Goal: Information Seeking & Learning: Learn about a topic

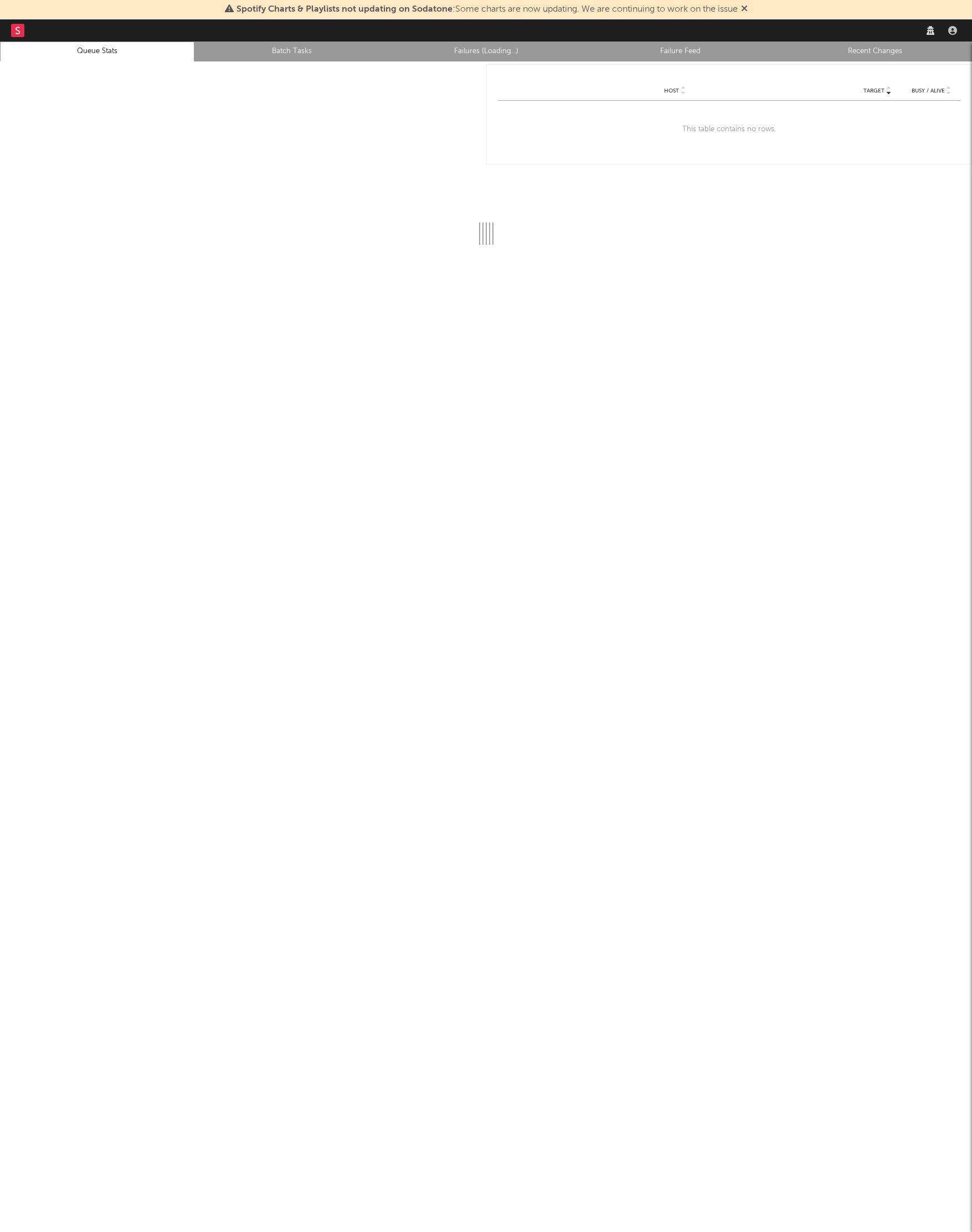
click at [10, 13] on div "Spotify Charts & Playlists not updating on Sodatone : Some charts are now updat…" at bounding box center [486, 10] width 972 height 19
click at [18, 39] on link at bounding box center [18, 31] width 14 height 23
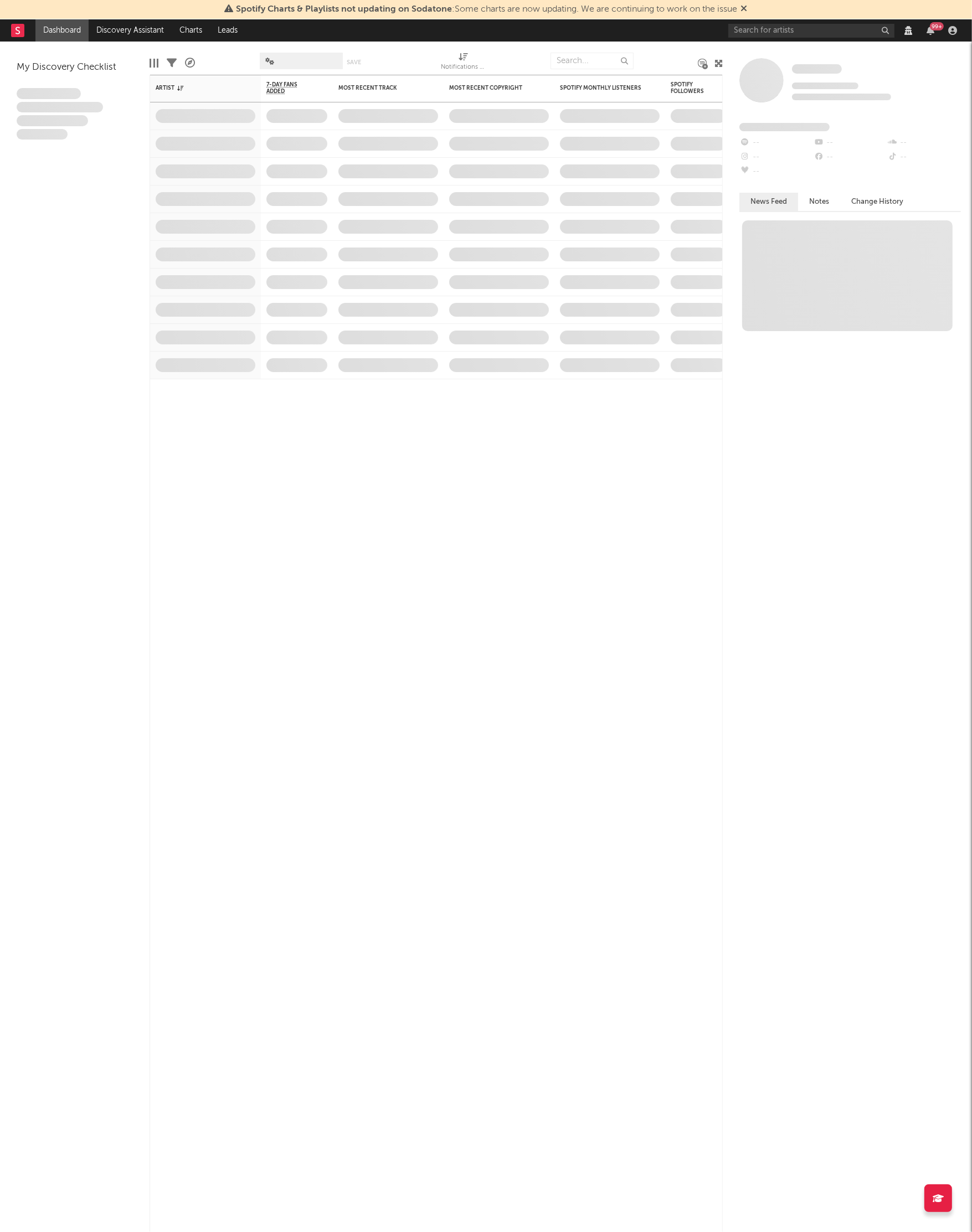
click at [15, 31] on rect at bounding box center [18, 31] width 14 height 14
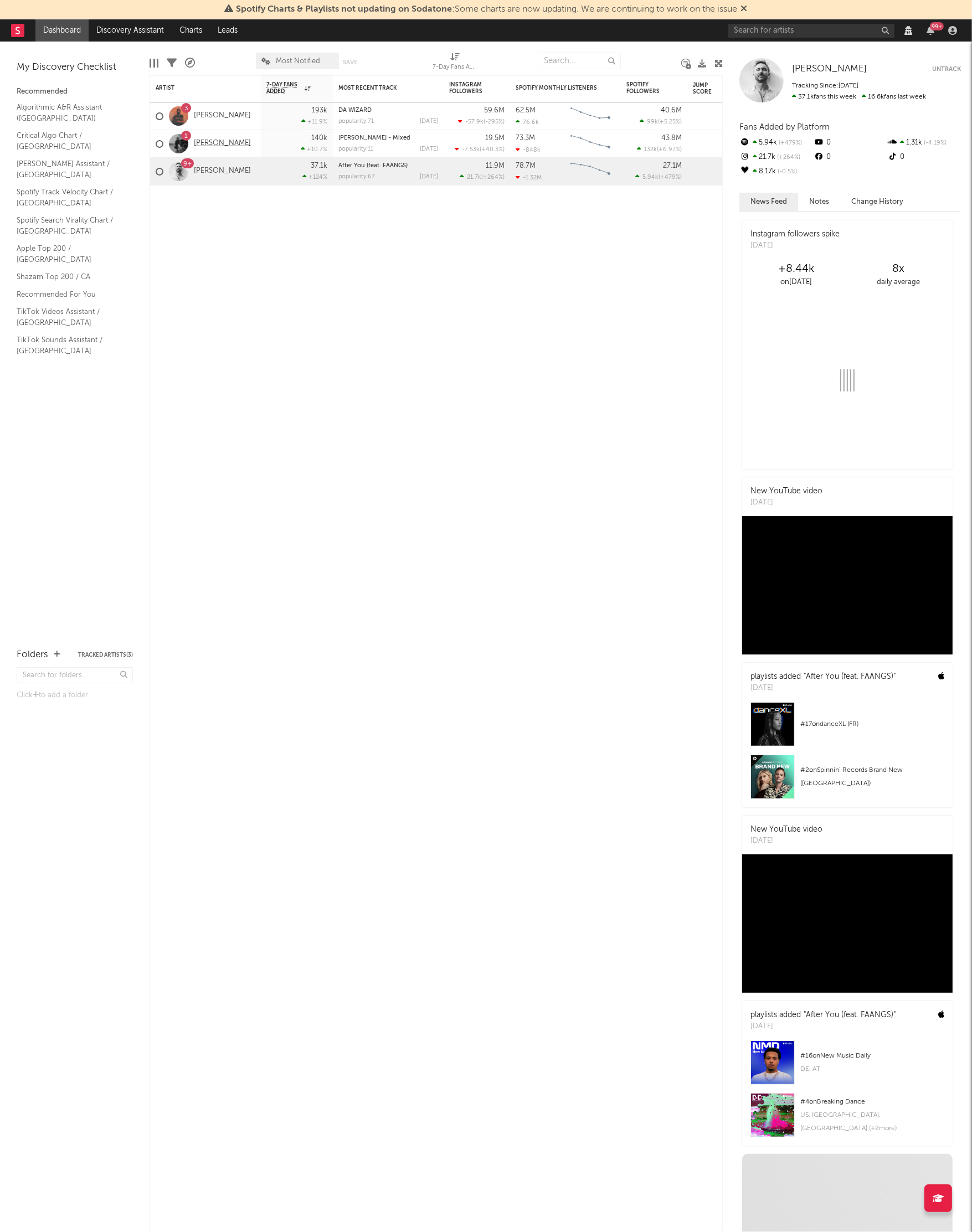
click at [223, 143] on link "[PERSON_NAME]" at bounding box center [222, 144] width 57 height 10
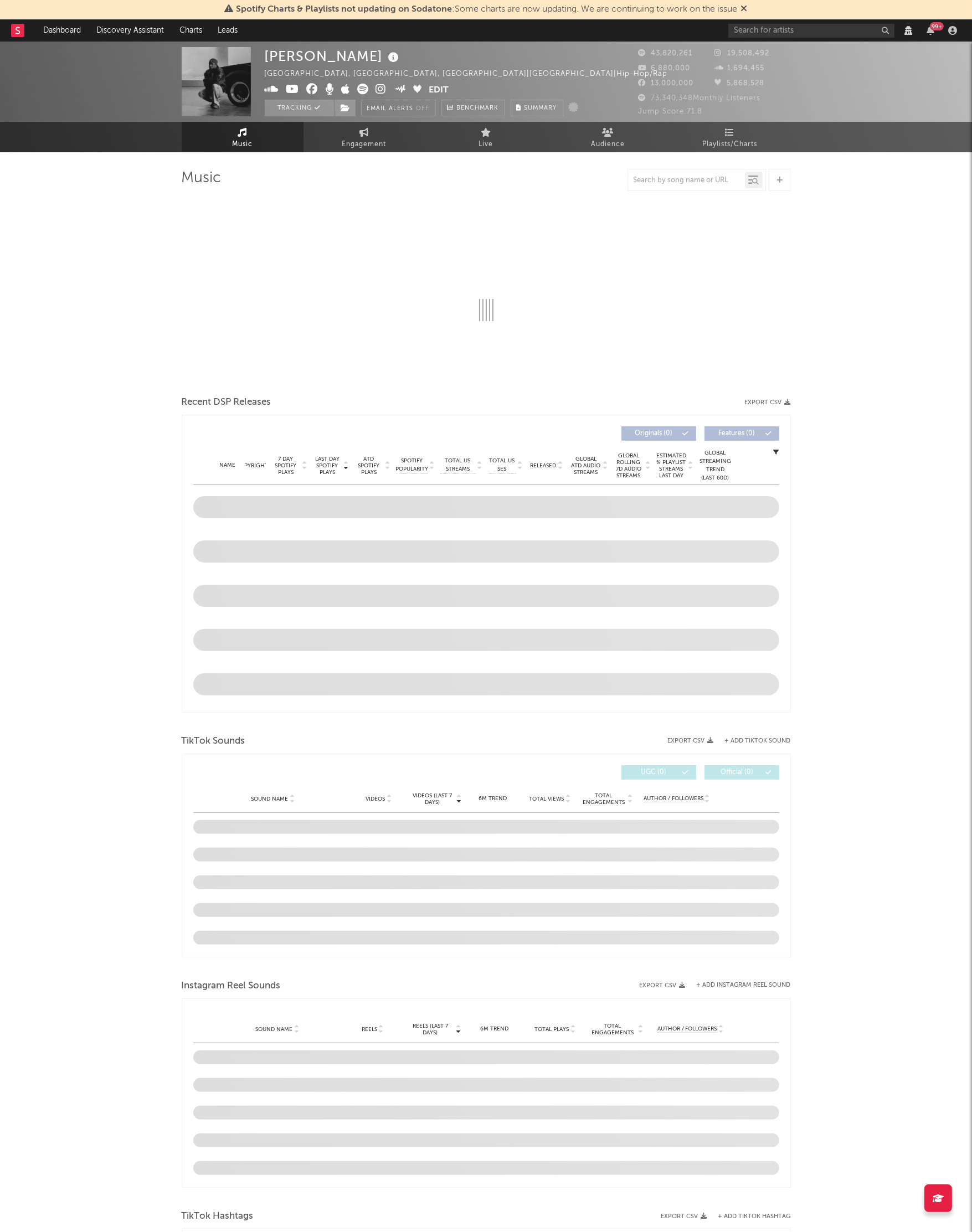
select select "View all"
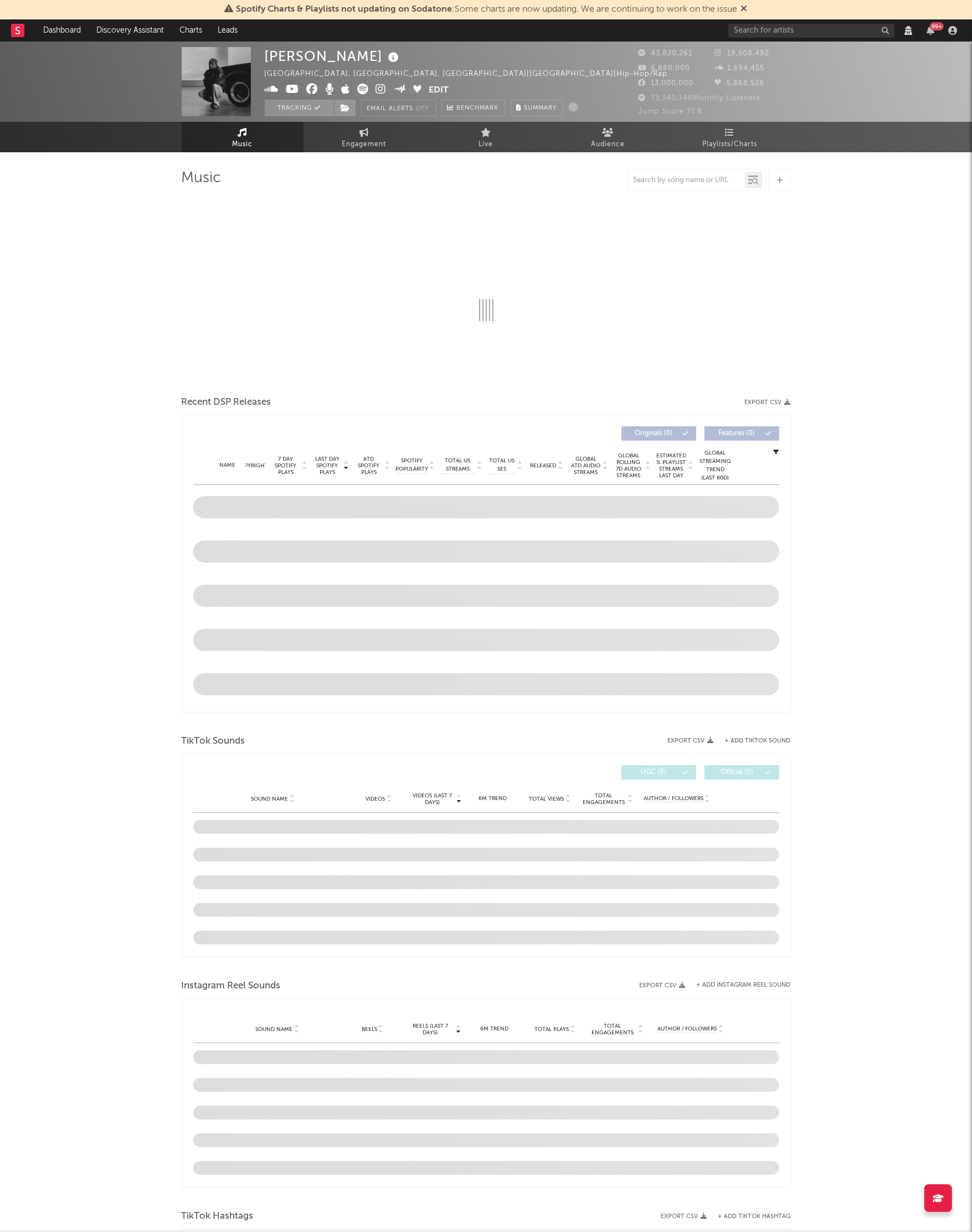
select select "View all"
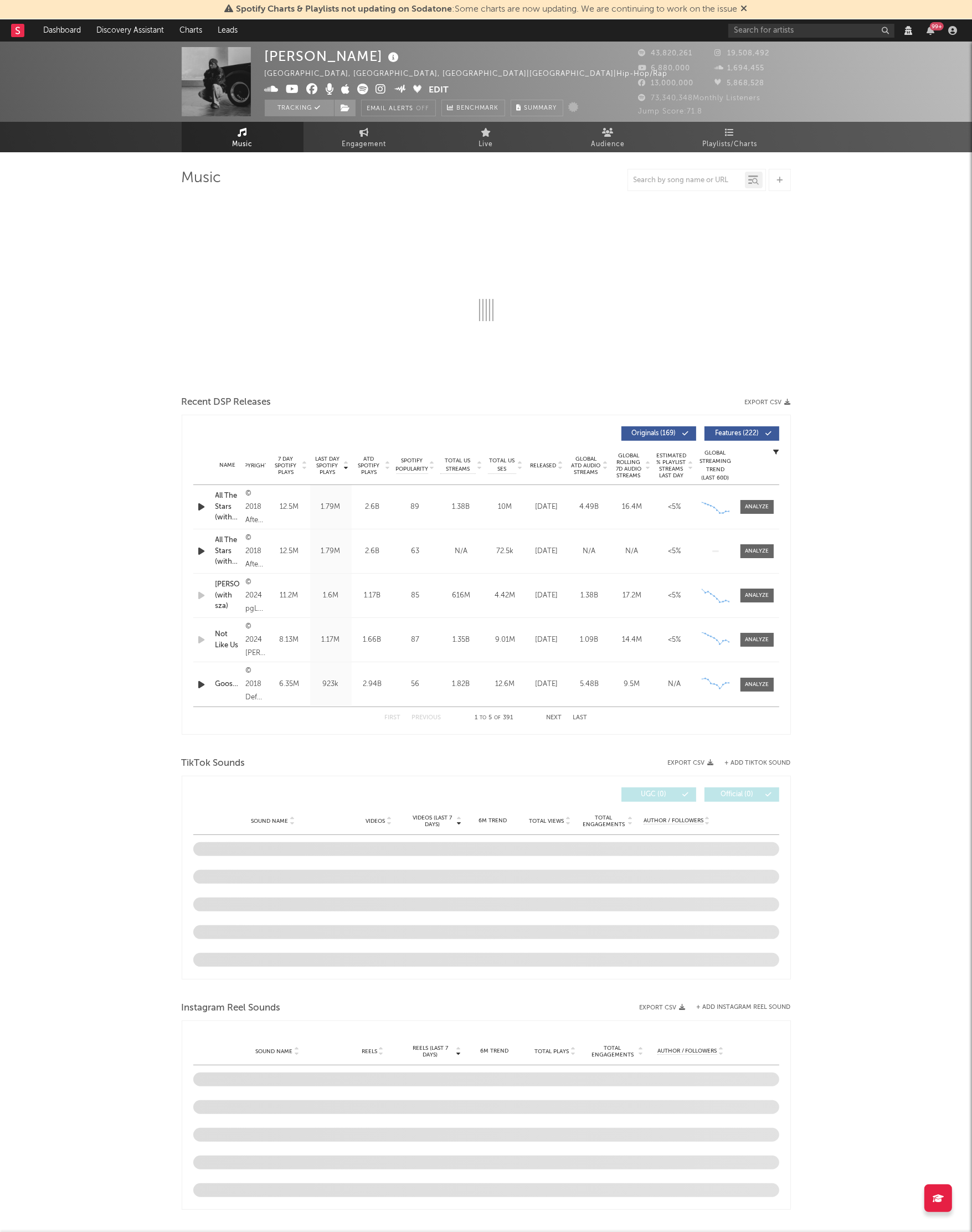
select select "6m"
select select "View all"
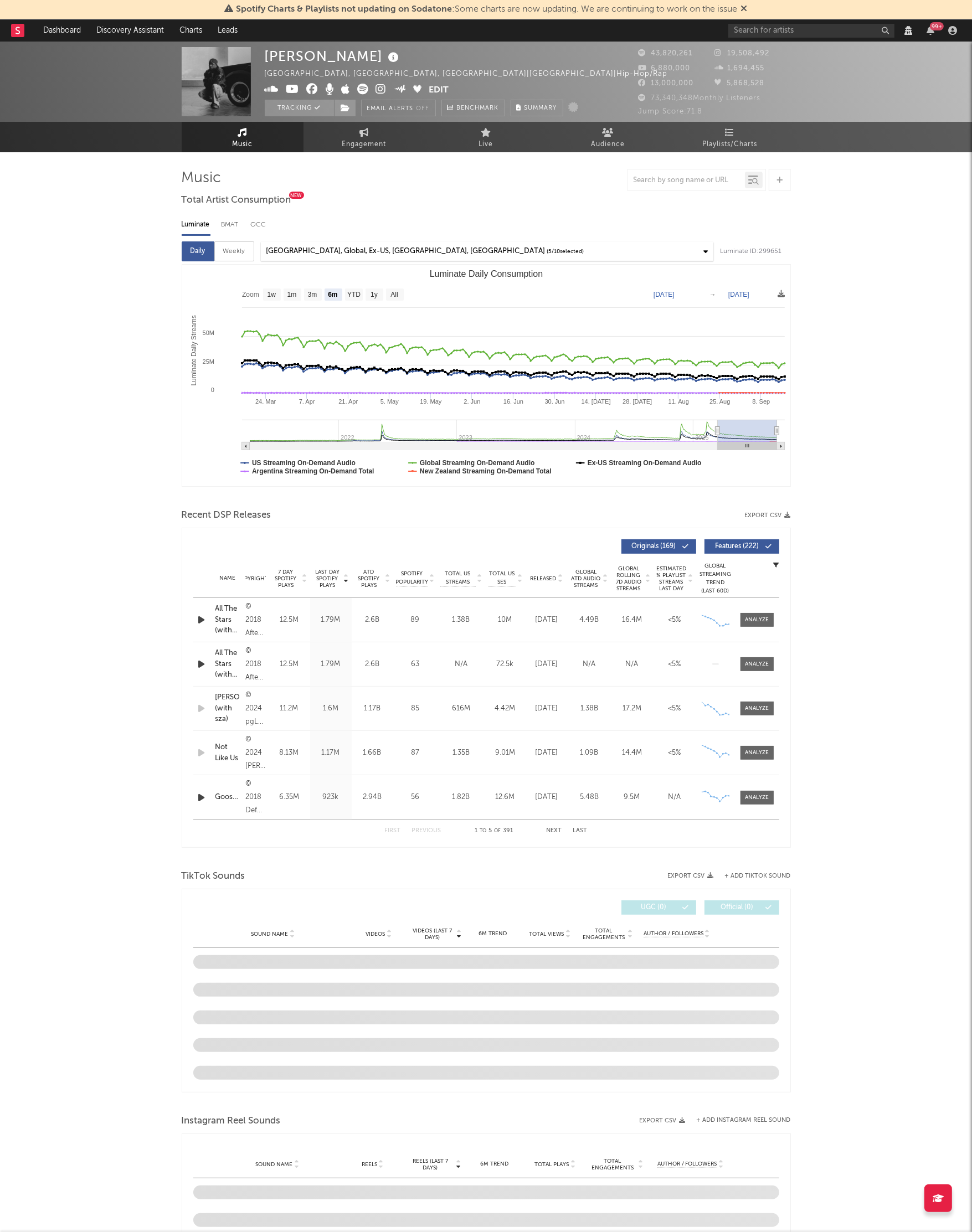
select select "View all"
select select "6m"
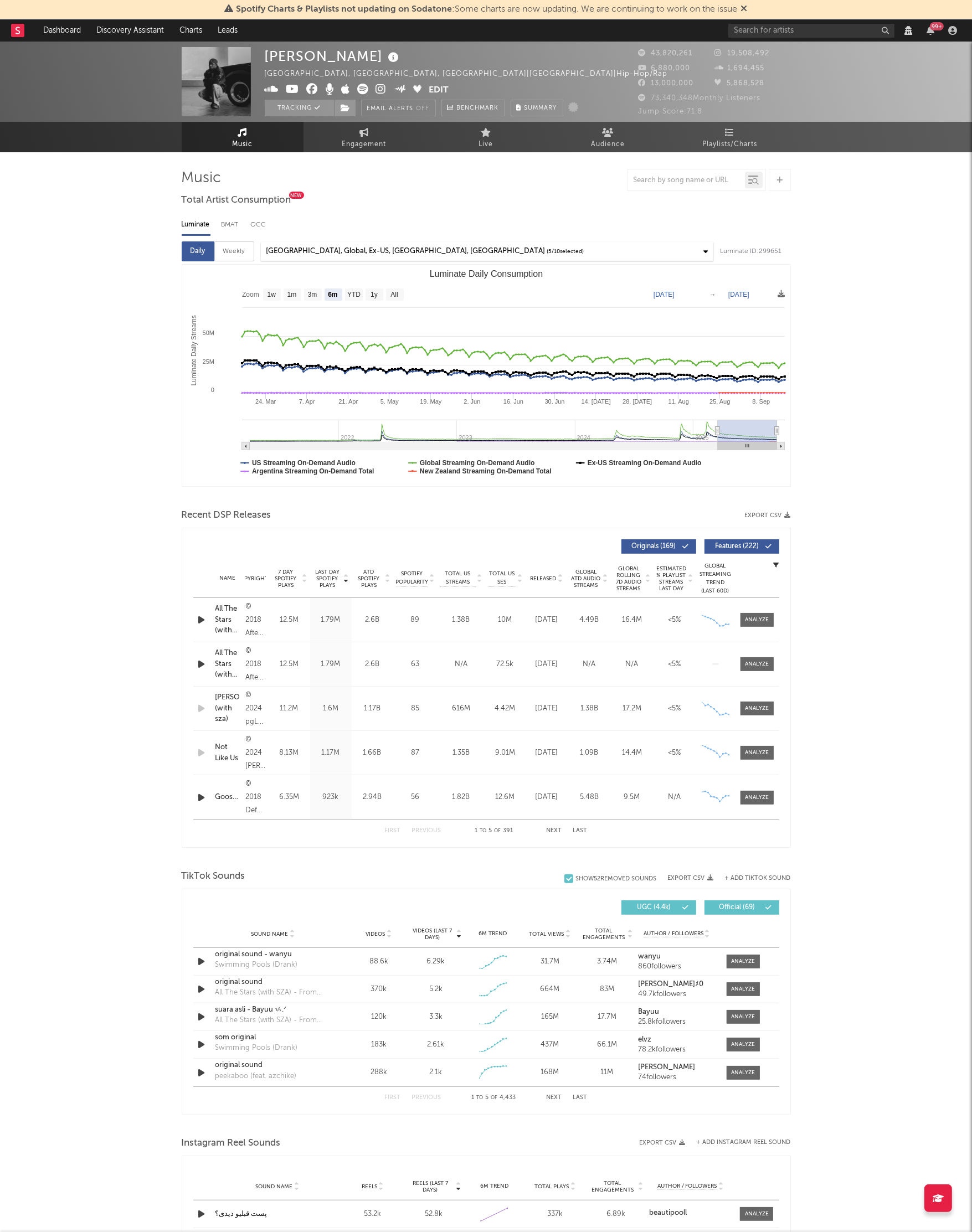
select select "View all"
select select "6m"
click at [134, 534] on div "Kendrick Lamar Compton, CA, United States | United States | Hip-Hop/Rap Edit Tr…" at bounding box center [486, 1110] width 972 height 2137
click at [127, 519] on div "Kendrick Lamar Compton, CA, United States | United States | Hip-Hop/Rap Edit Tr…" at bounding box center [486, 1110] width 972 height 2137
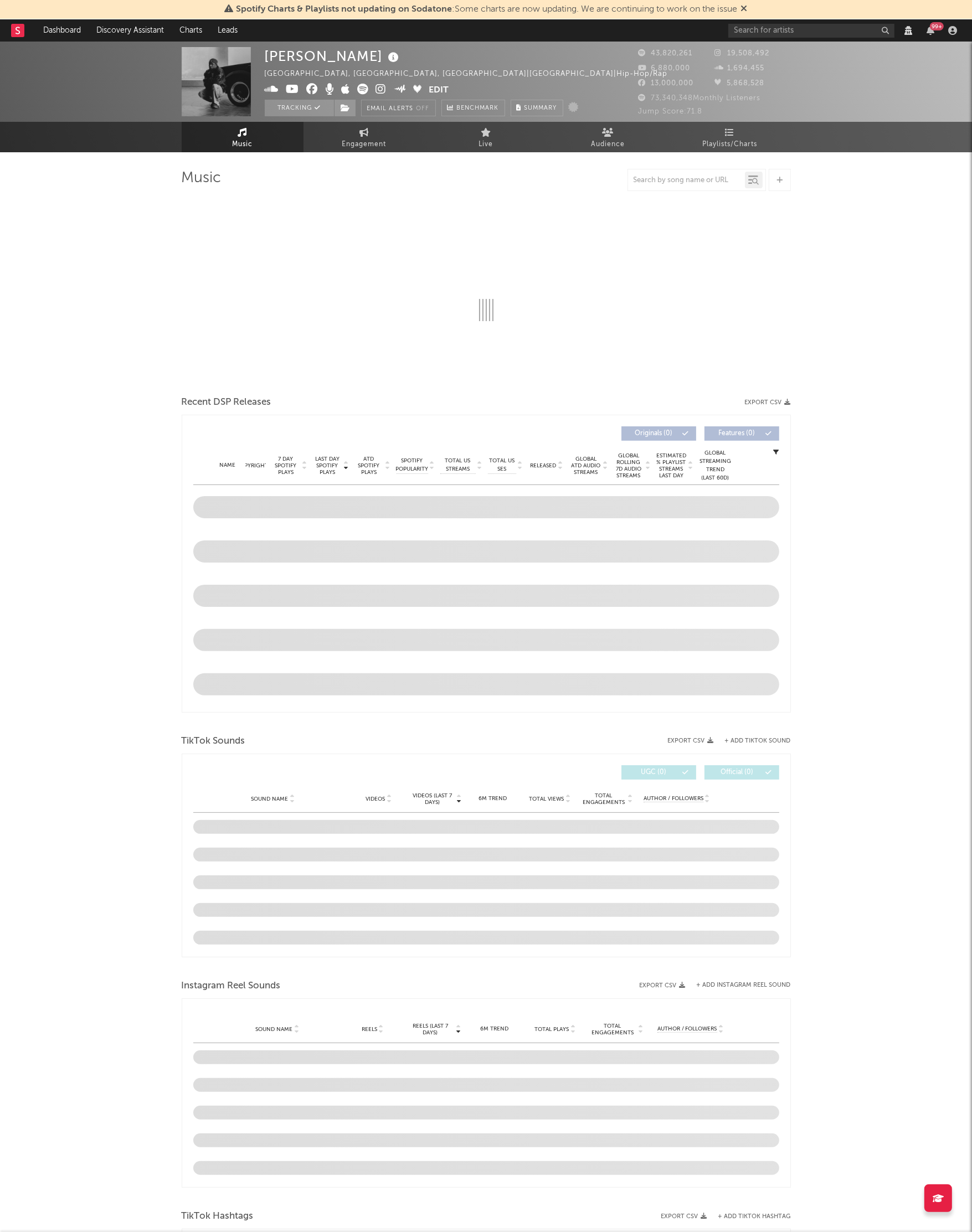
select select "View all"
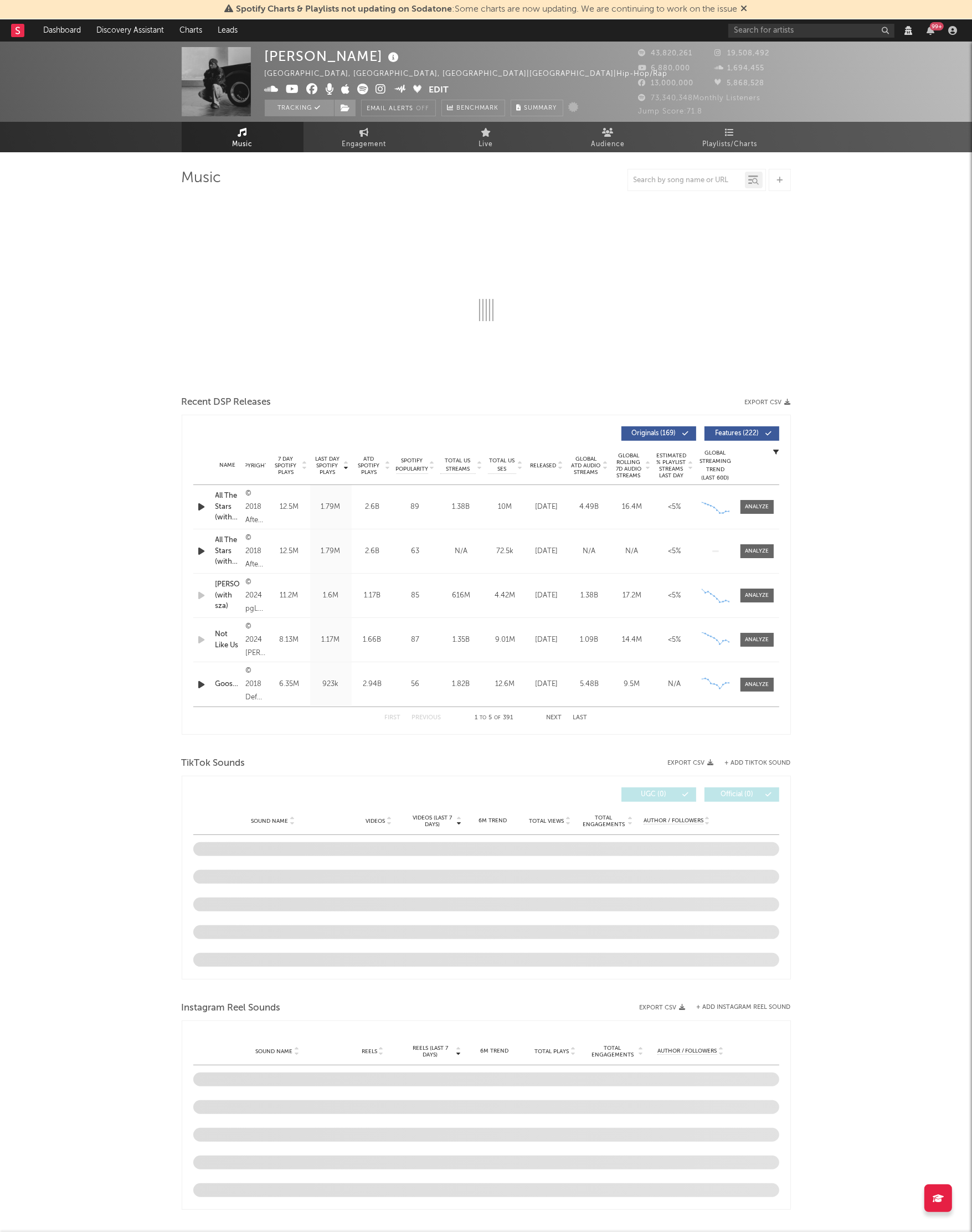
select select "6m"
select select "View all"
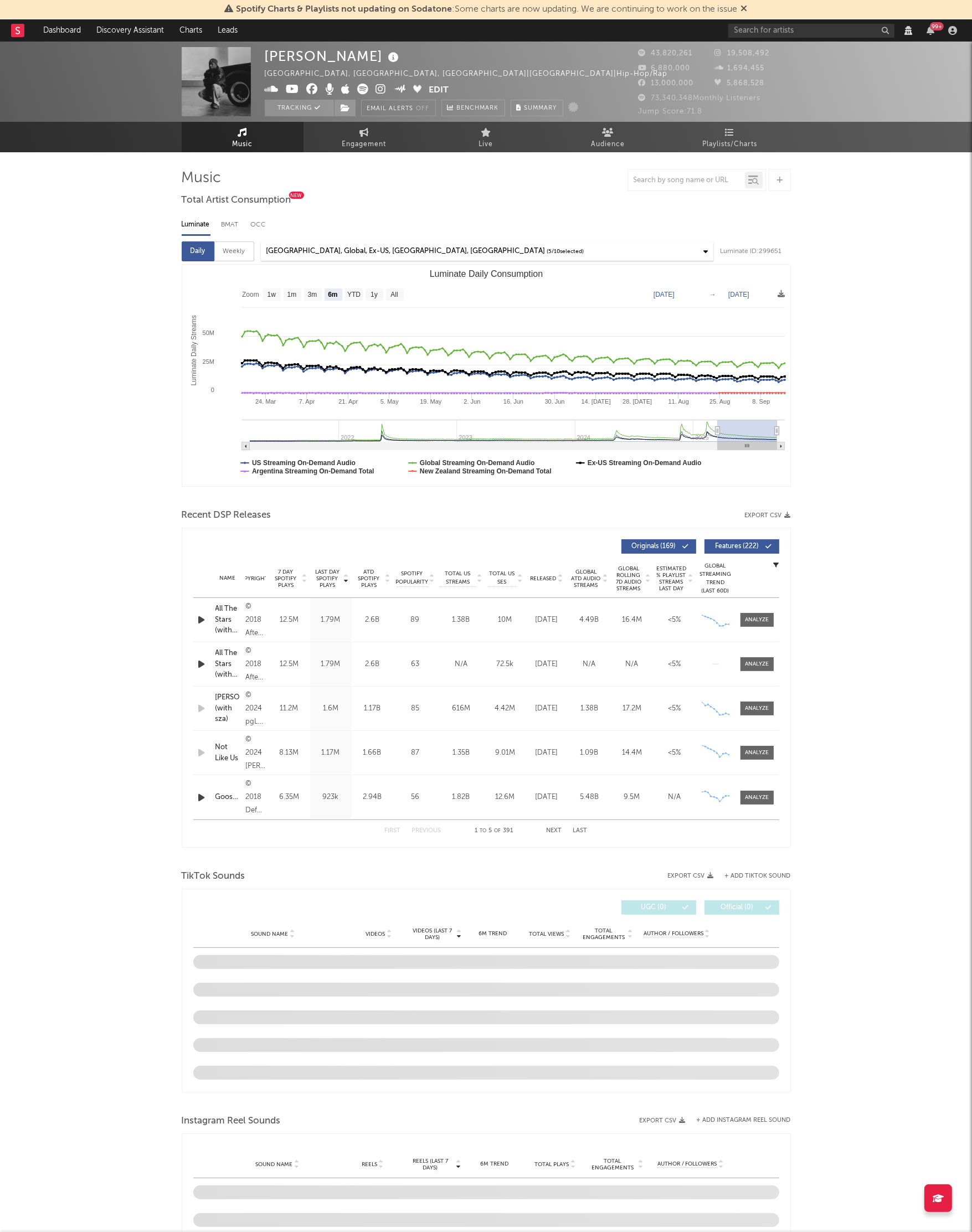
select select "View all"
select select "6m"
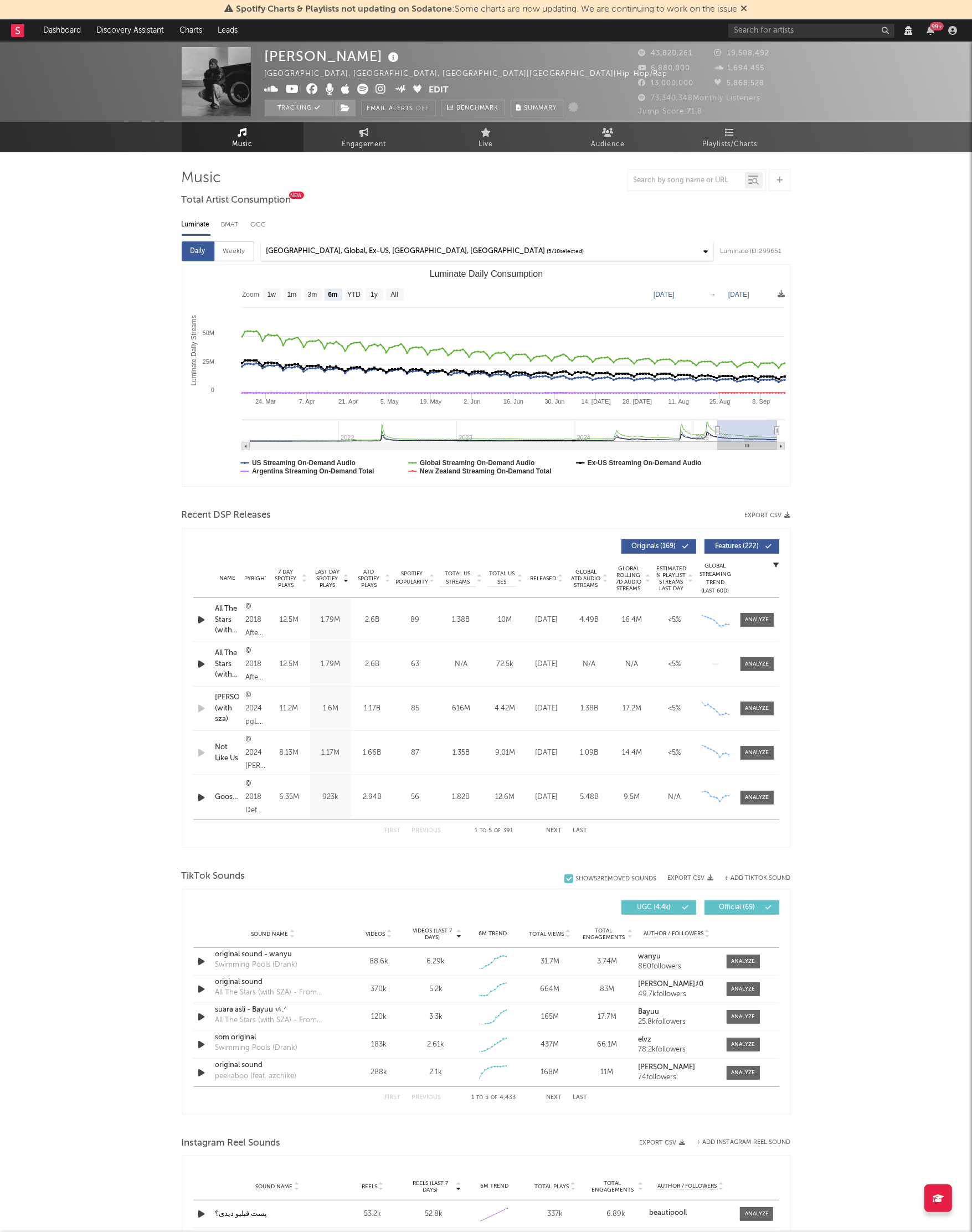
select select "View all"
select select "6m"
click at [743, 617] on span at bounding box center [756, 620] width 33 height 14
select select "View all"
select select "6m"
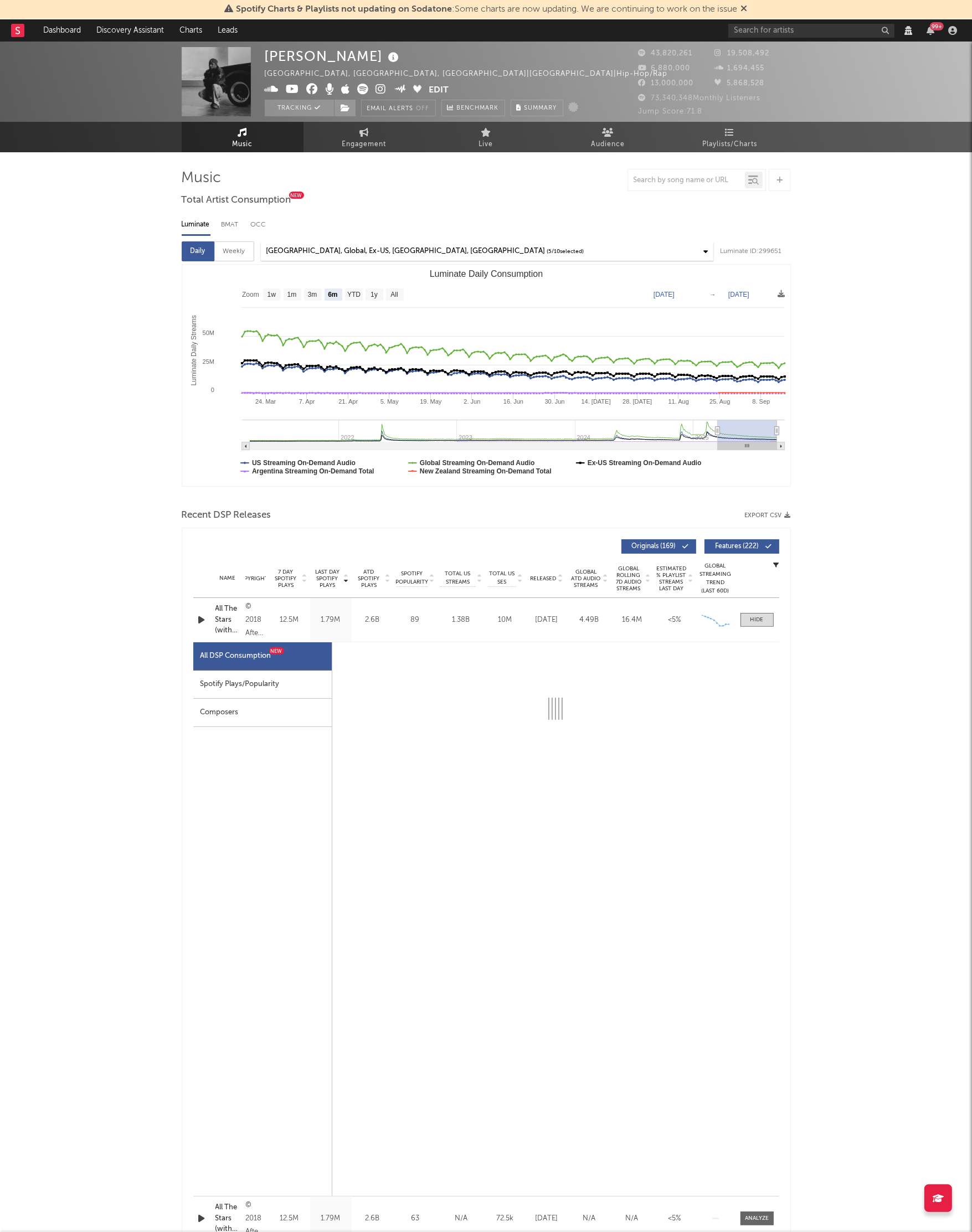
select select "6m"
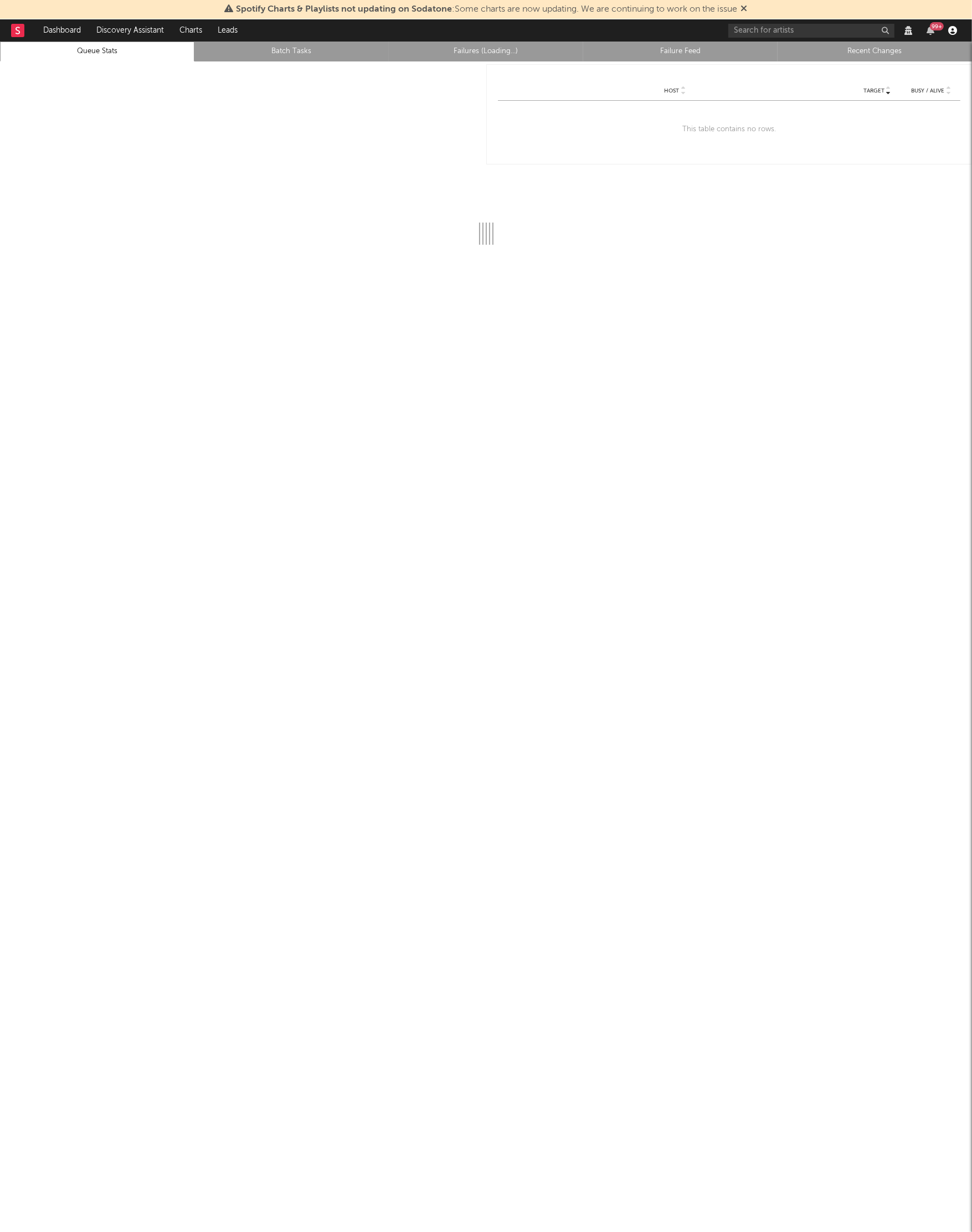
click at [948, 31] on icon "button" at bounding box center [952, 30] width 9 height 9
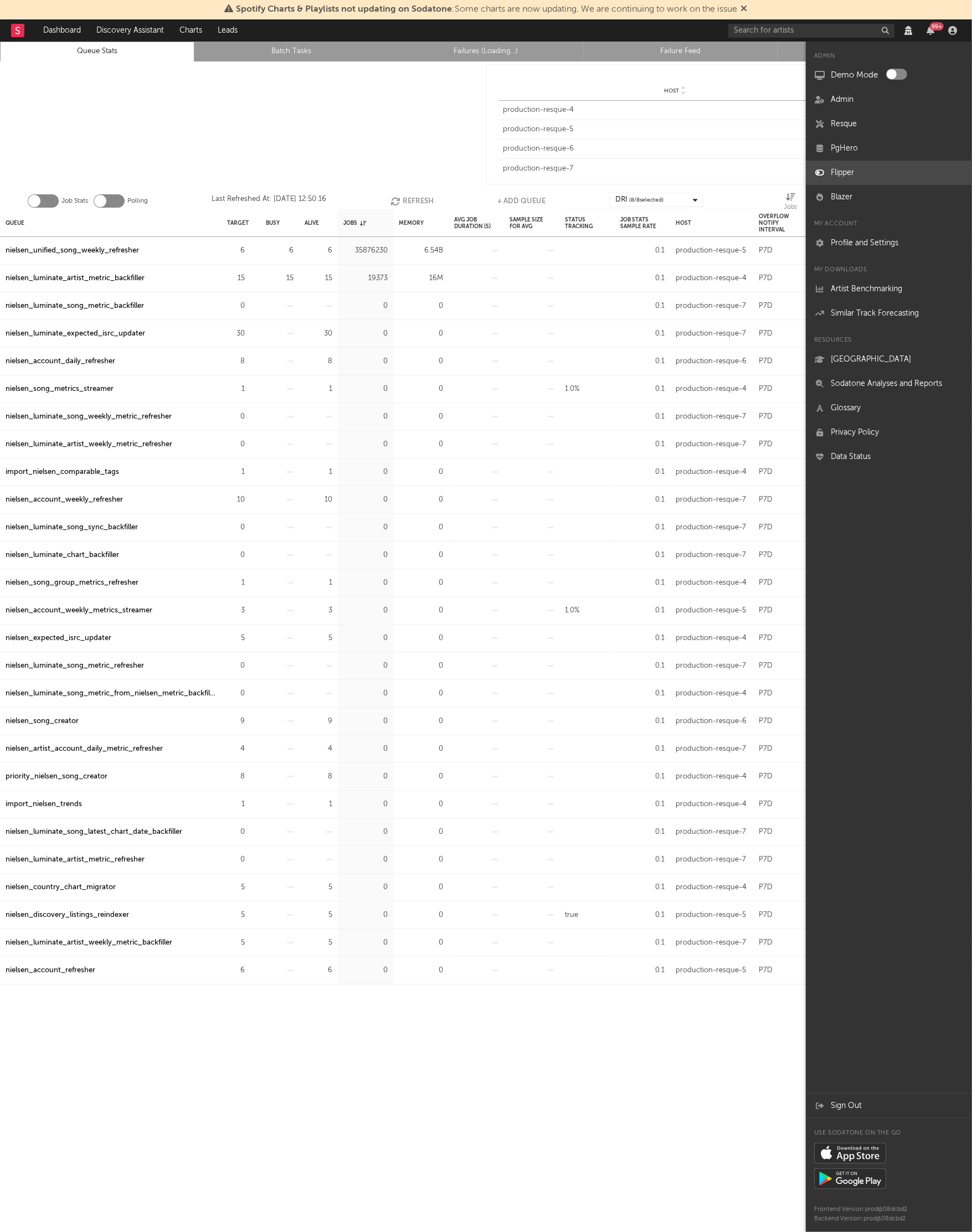
click at [854, 175] on link "Flipper" at bounding box center [888, 173] width 166 height 24
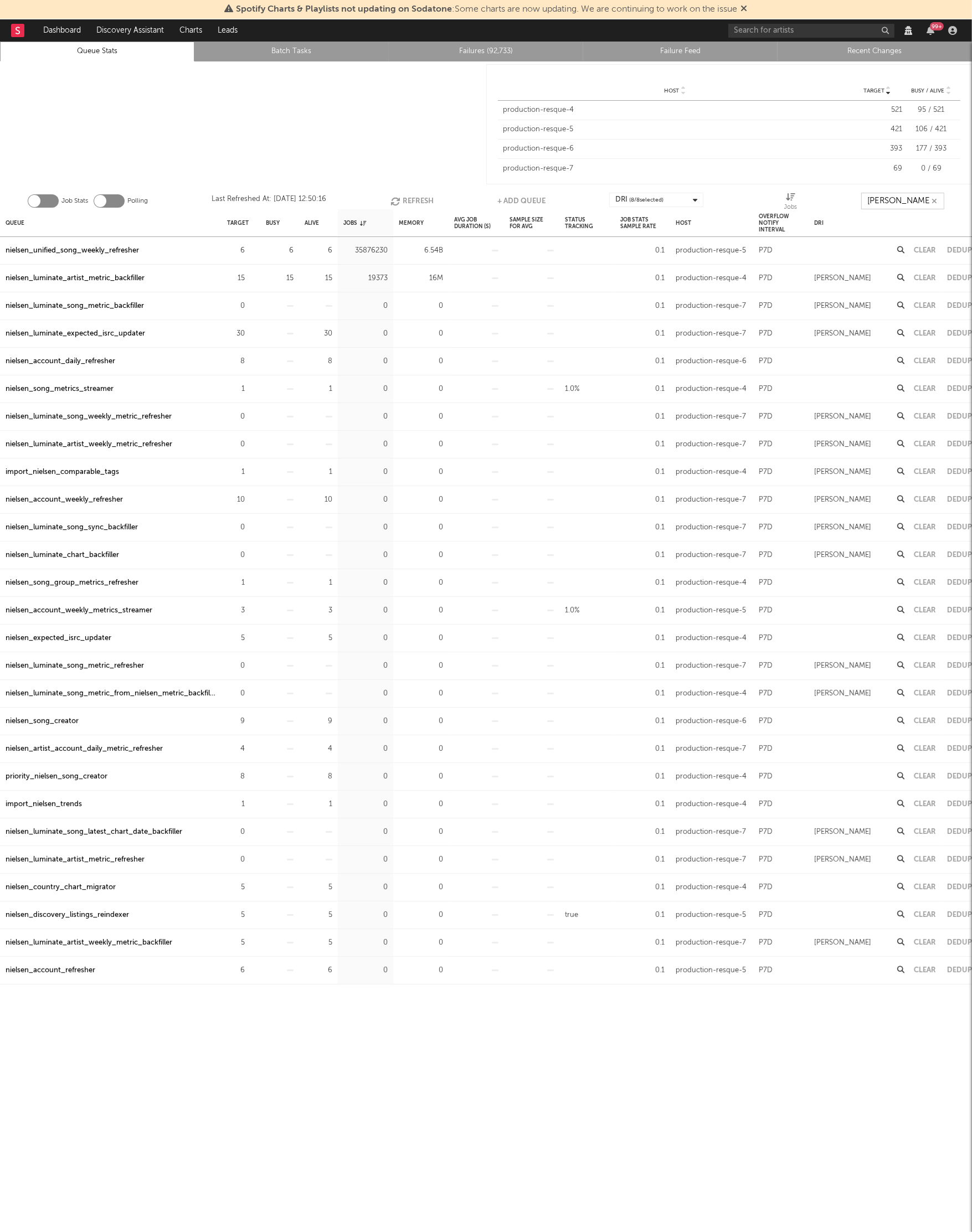
click at [899, 197] on input "nielsen" at bounding box center [902, 201] width 83 height 17
type input "nielsen_luminate"
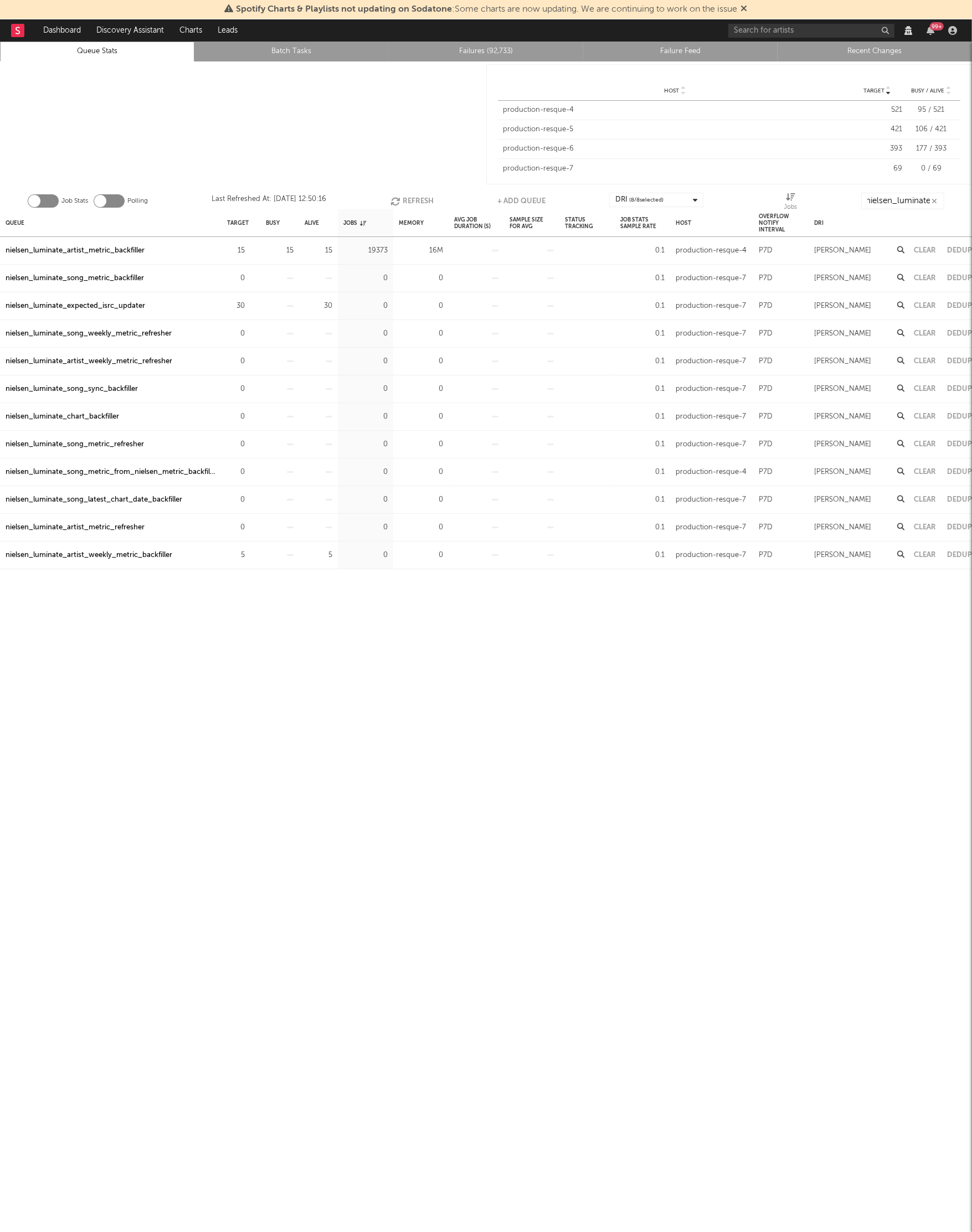
click at [321, 97] on div at bounding box center [243, 124] width 486 height 126
click at [99, 442] on div "nielsen_luminate_song_metric_refresher" at bounding box center [75, 444] width 138 height 14
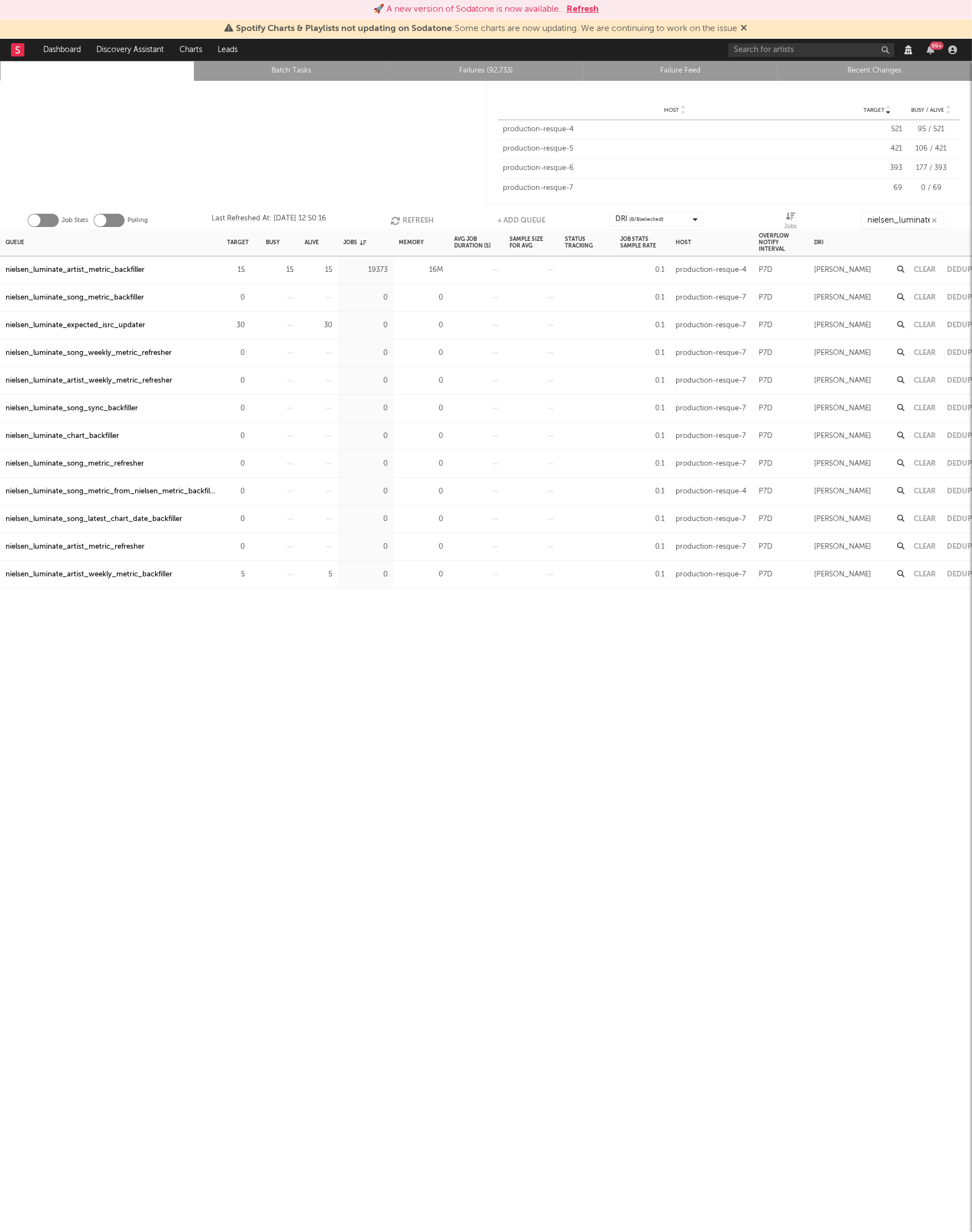
click at [311, 624] on div "Queue Target Busy Alive Jobs Memory Avg Job Duration (s) Sample Size For Avg St…" at bounding box center [486, 749] width 972 height 1042
click at [120, 146] on div at bounding box center [243, 143] width 486 height 126
click at [249, 327] on icon "button" at bounding box center [251, 325] width 7 height 7
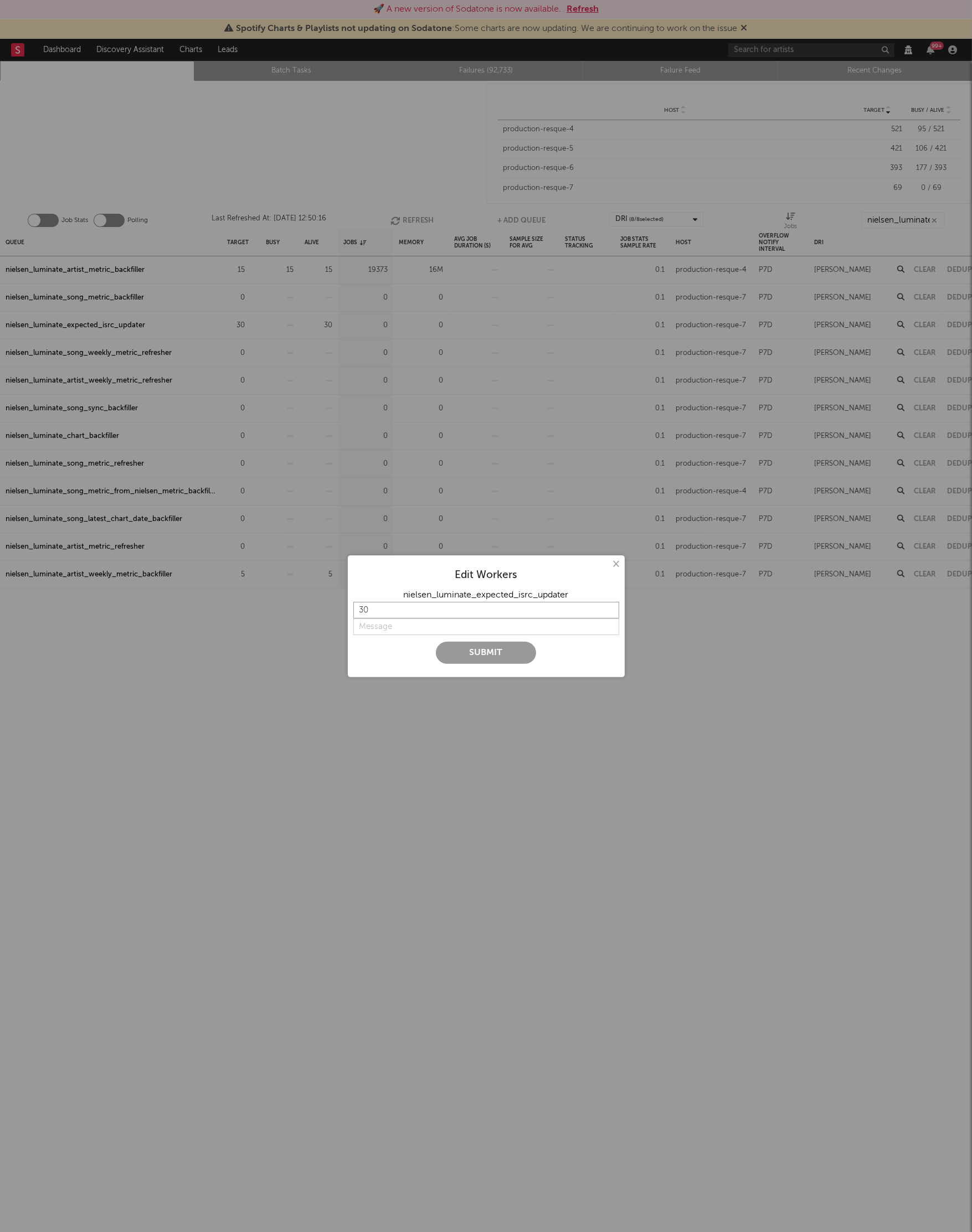
click at [371, 613] on input "30" at bounding box center [486, 610] width 266 height 17
type input "3"
type input "5"
click at [379, 624] on input "string" at bounding box center [486, 627] width 266 height 17
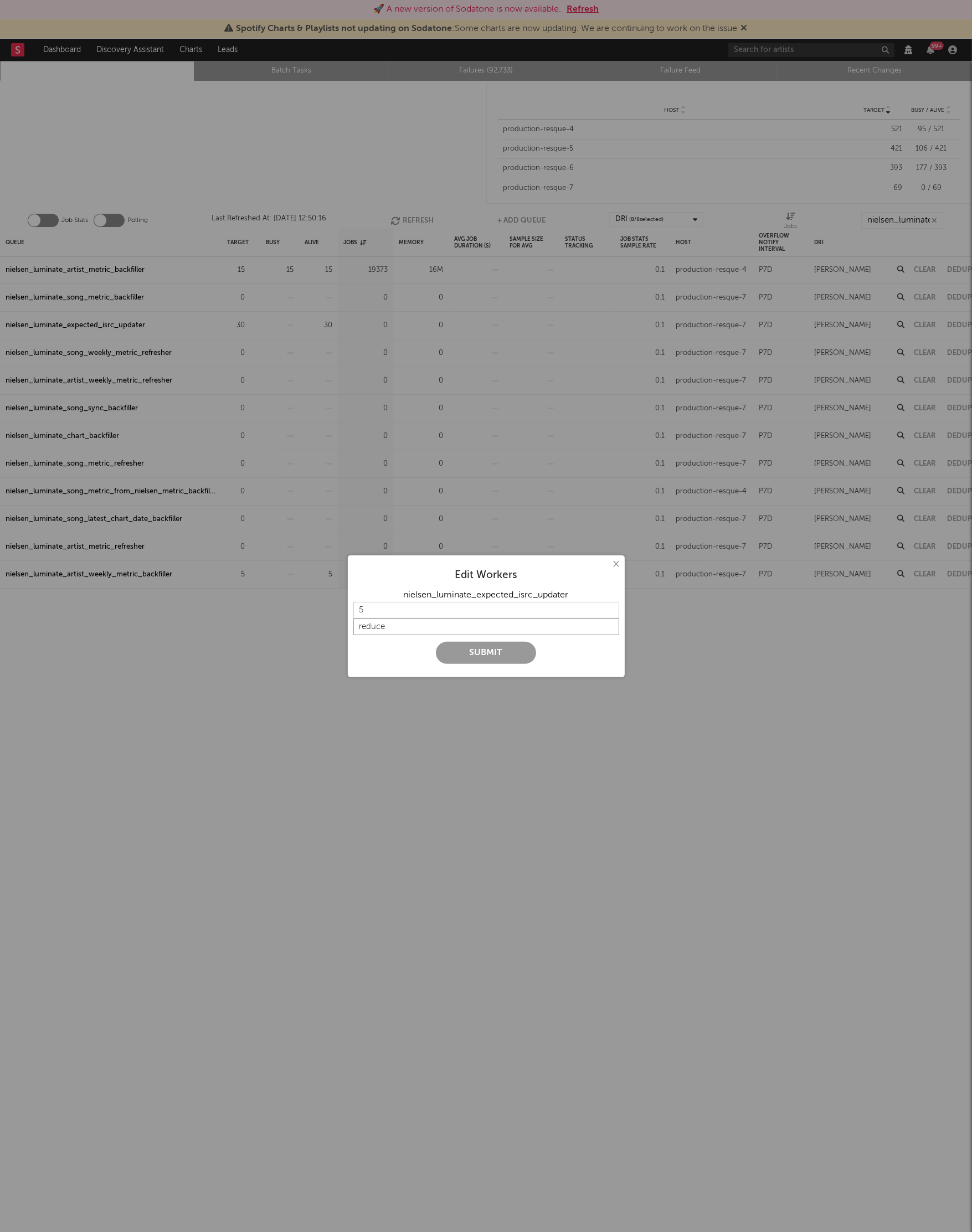
type input "reduce"
click at [468, 650] on button "Submit" at bounding box center [486, 653] width 101 height 23
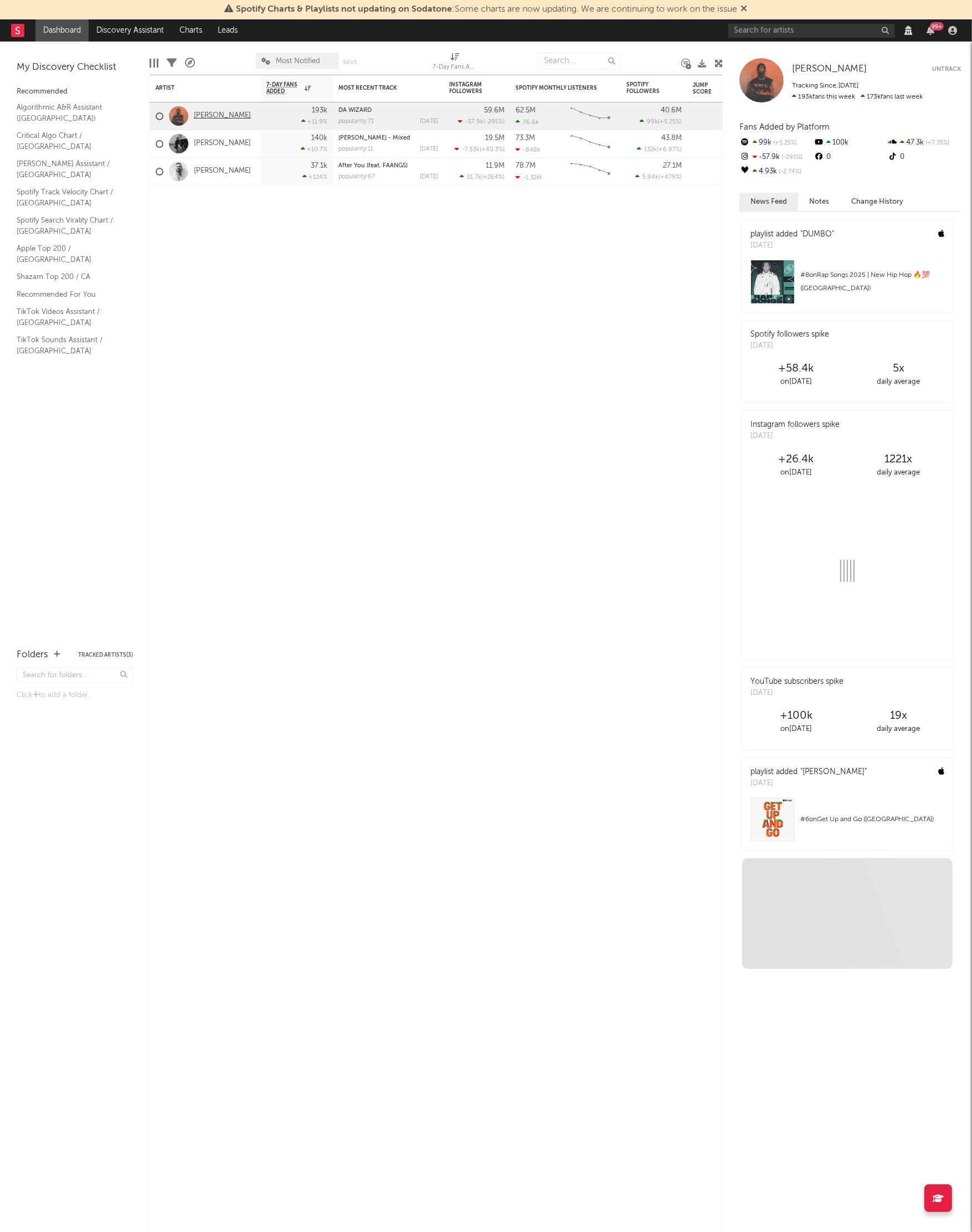
click at [212, 116] on link "[PERSON_NAME]" at bounding box center [222, 116] width 57 height 10
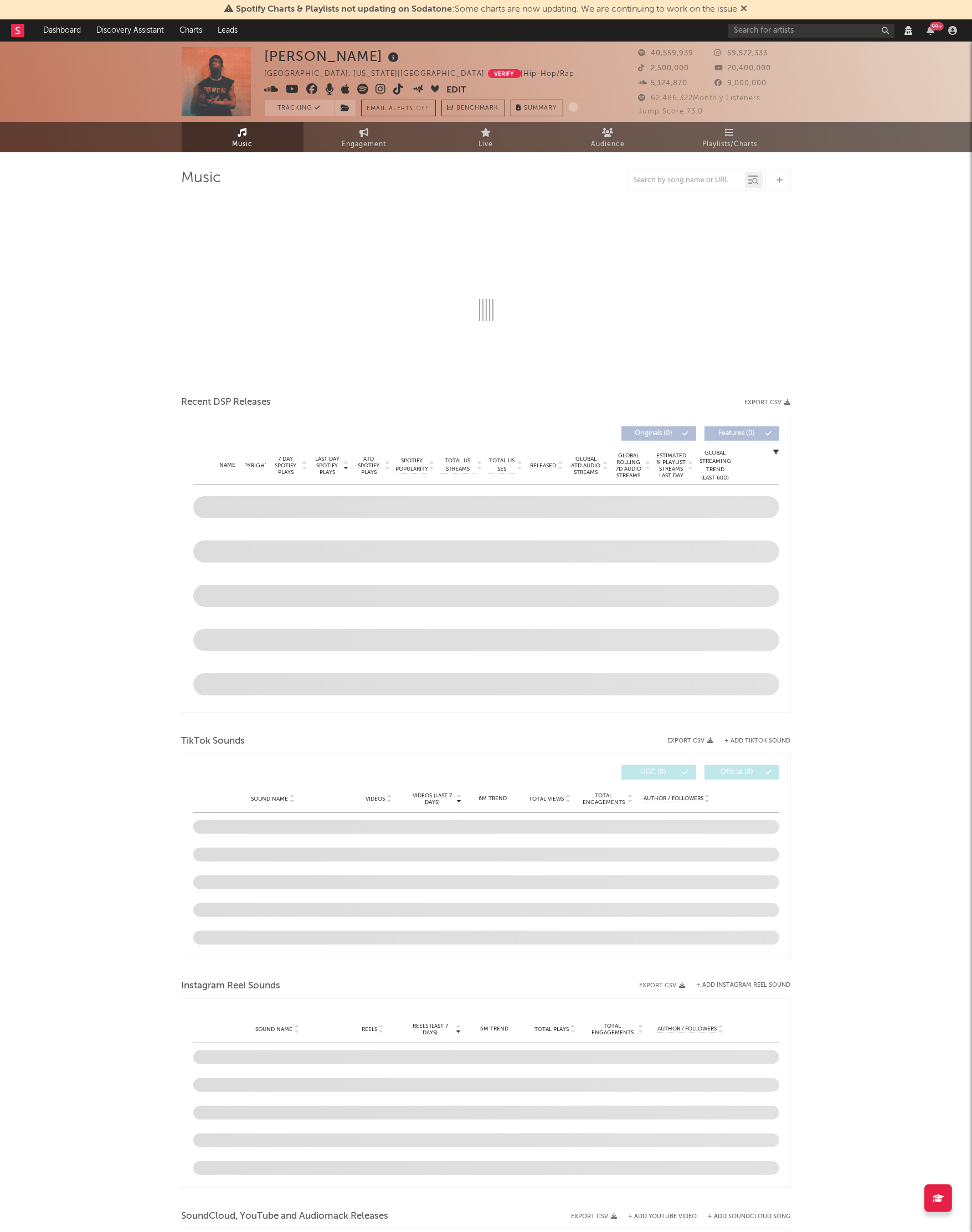
click at [73, 204] on div "[PERSON_NAME][GEOGRAPHIC_DATA], [US_STATE] | [GEOGRAPHIC_DATA] Verify | Hip-Hop…" at bounding box center [486, 800] width 972 height 1516
select select "View all"
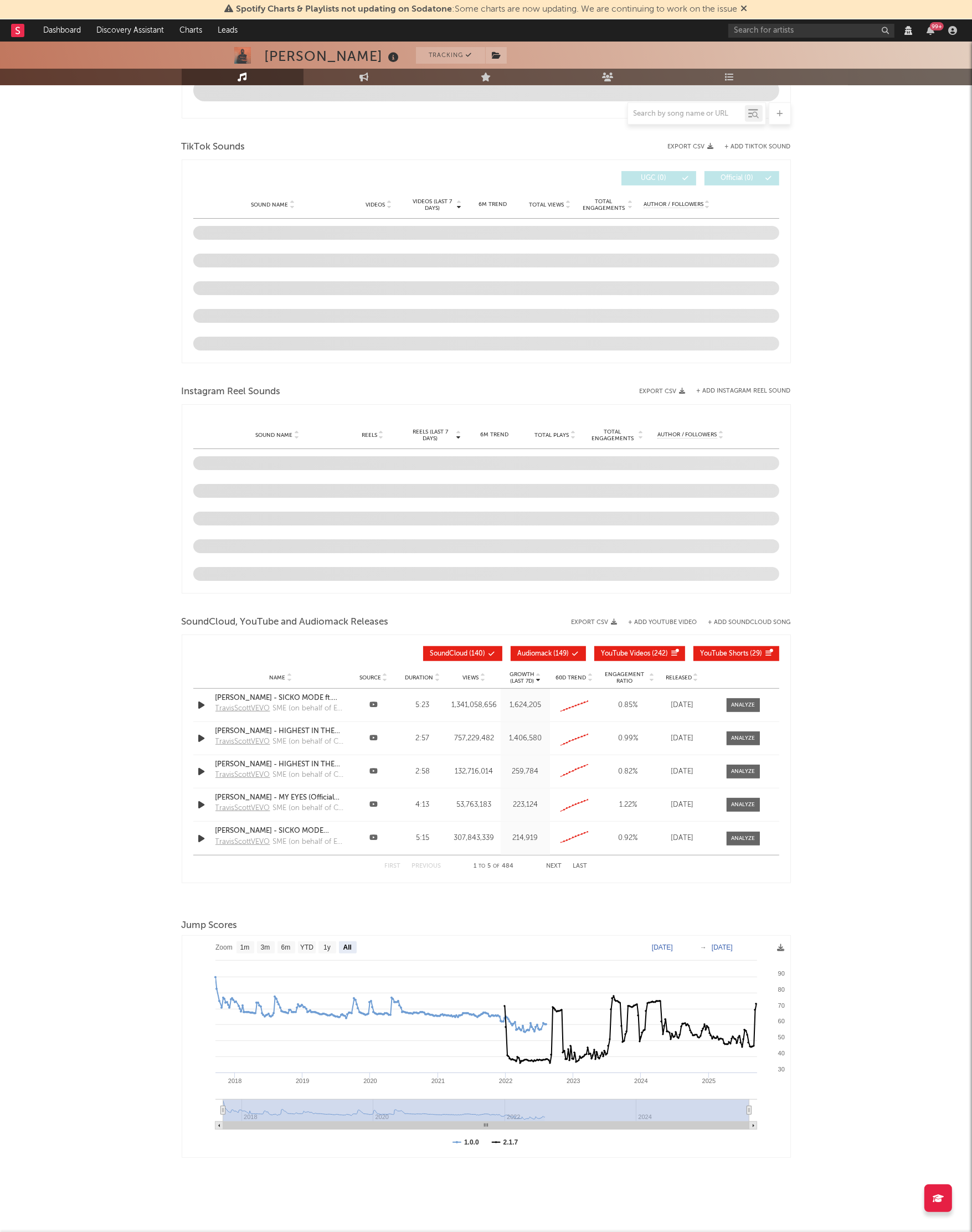
scroll to position [596, 0]
select select "View all"
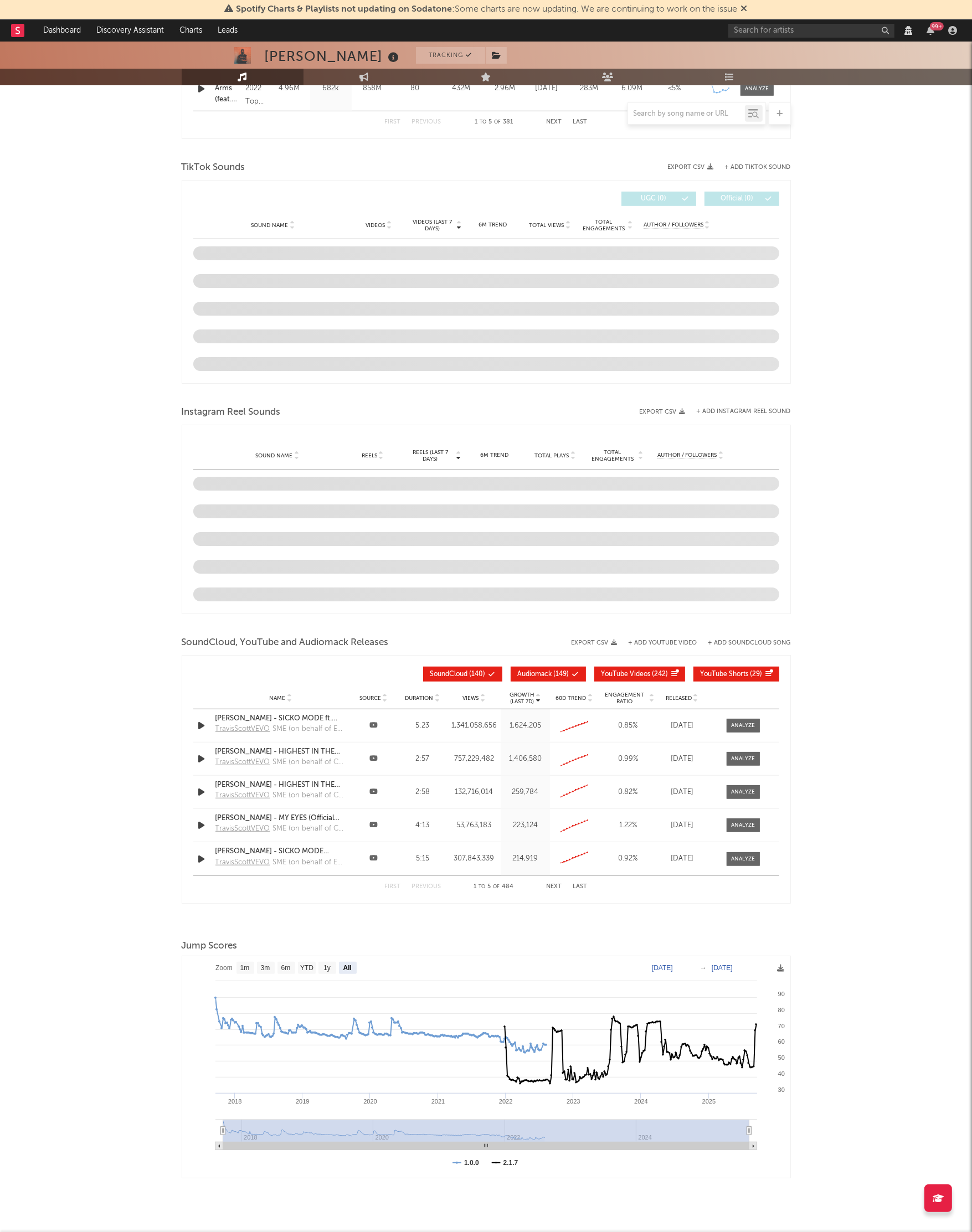
scroll to position [0, 0]
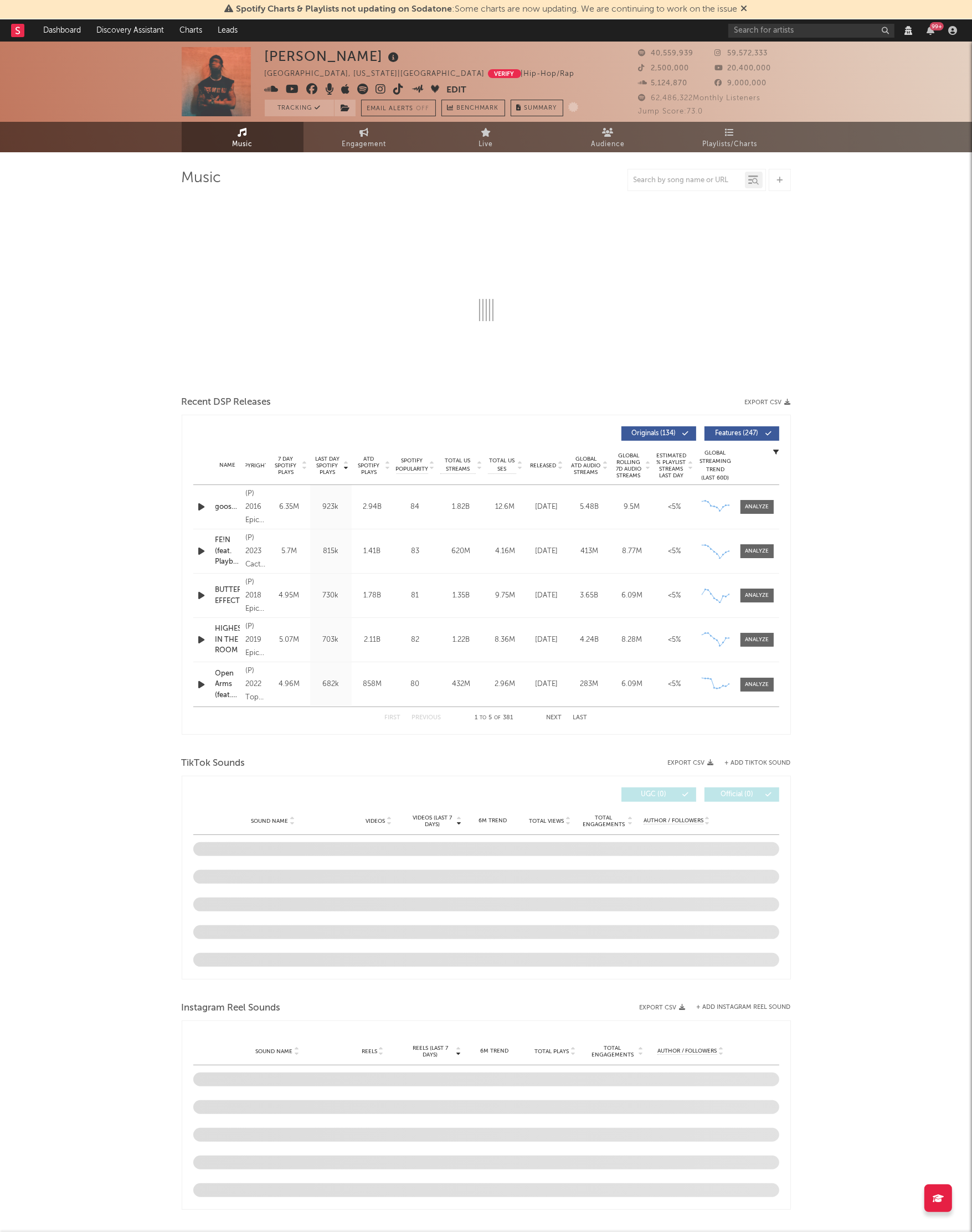
select select "6m"
select select "View all"
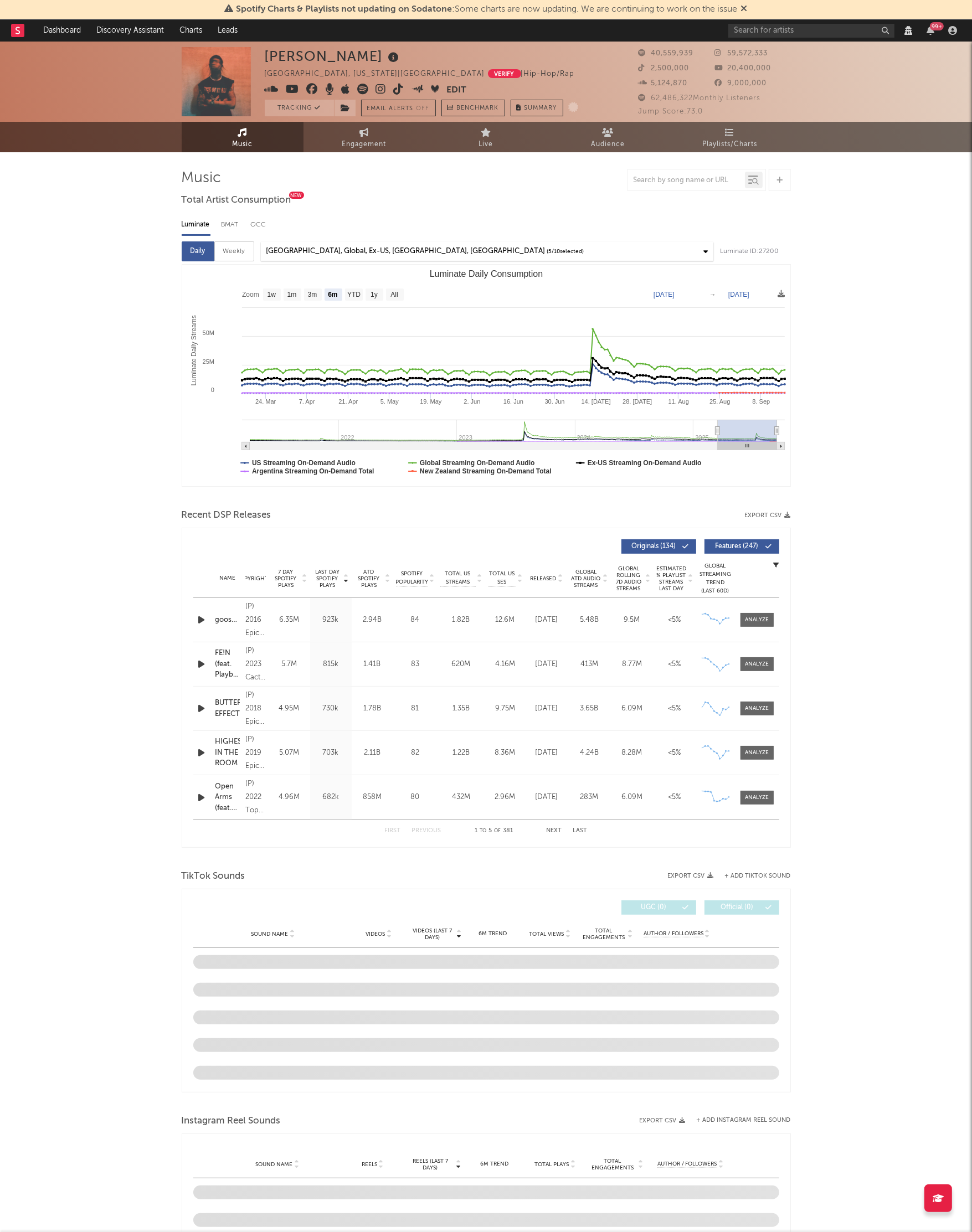
click at [834, 381] on div "[PERSON_NAME][GEOGRAPHIC_DATA], [US_STATE] | [GEOGRAPHIC_DATA] Verify | Hip-Hop…" at bounding box center [486, 1003] width 972 height 1923
select select "View all"
select select "6m"
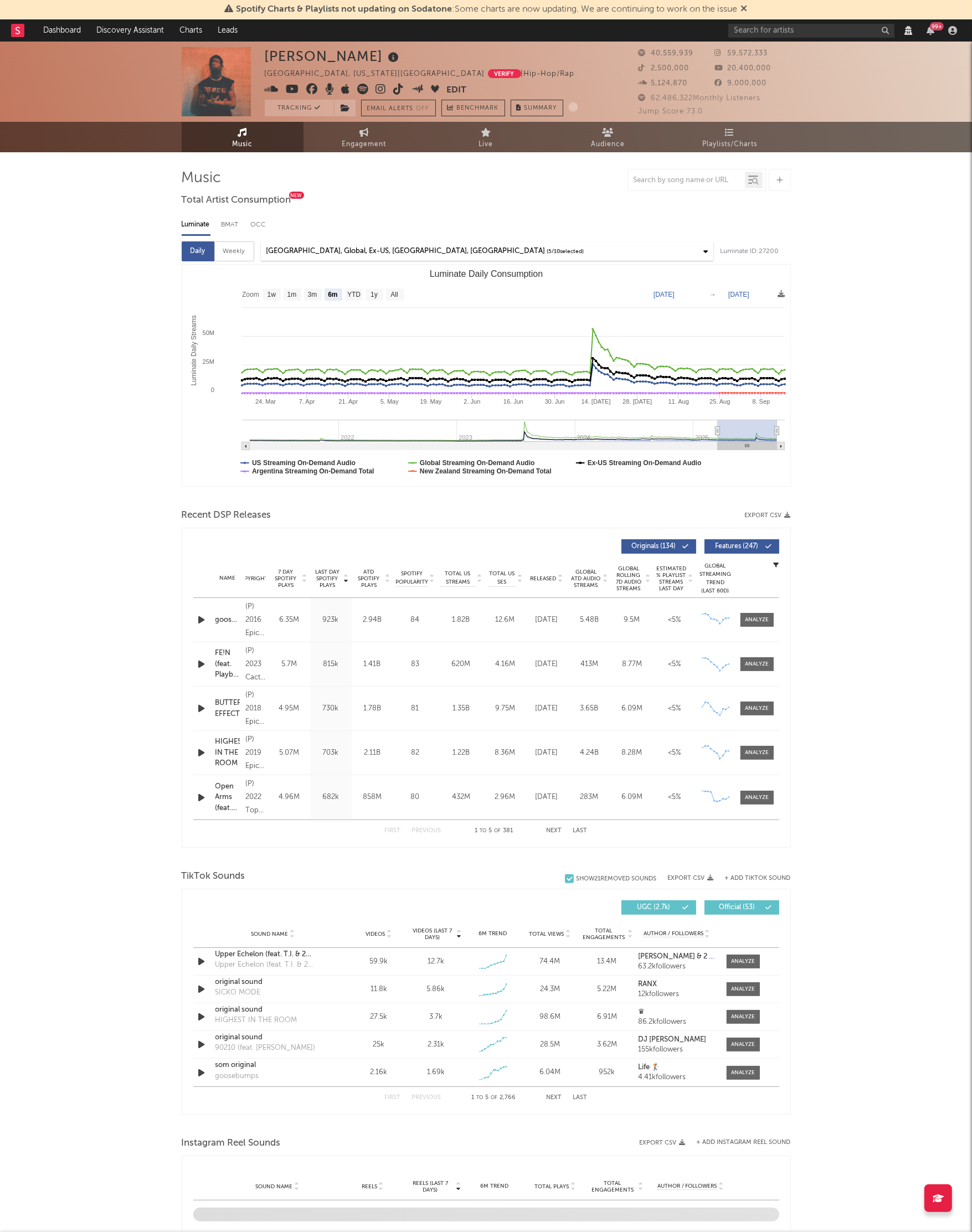
click at [239, 255] on div "Weekly" at bounding box center [234, 251] width 40 height 20
select select "6m"
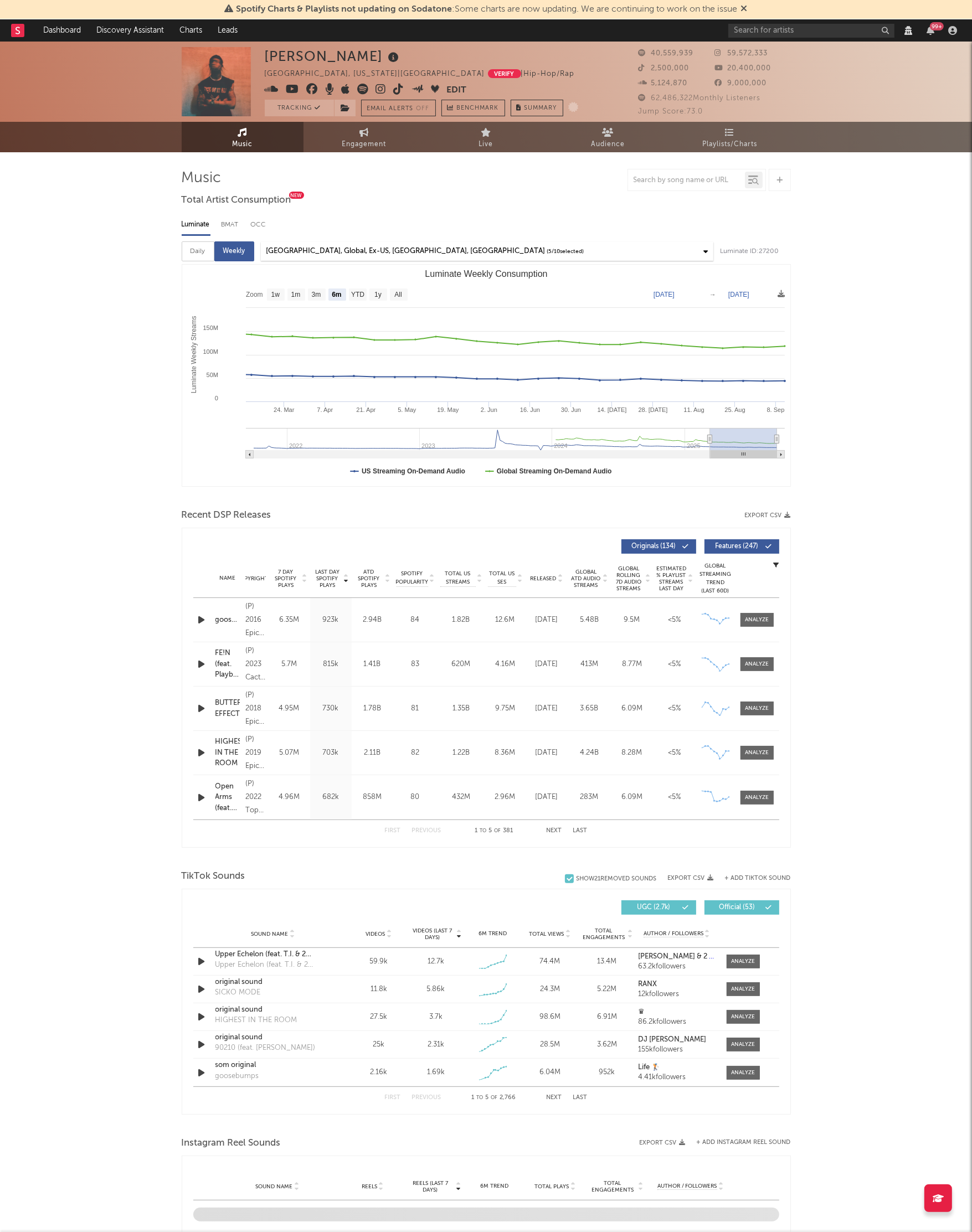
select select "View all"
select select "6m"
click at [196, 253] on div "Daily" at bounding box center [198, 251] width 33 height 20
select select "6m"
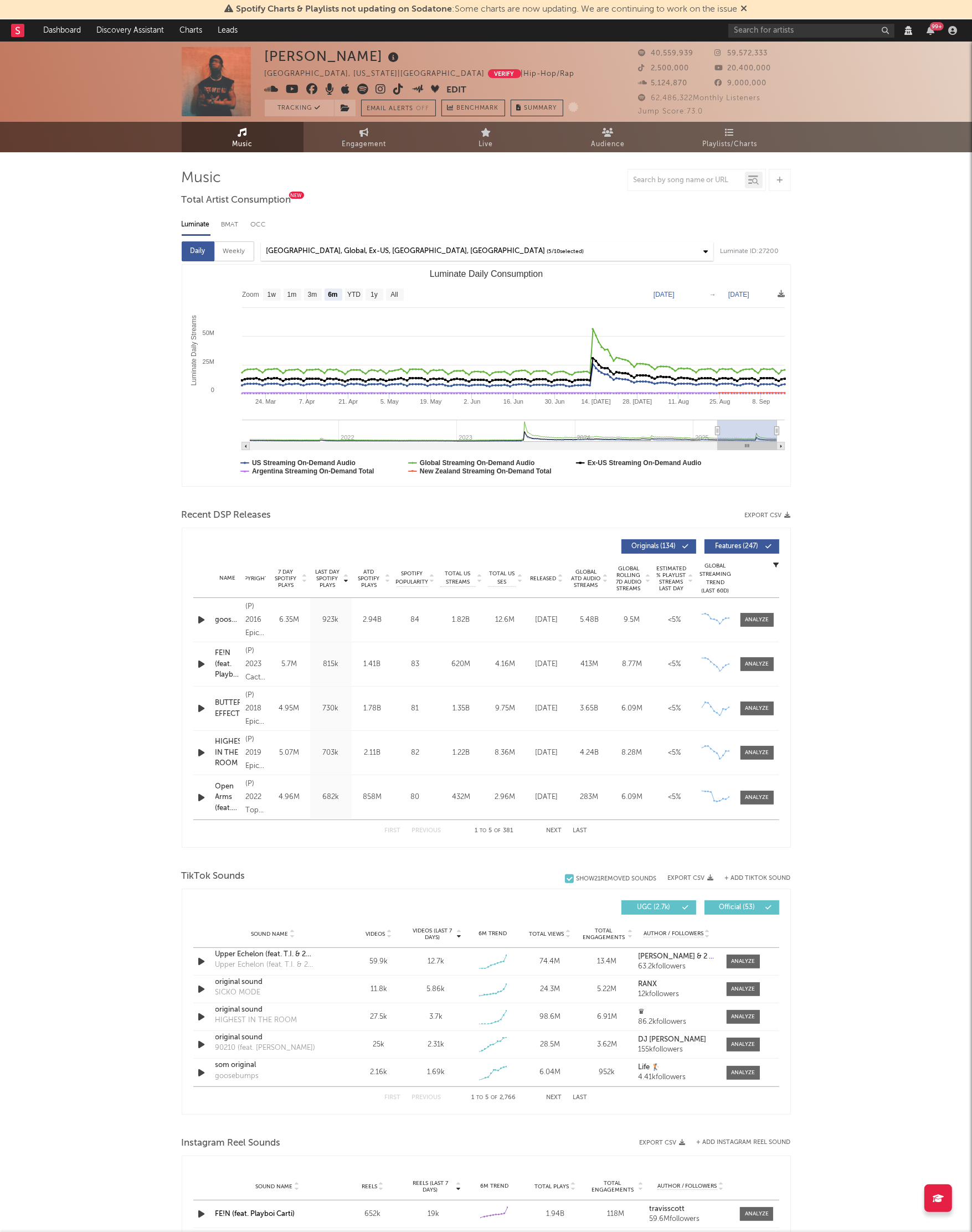
click at [224, 253] on div "Weekly" at bounding box center [234, 251] width 40 height 20
select select "6m"
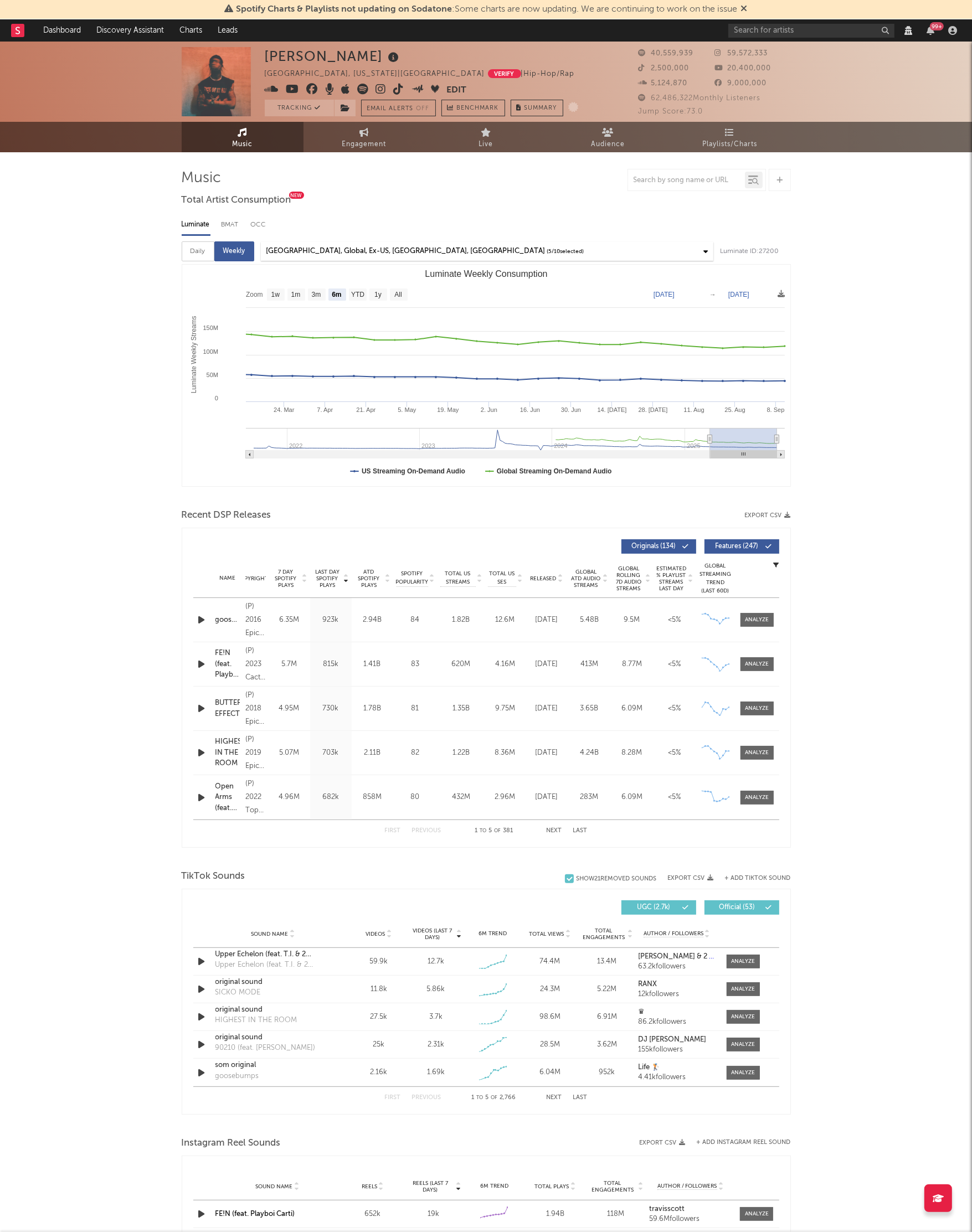
click at [202, 253] on div "Daily" at bounding box center [198, 251] width 33 height 20
select select "6m"
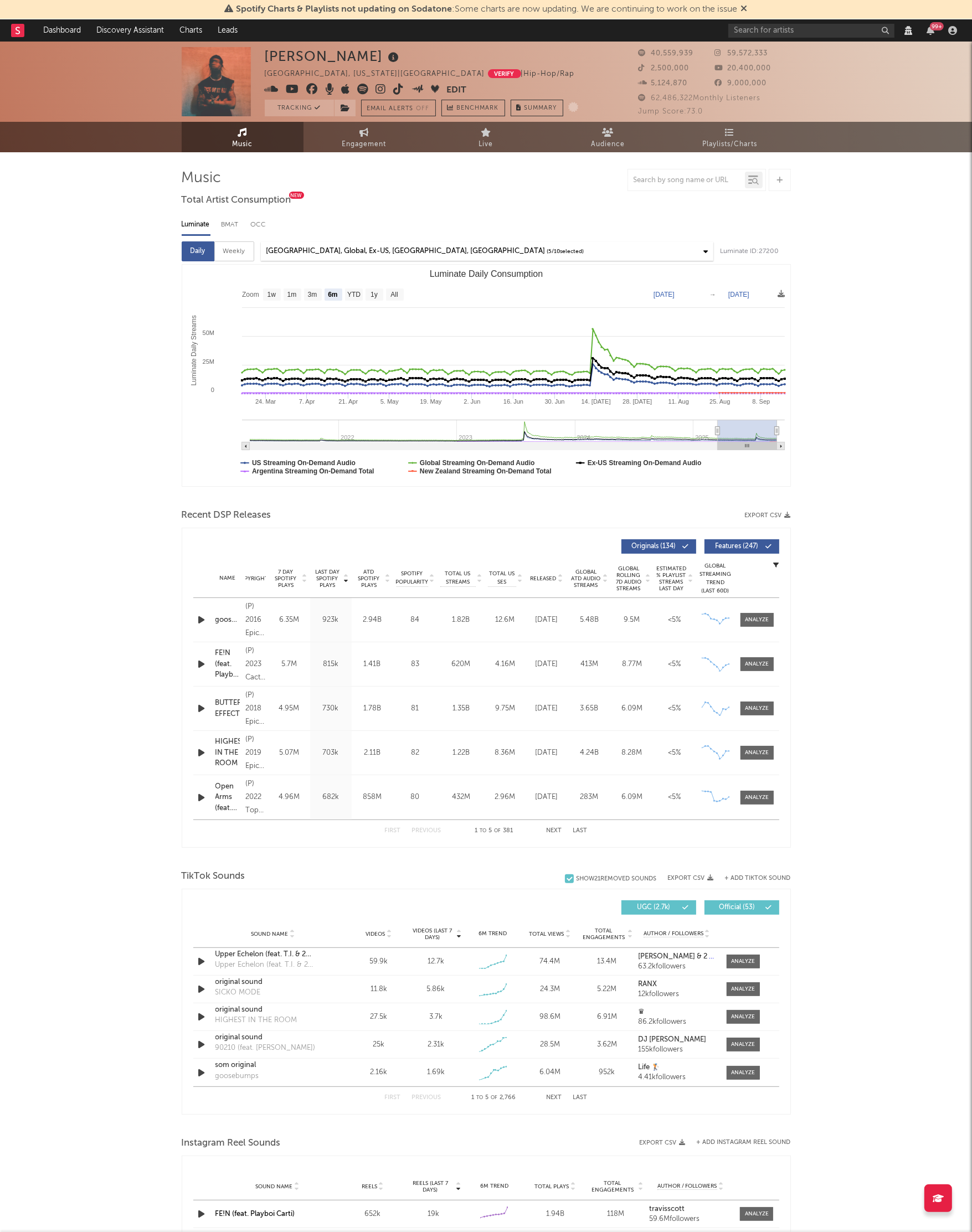
click at [114, 334] on div "Travis Scott Houston, Texas | United States Verify | Hip-Hop/Rap Edit Tracking …" at bounding box center [486, 1025] width 972 height 1967
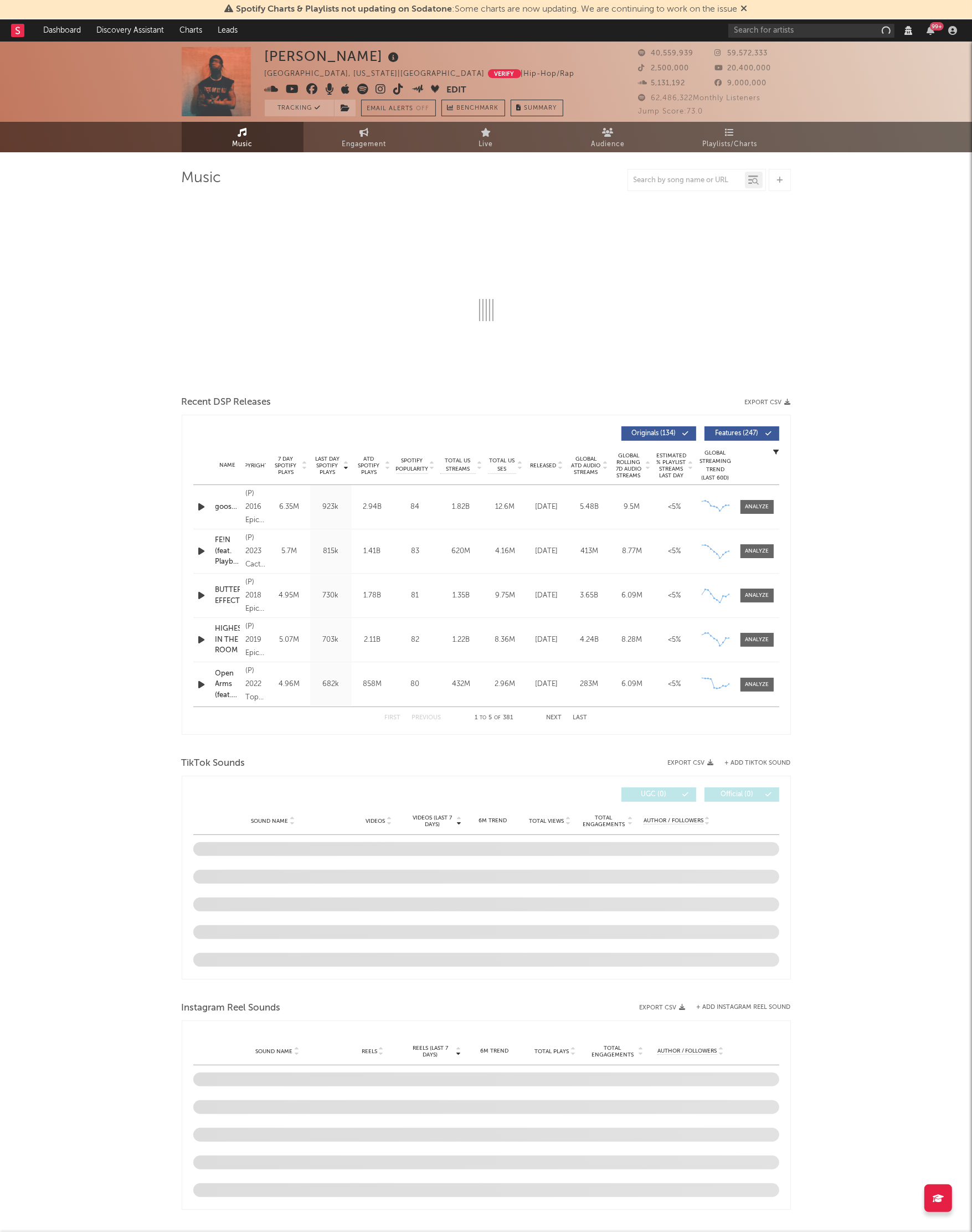
select select "View all"
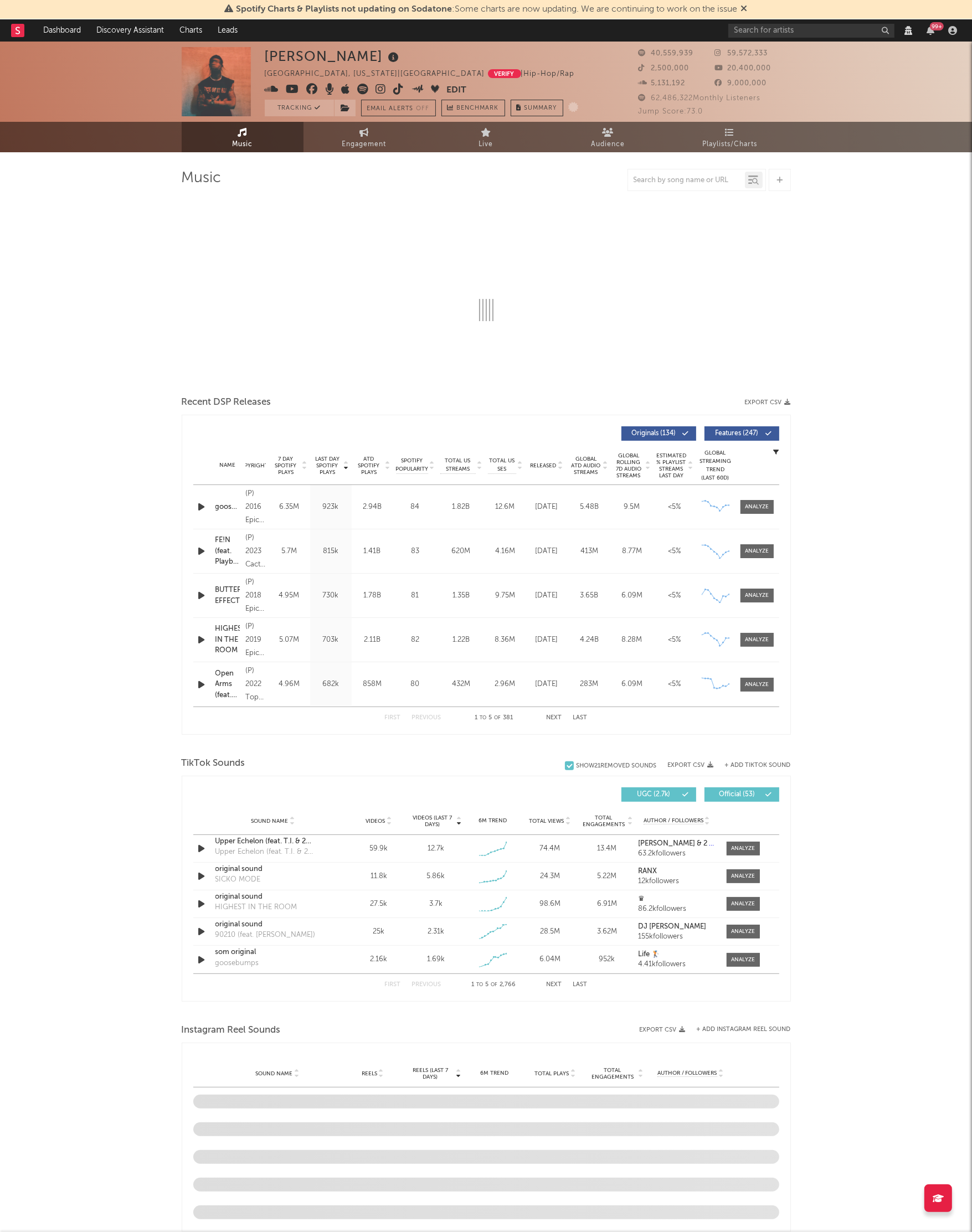
select select "View all"
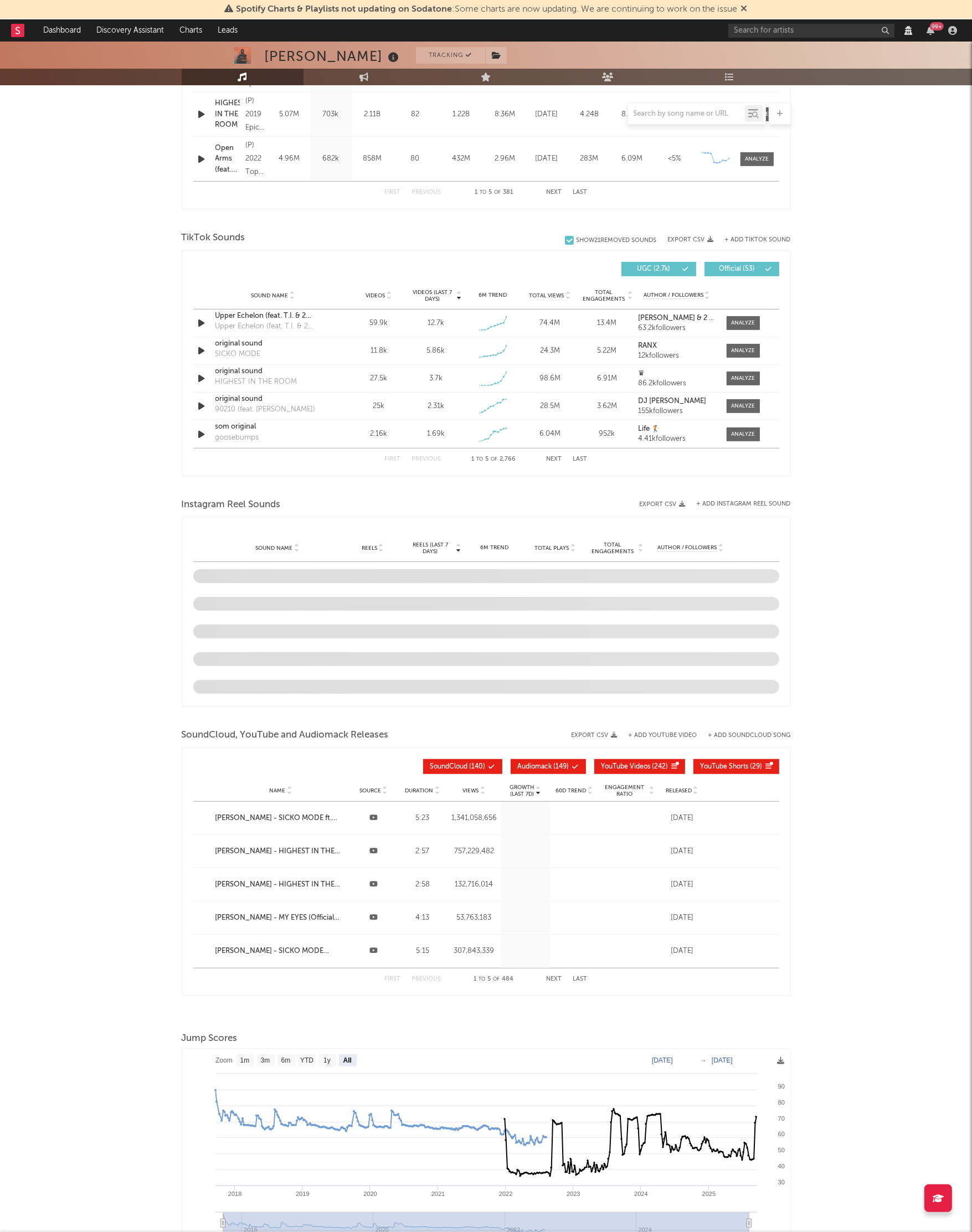
scroll to position [554, 0]
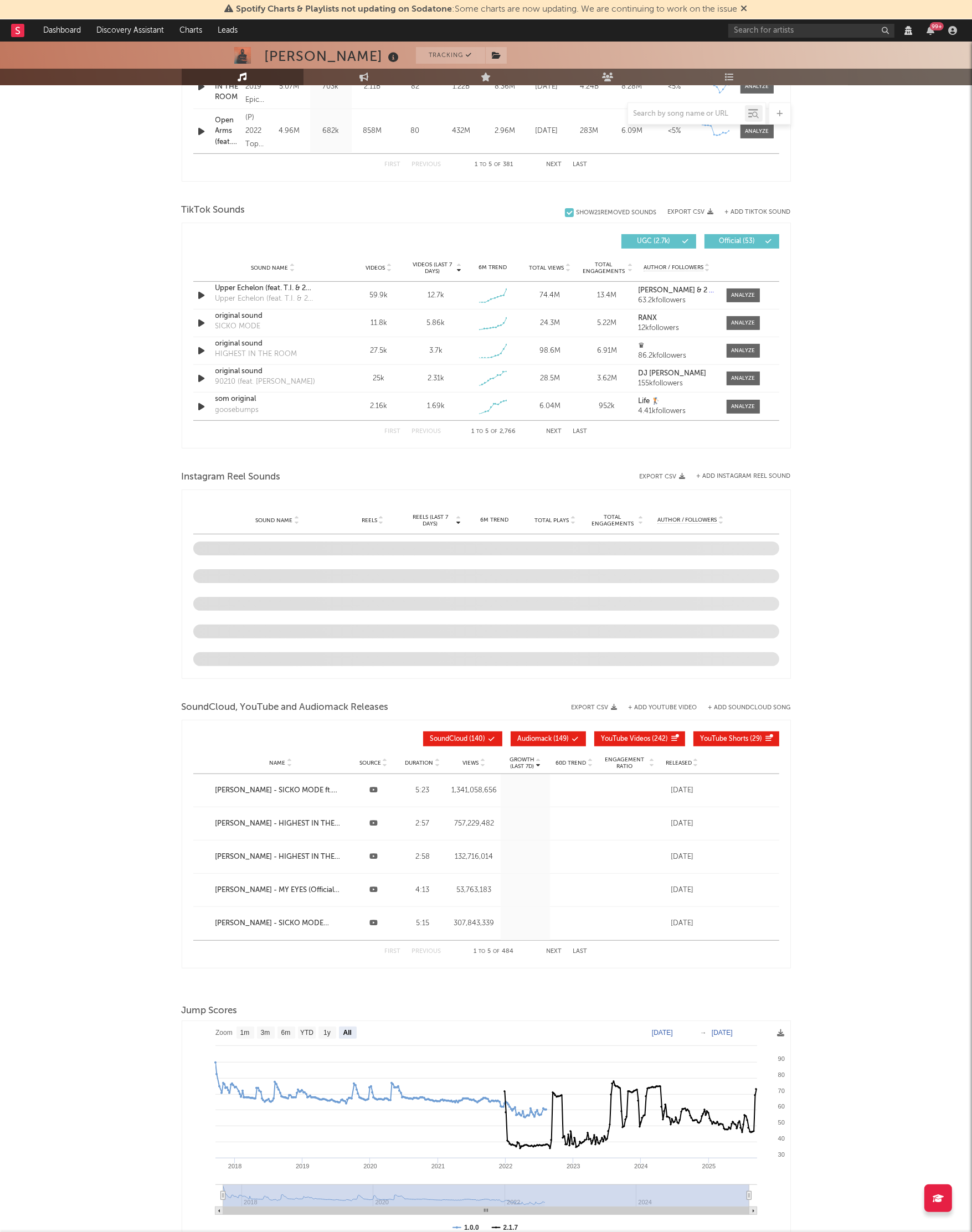
click at [130, 330] on div "[PERSON_NAME] Tracking [GEOGRAPHIC_DATA], [US_STATE] | [GEOGRAPHIC_DATA] Verify…" at bounding box center [486, 405] width 972 height 1833
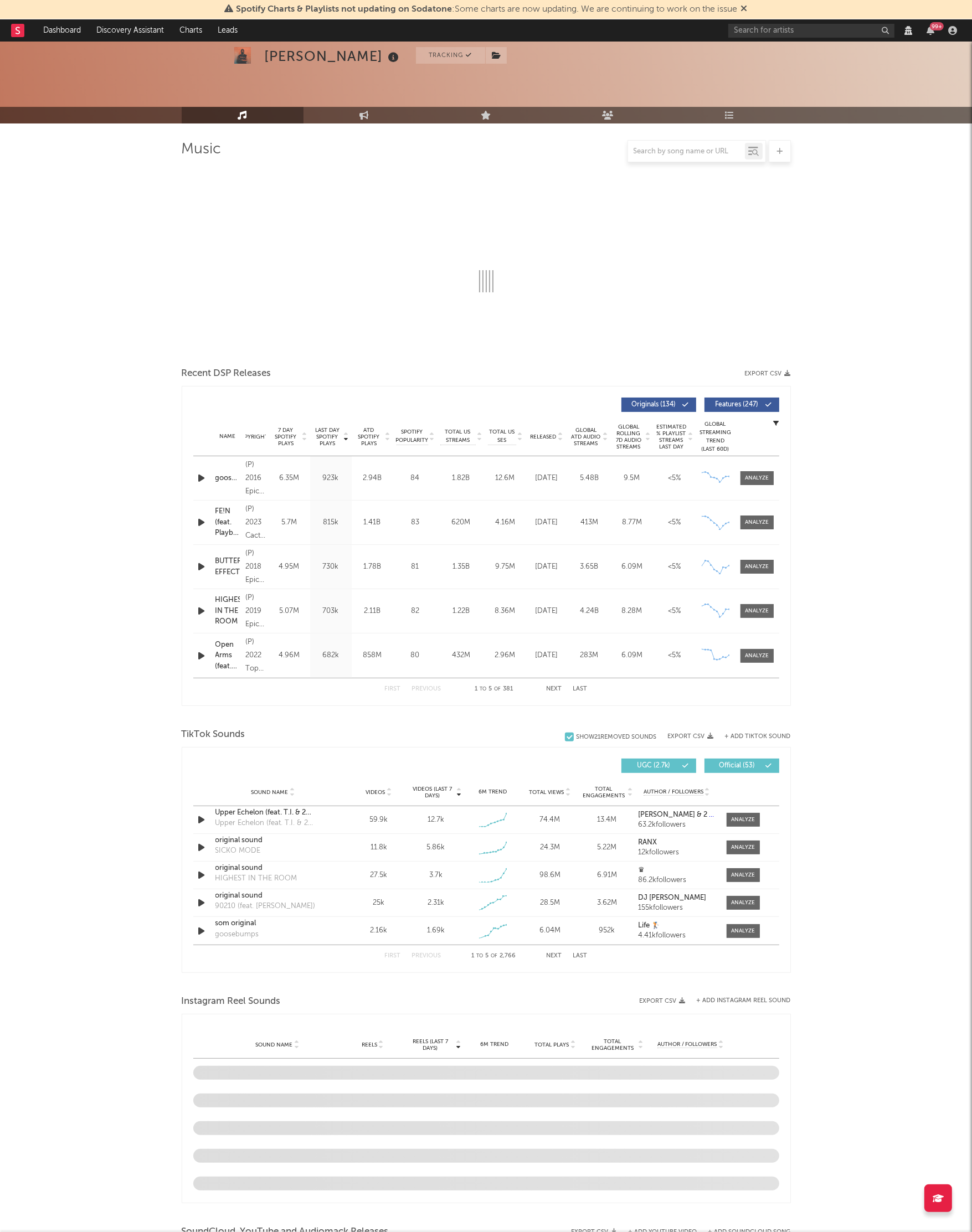
scroll to position [0, 0]
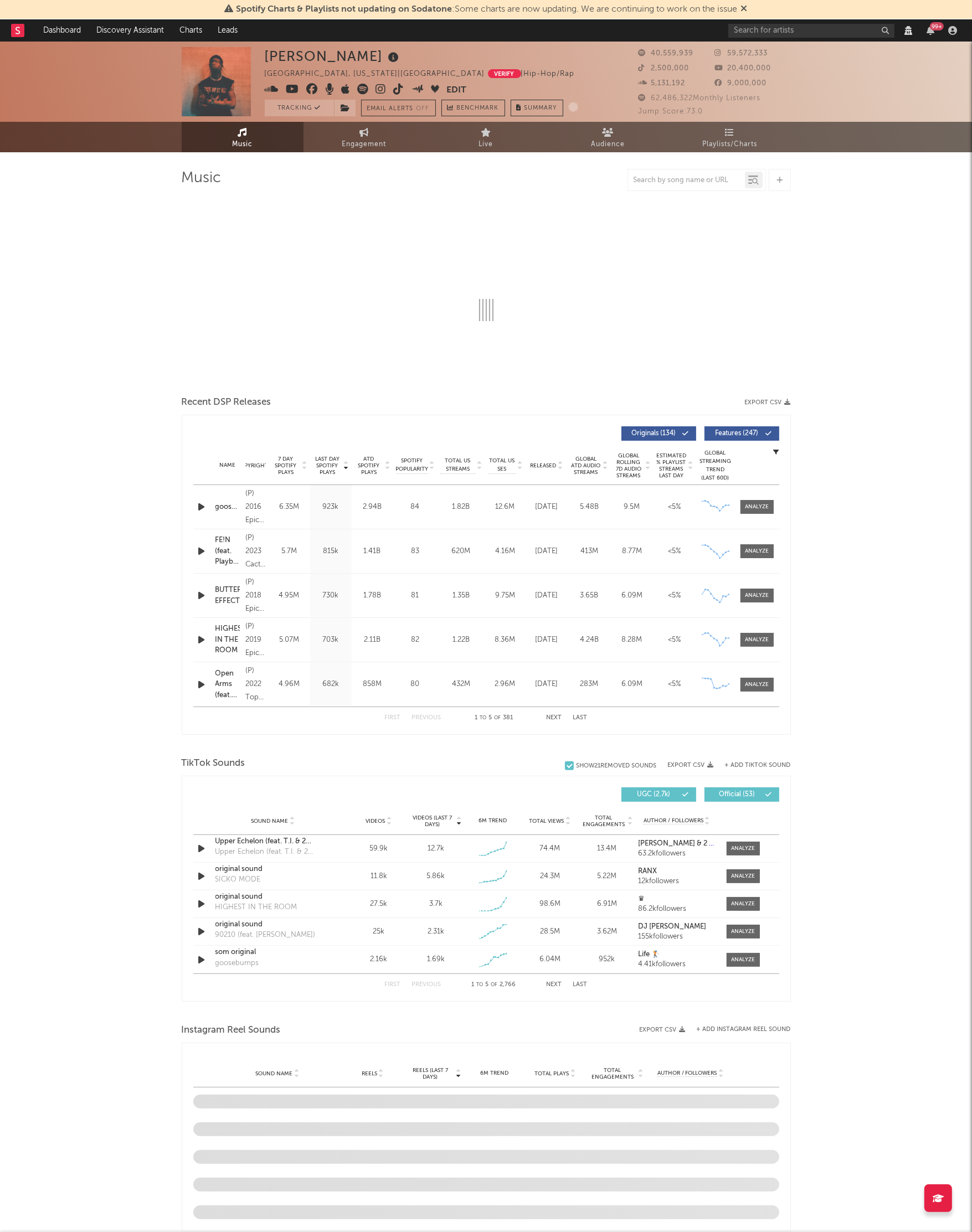
click at [64, 205] on div "[PERSON_NAME][GEOGRAPHIC_DATA], [US_STATE] | [GEOGRAPHIC_DATA] Verify | Hip-Hop…" at bounding box center [486, 958] width 972 height 1833
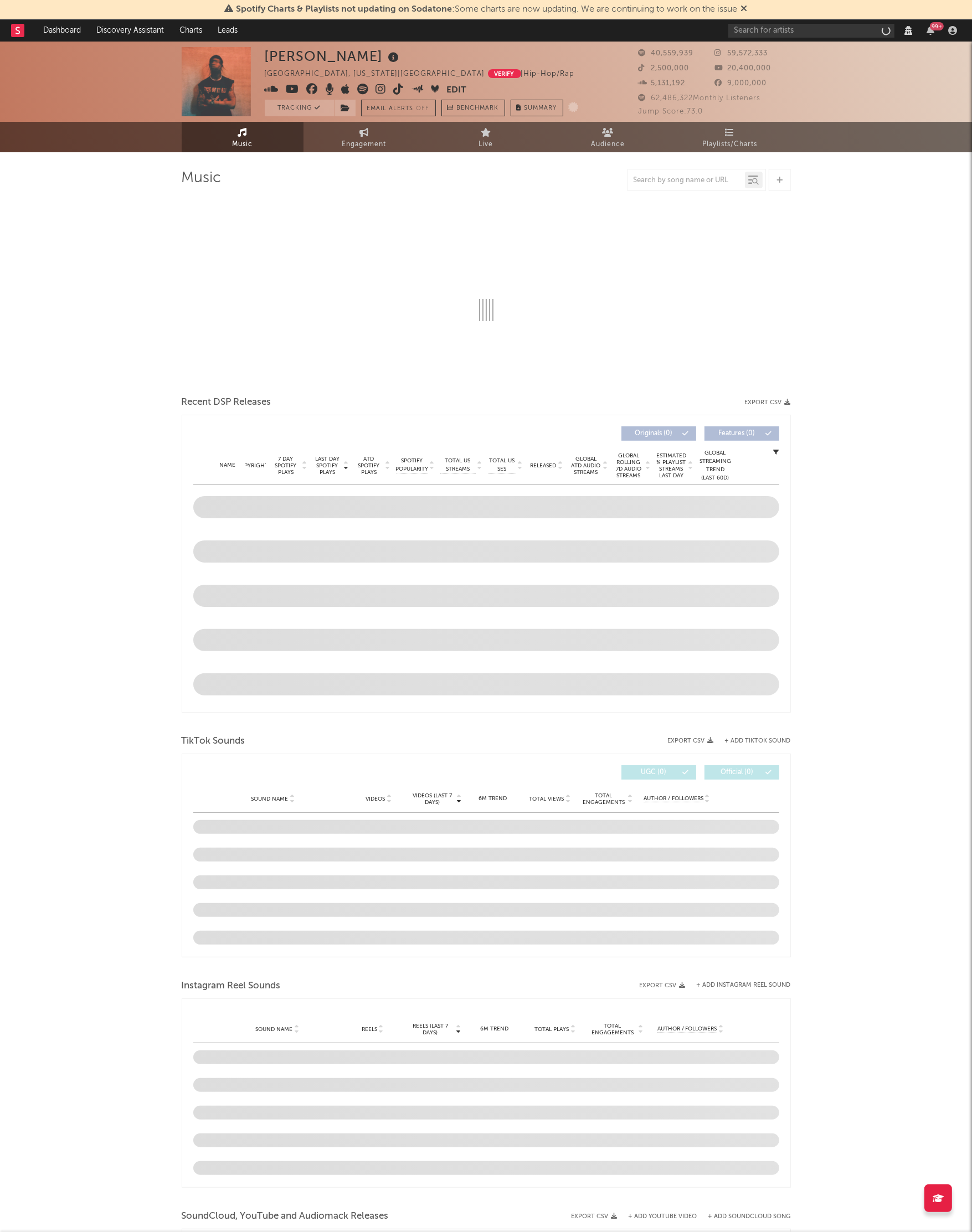
select select "View all"
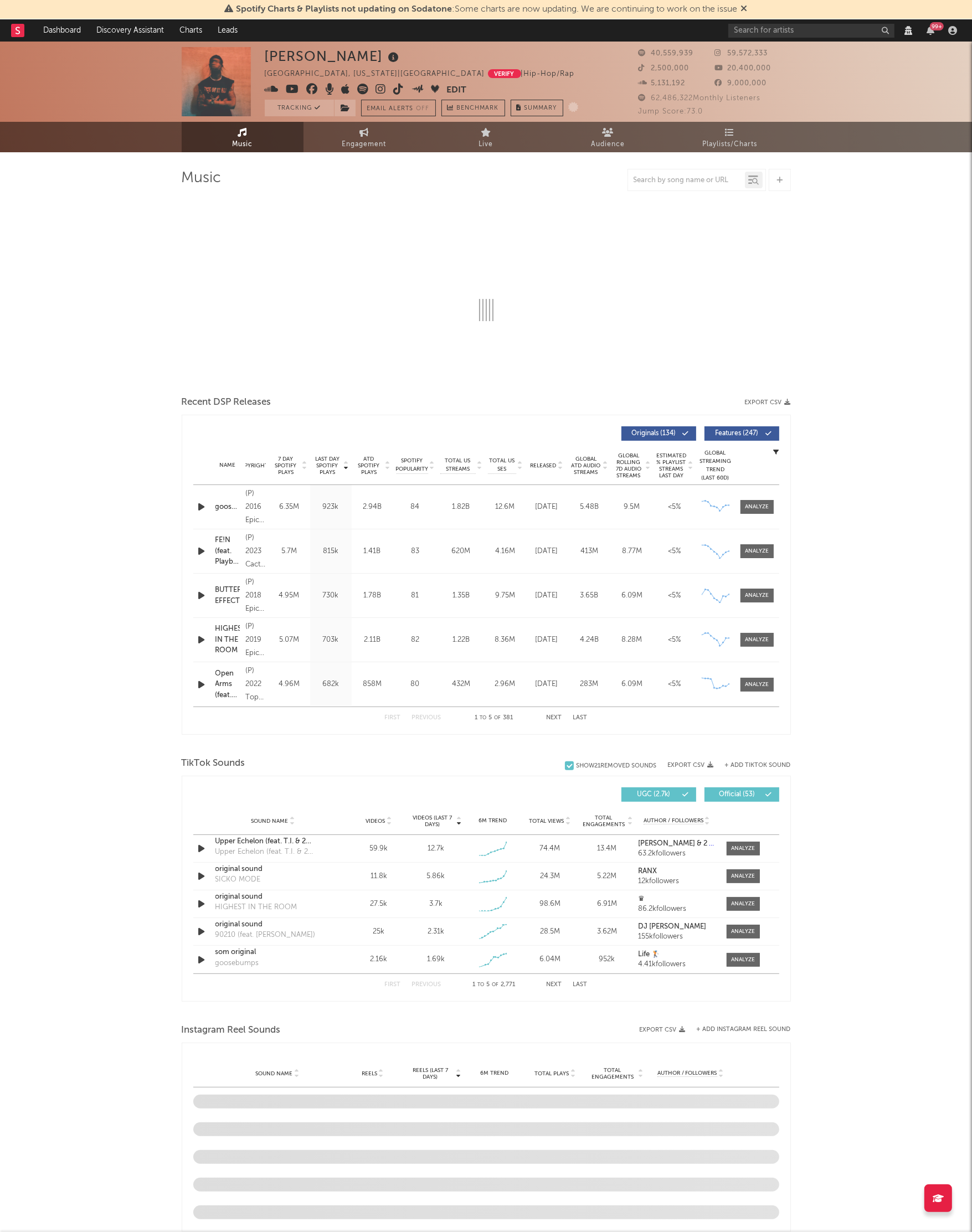
select select "View all"
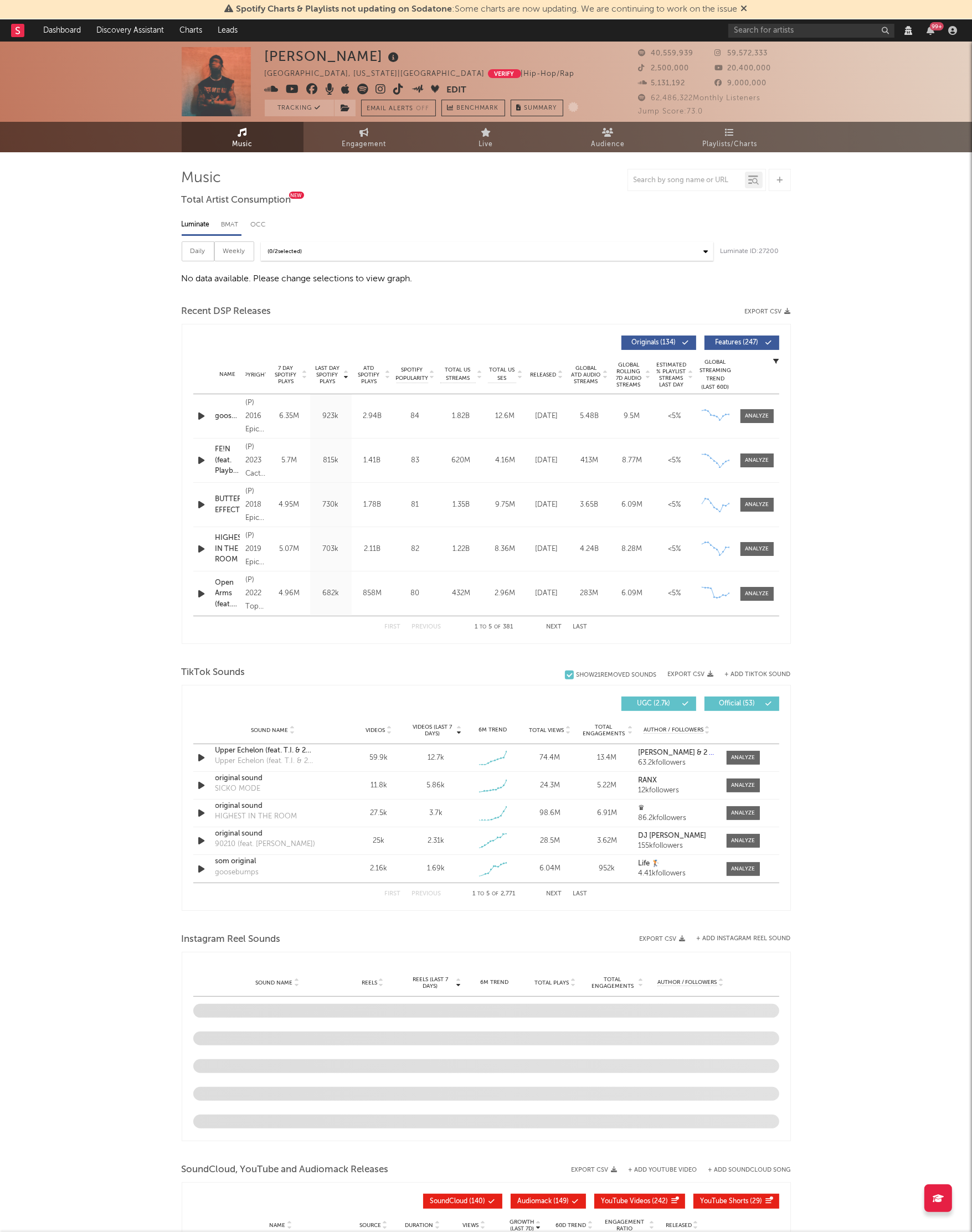
select select "View all"
select select "6m"
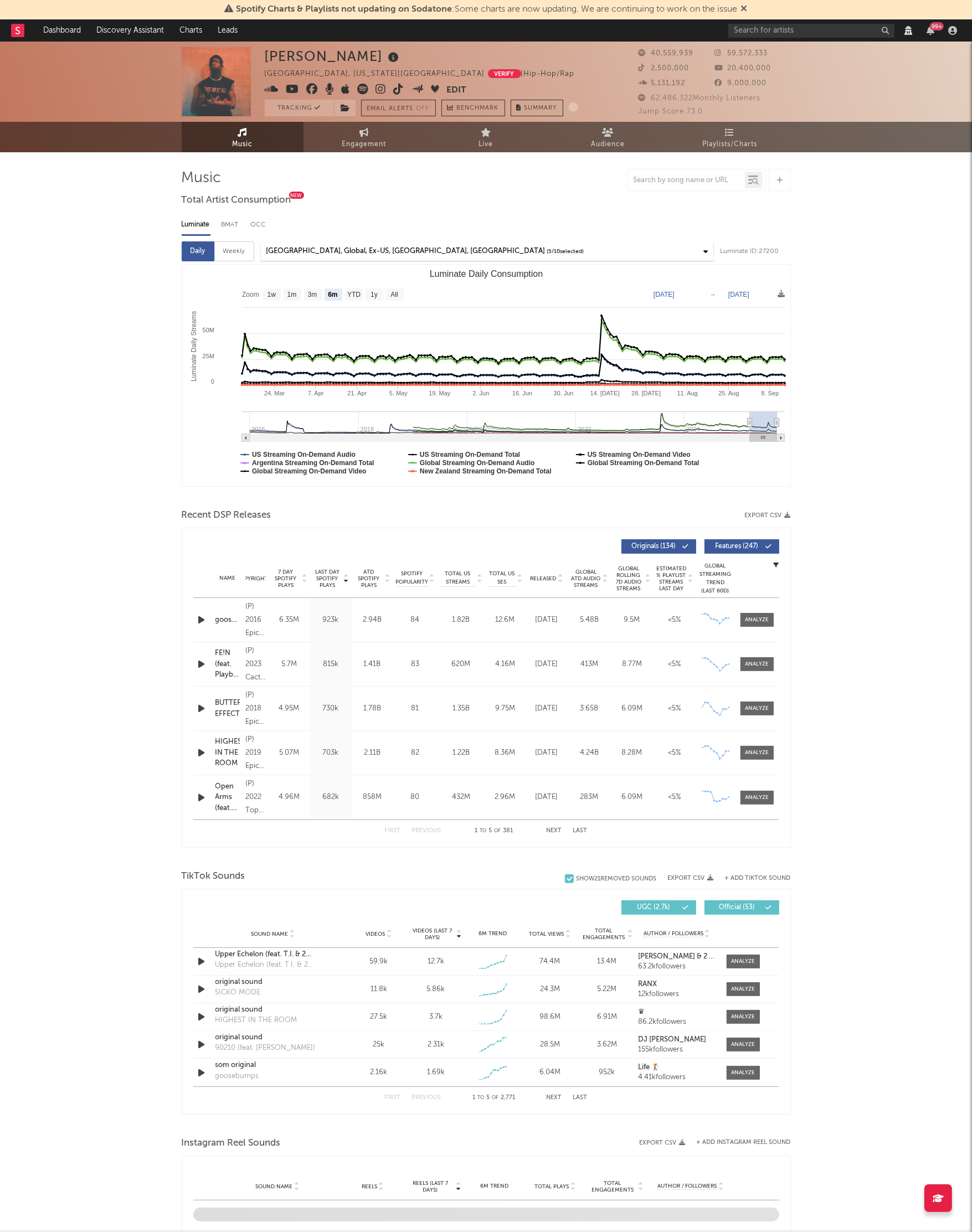
click at [829, 470] on div "Travis Scott Houston, Texas | United States Verify | Hip-Hop/Rap Edit Tracking …" at bounding box center [486, 1015] width 972 height 1946
select select "View all"
select select "6m"
click at [99, 292] on div "Travis Scott Houston, Texas | United States Verify | Hip-Hop/Rap Edit Tracking …" at bounding box center [486, 1025] width 972 height 1967
click at [246, 252] on div "Weekly" at bounding box center [234, 251] width 40 height 20
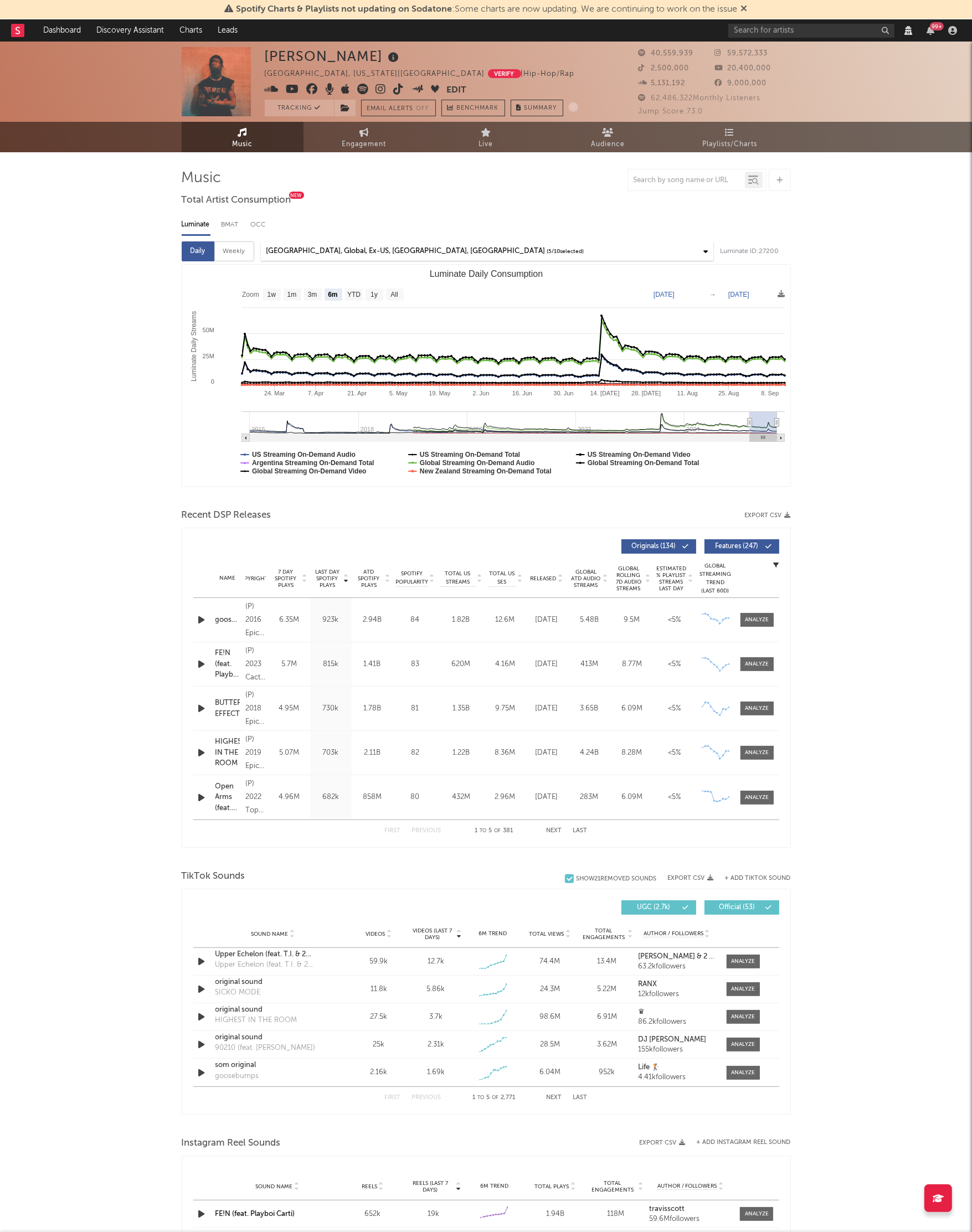
select select "6m"
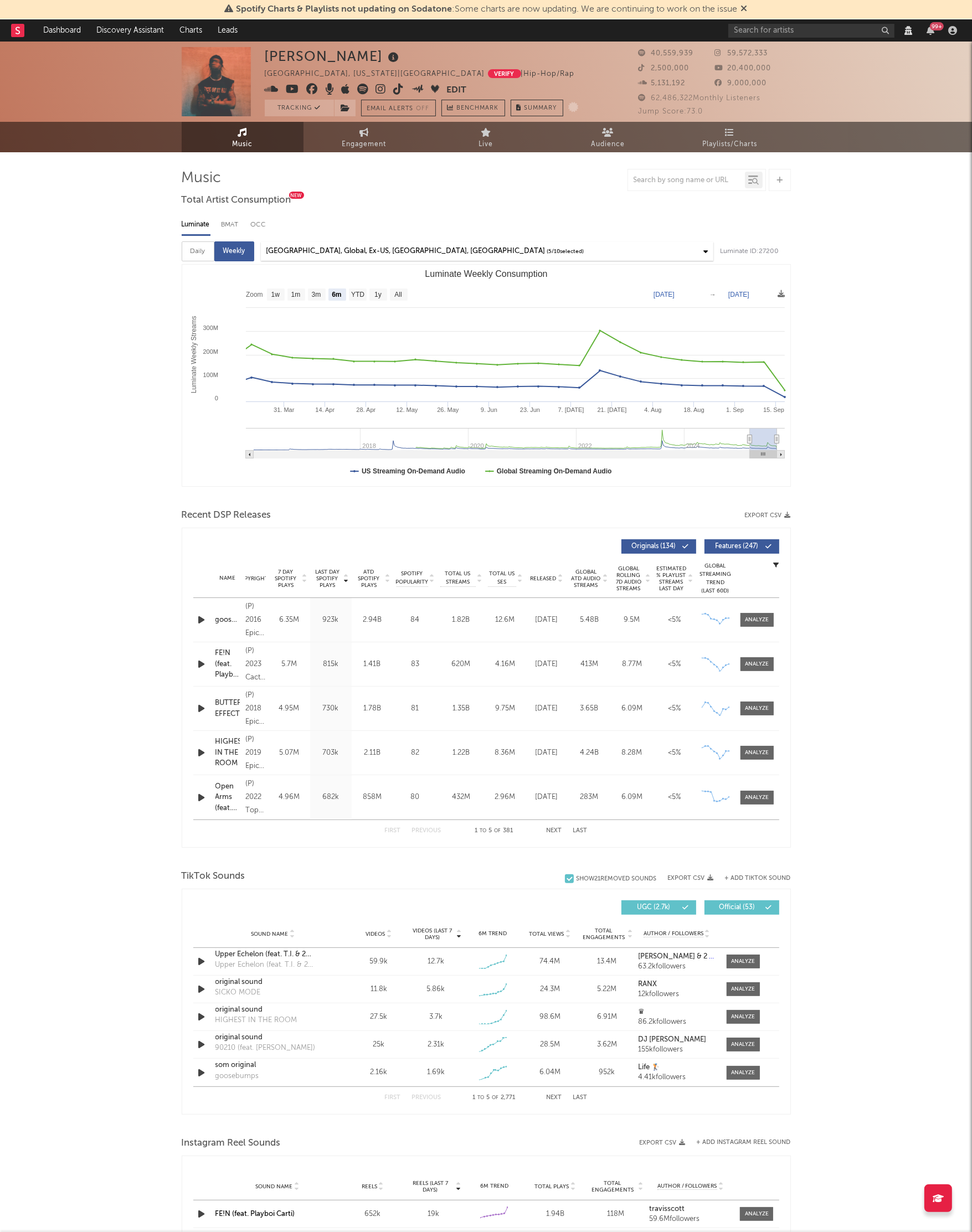
click at [212, 251] on div "Daily" at bounding box center [198, 251] width 33 height 20
select select "6m"
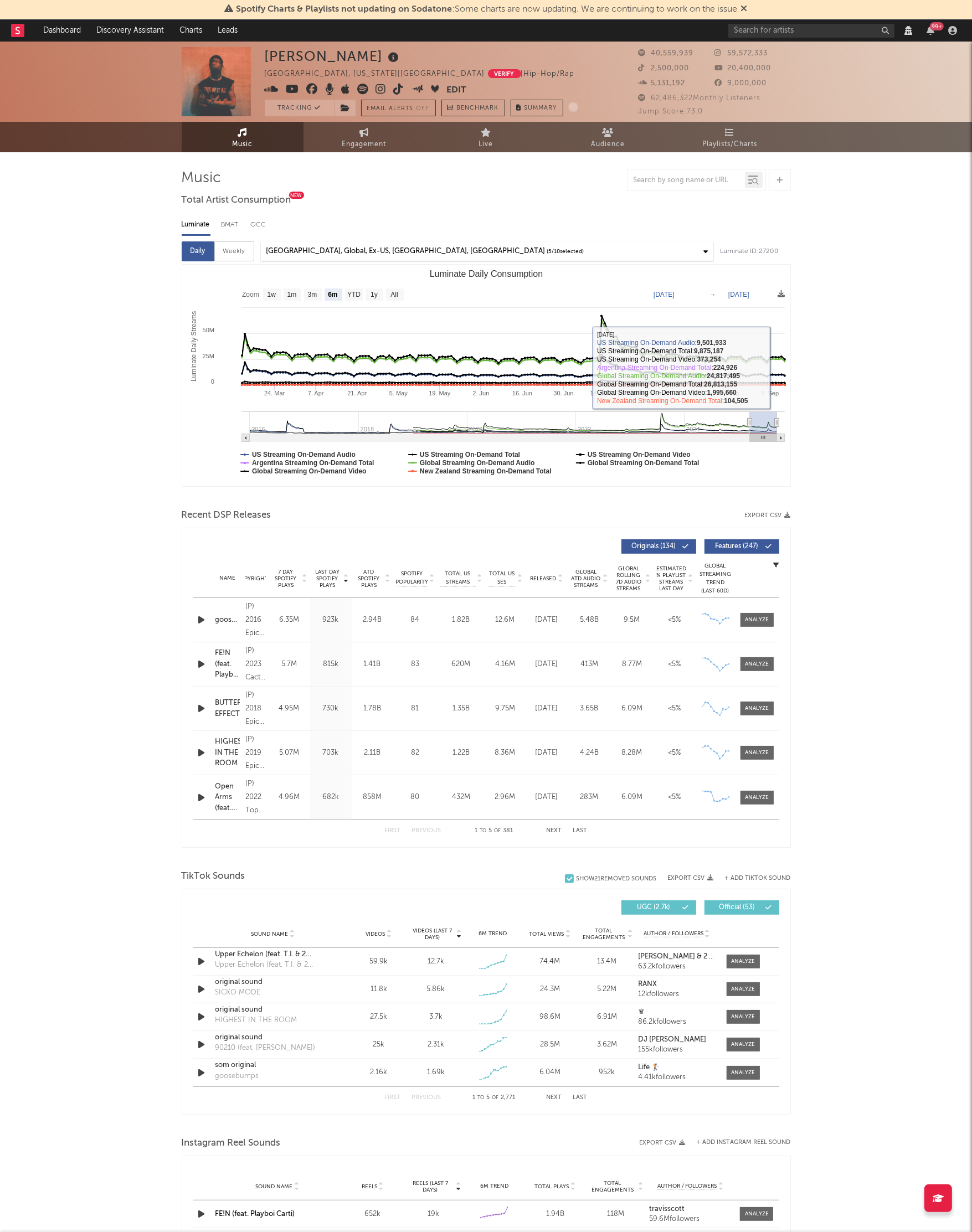
click at [815, 378] on div "Travis Scott Houston, Texas | United States Verify | Hip-Hop/Rap Edit Tracking …" at bounding box center [486, 1025] width 972 height 1967
click at [752, 622] on div at bounding box center [757, 620] width 24 height 8
select select "View all"
select select "6m"
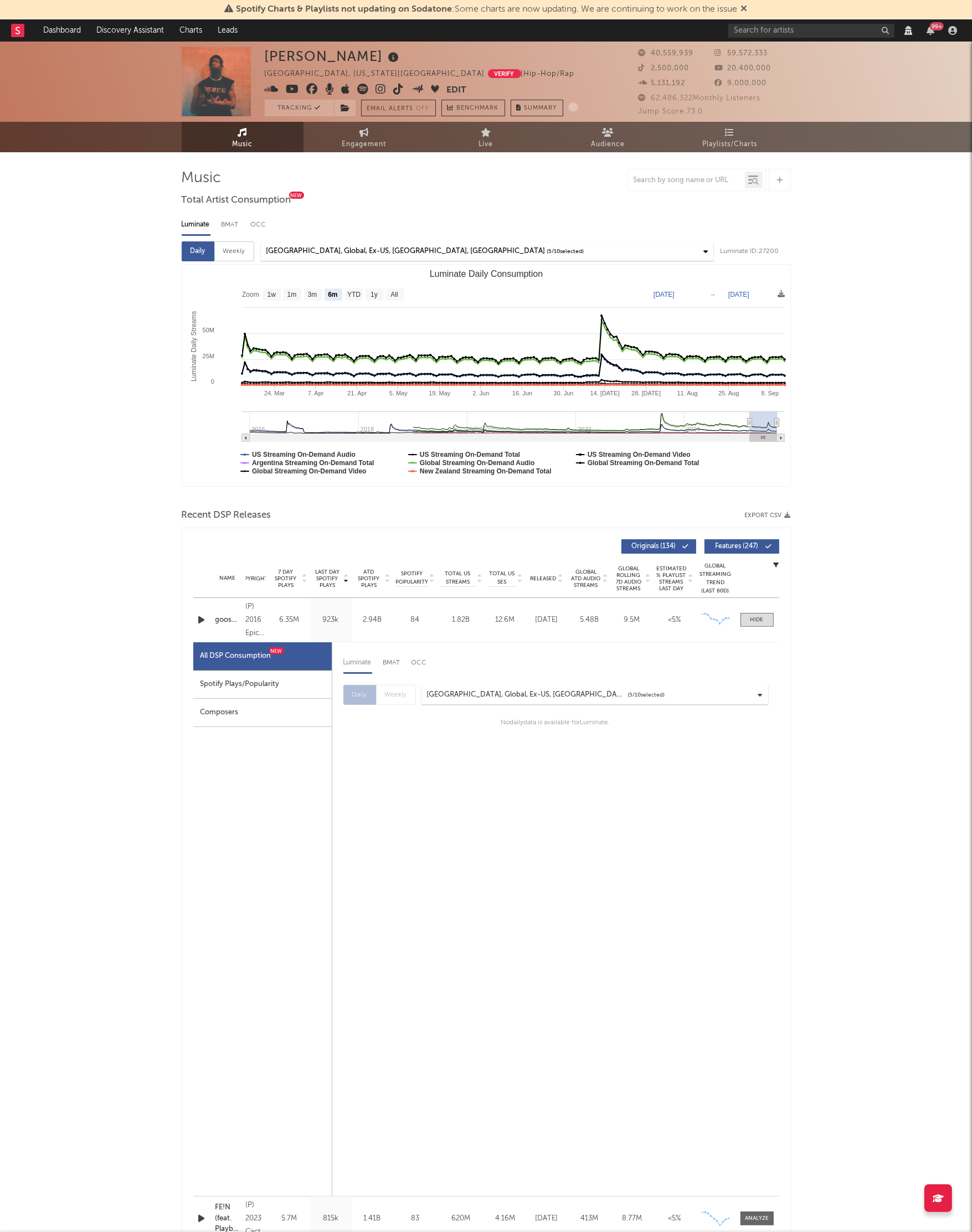
click at [764, 616] on span at bounding box center [756, 620] width 33 height 14
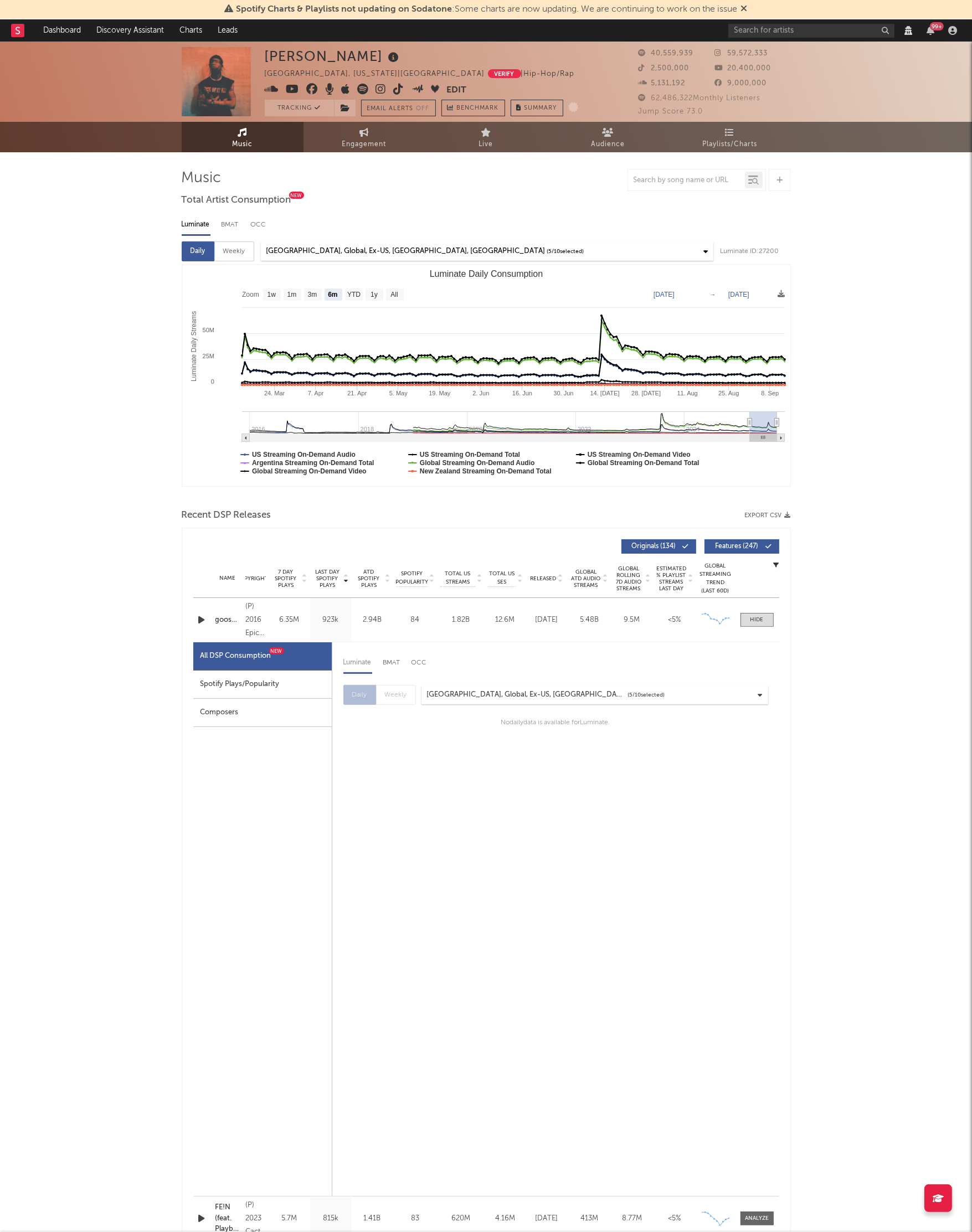
select select "View all"
select select "6m"
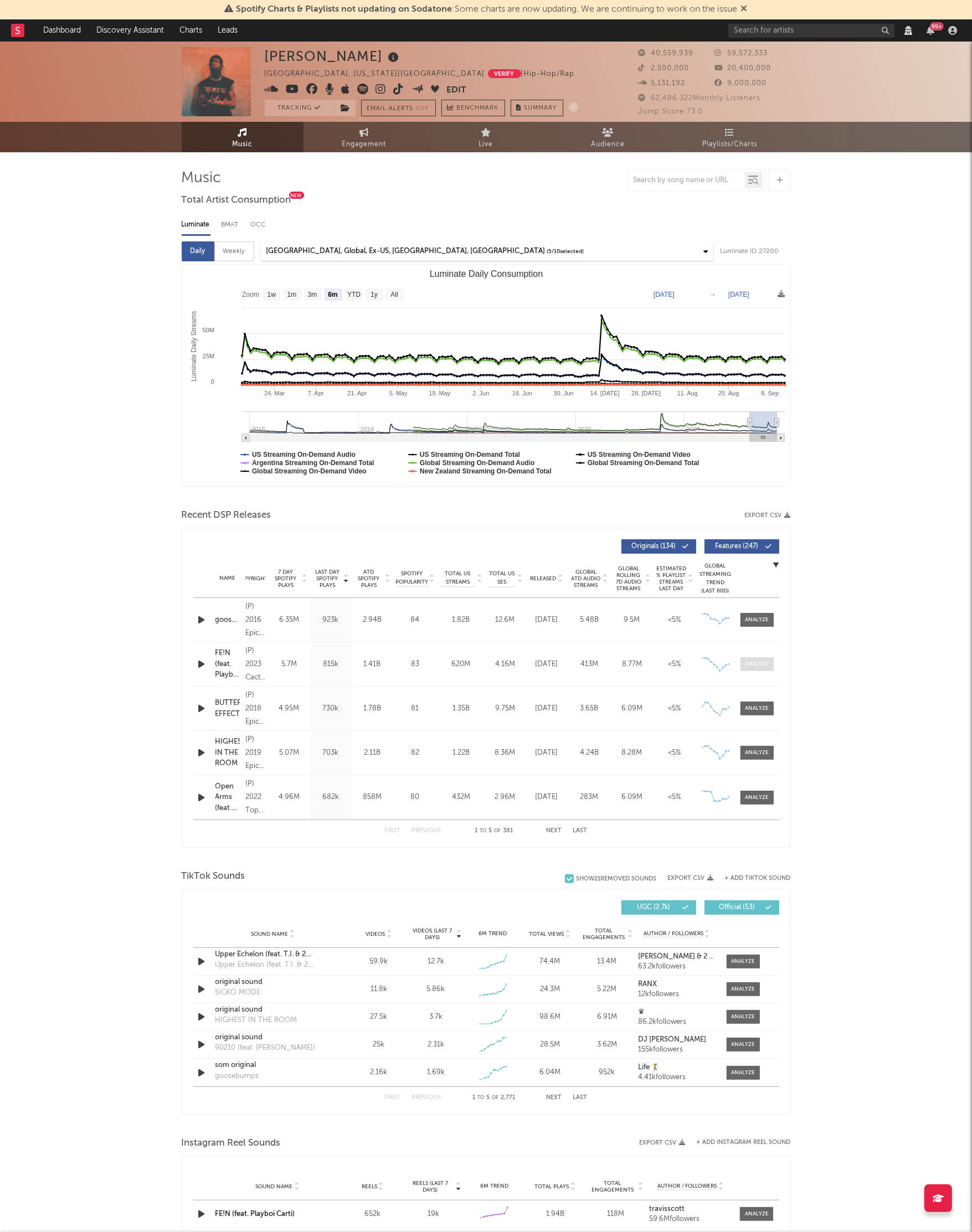
click at [761, 665] on div at bounding box center [757, 664] width 24 height 8
select select "View all"
select select "6m"
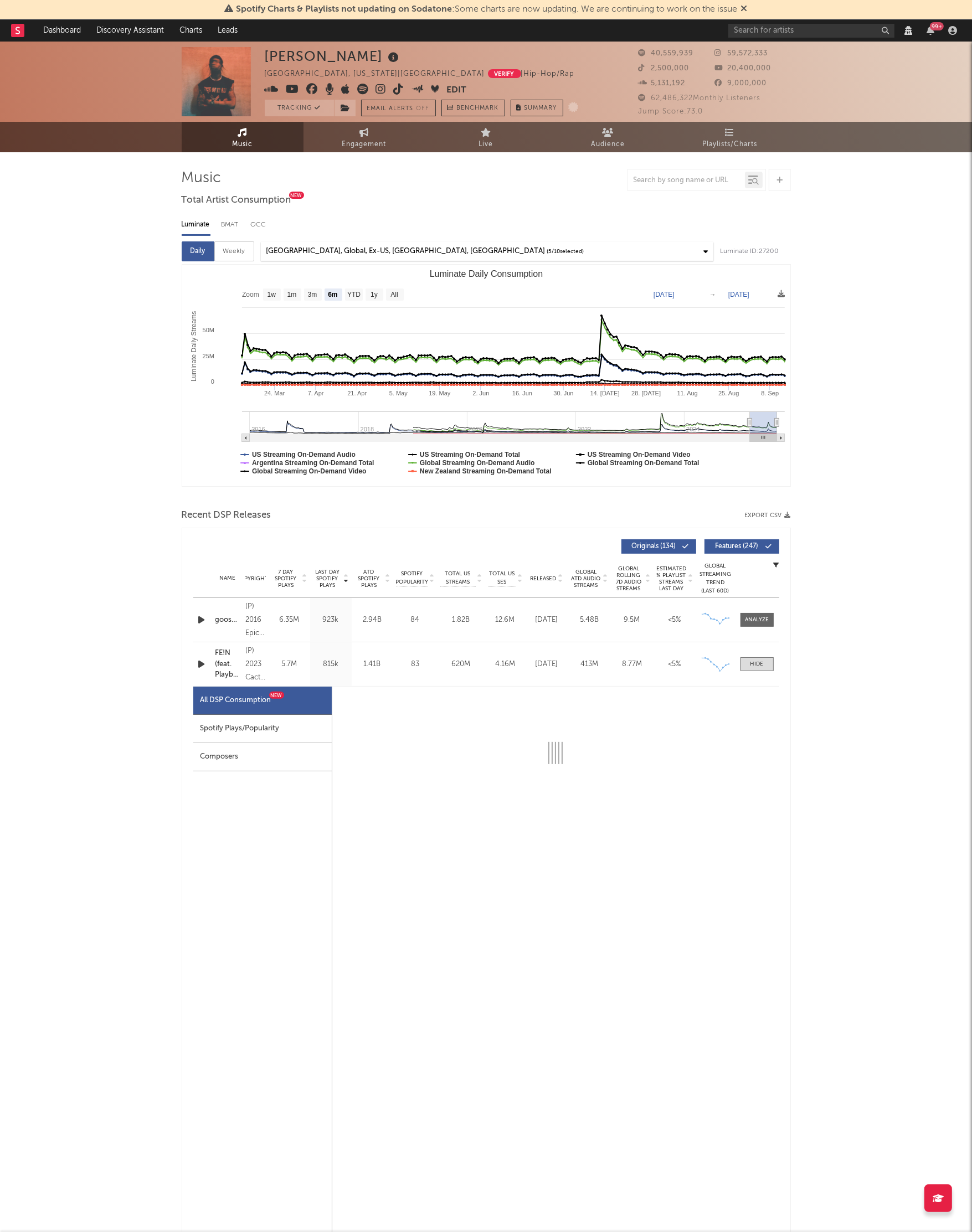
select select "6m"
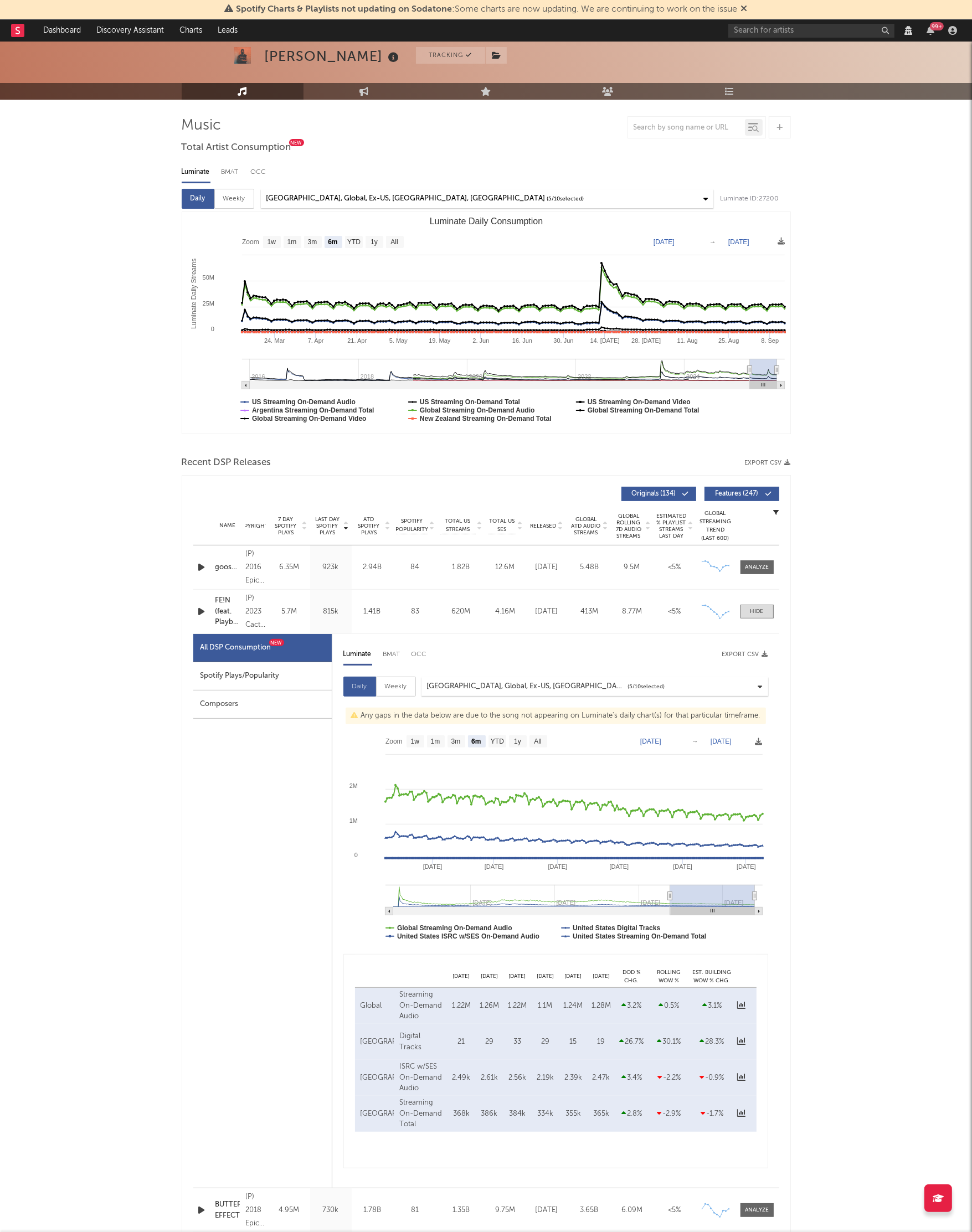
scroll to position [60, 0]
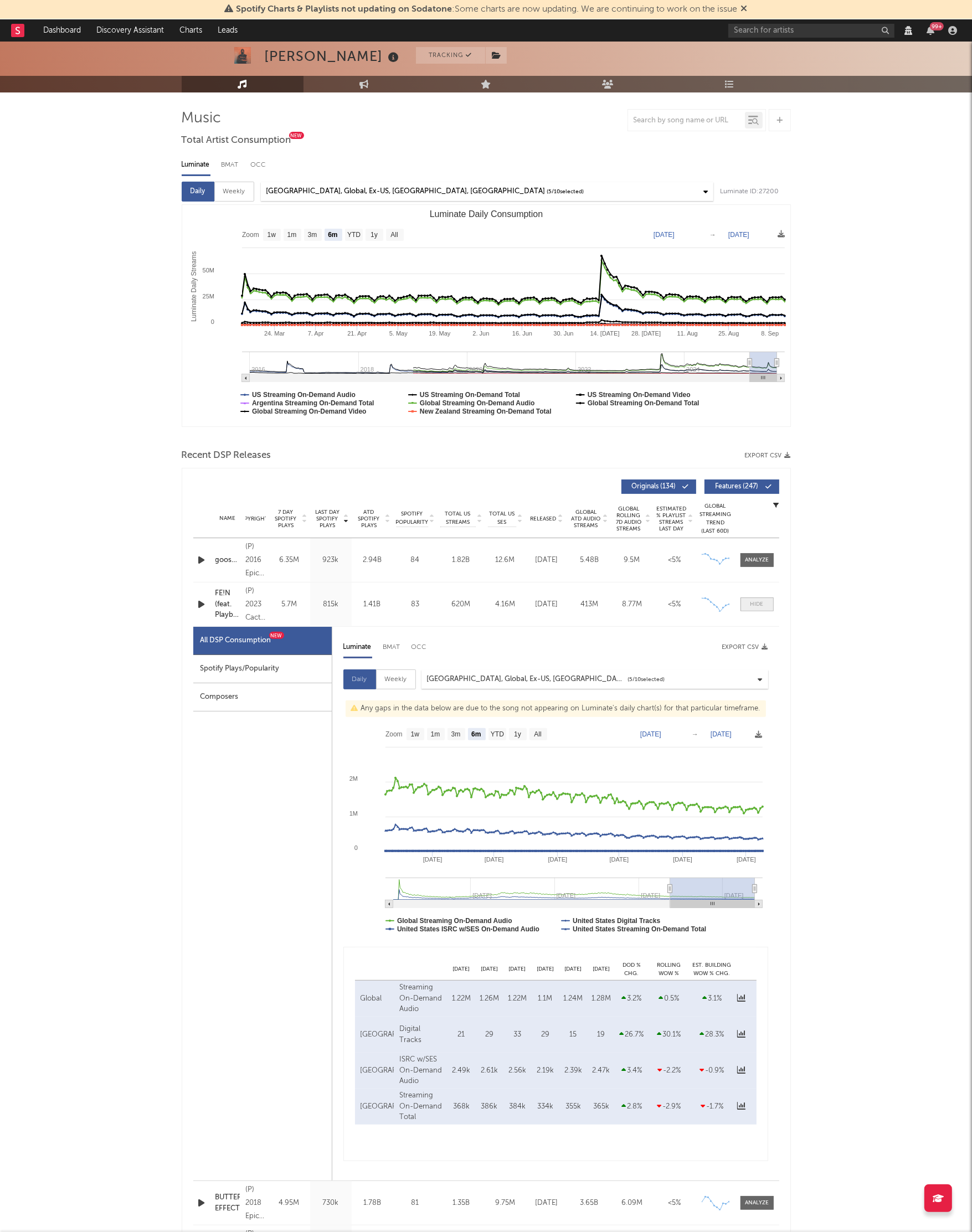
click at [760, 604] on div at bounding box center [757, 604] width 14 height 8
select select "View all"
select select "6m"
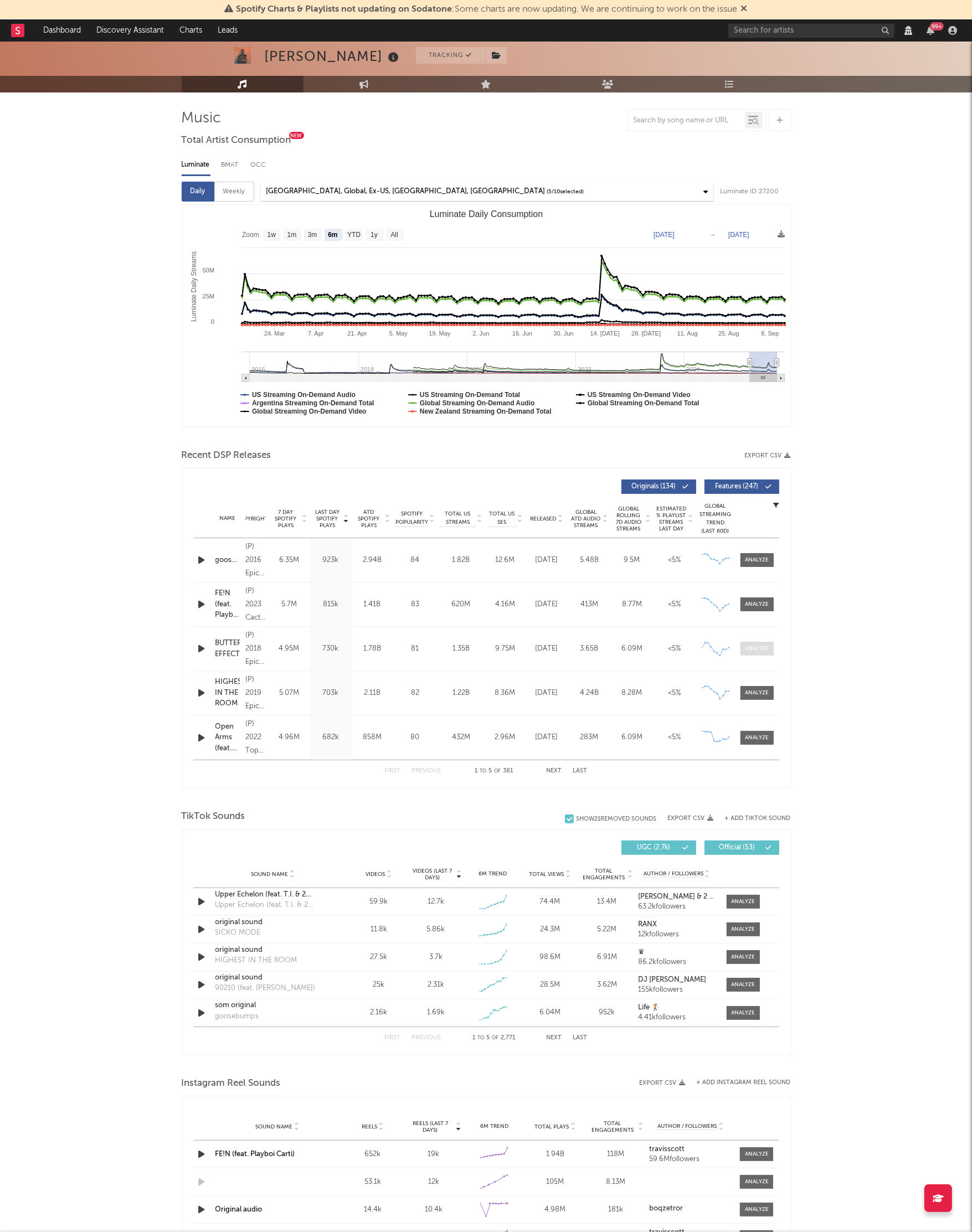
click at [754, 648] on div at bounding box center [757, 649] width 24 height 8
select select "View all"
select select "6m"
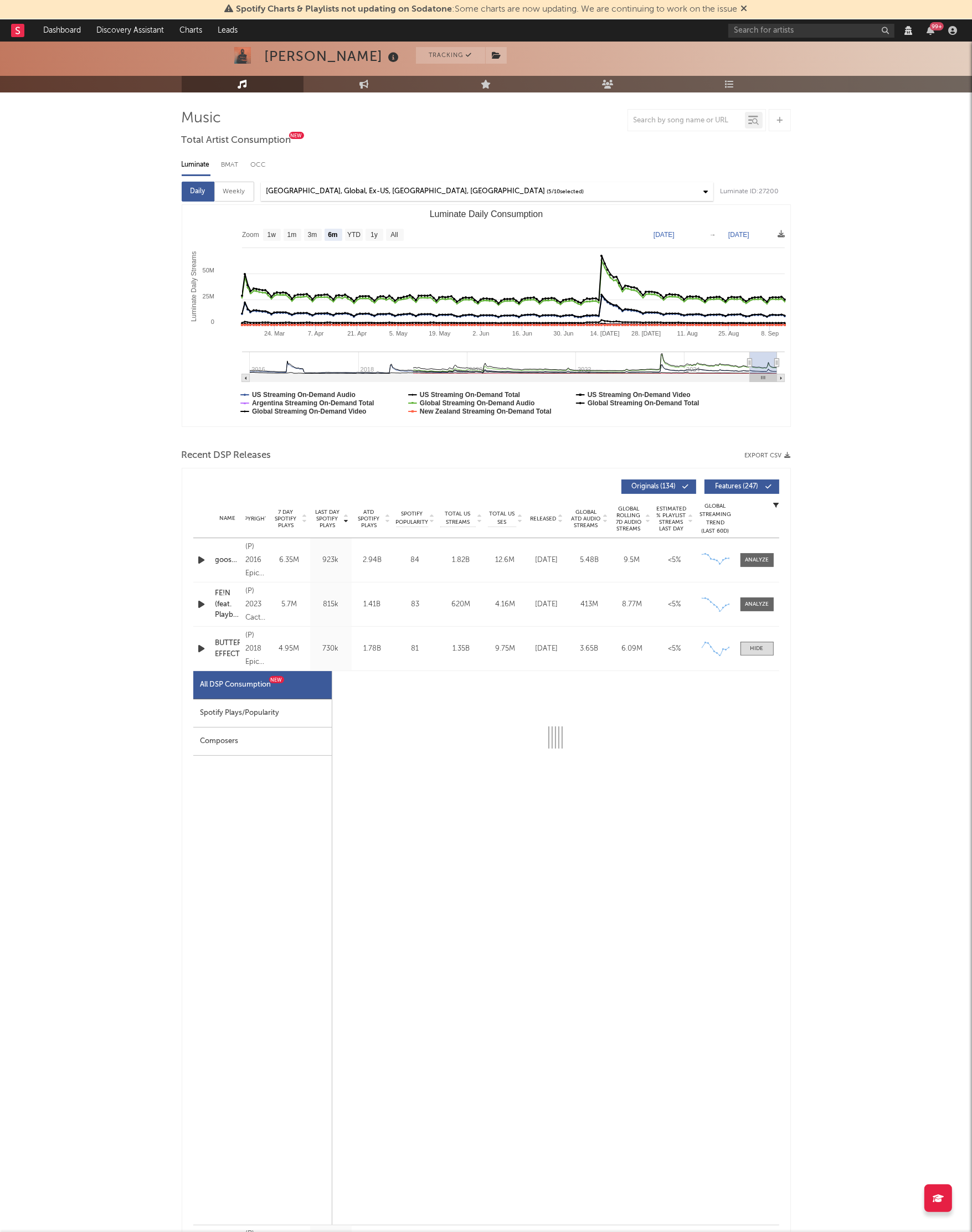
select select "6m"
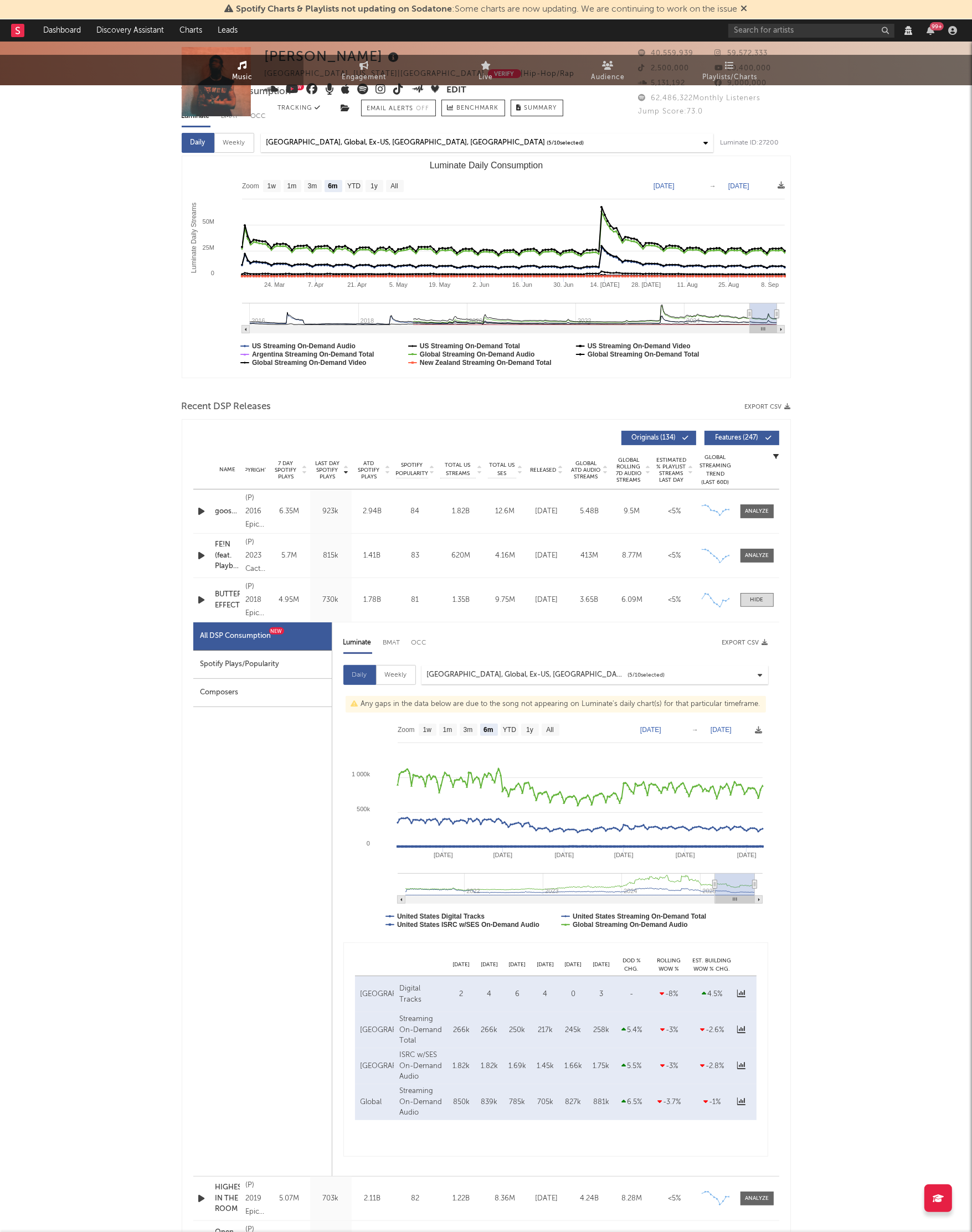
scroll to position [0, 0]
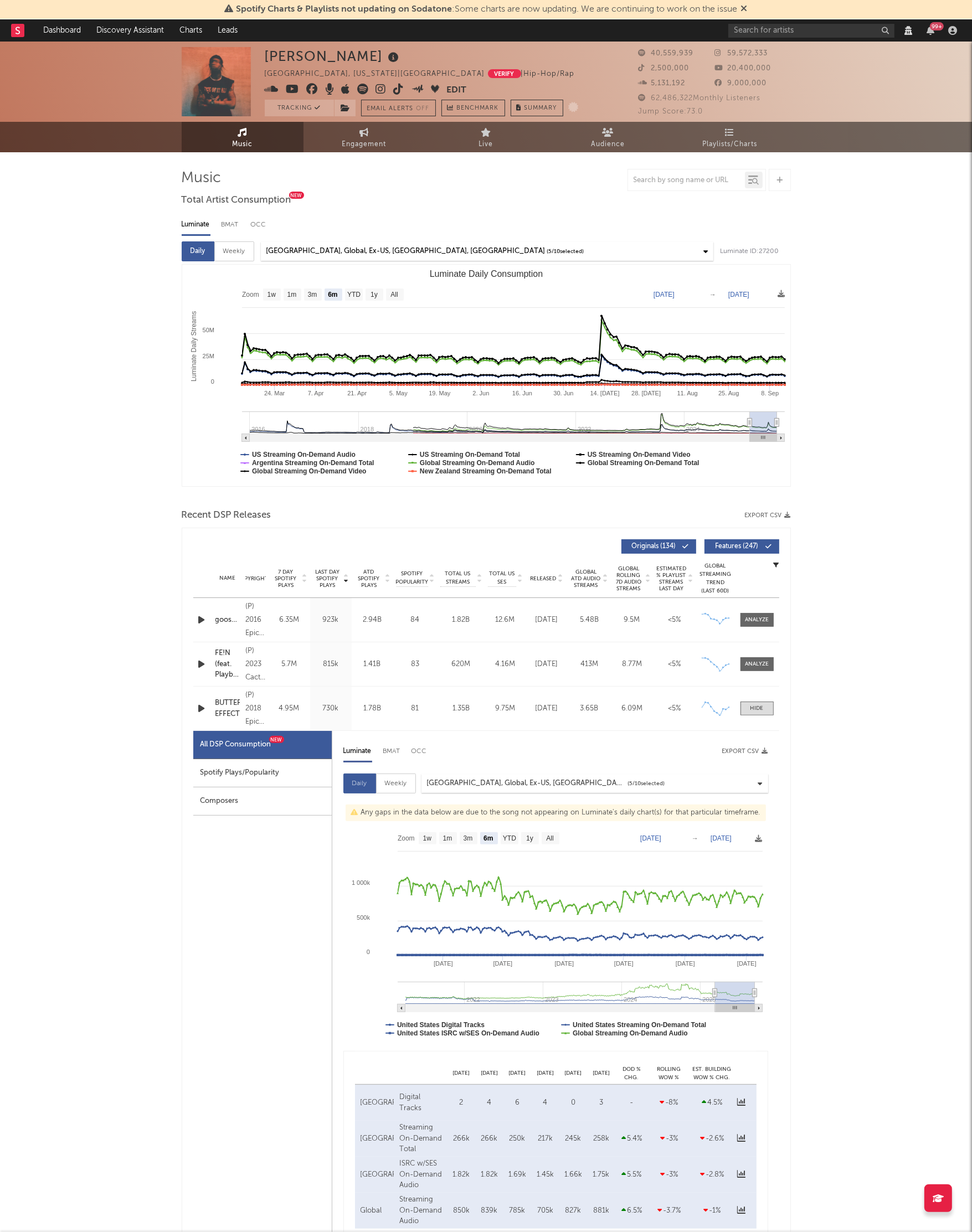
click at [230, 249] on div "Weekly" at bounding box center [234, 251] width 40 height 20
select select "6m"
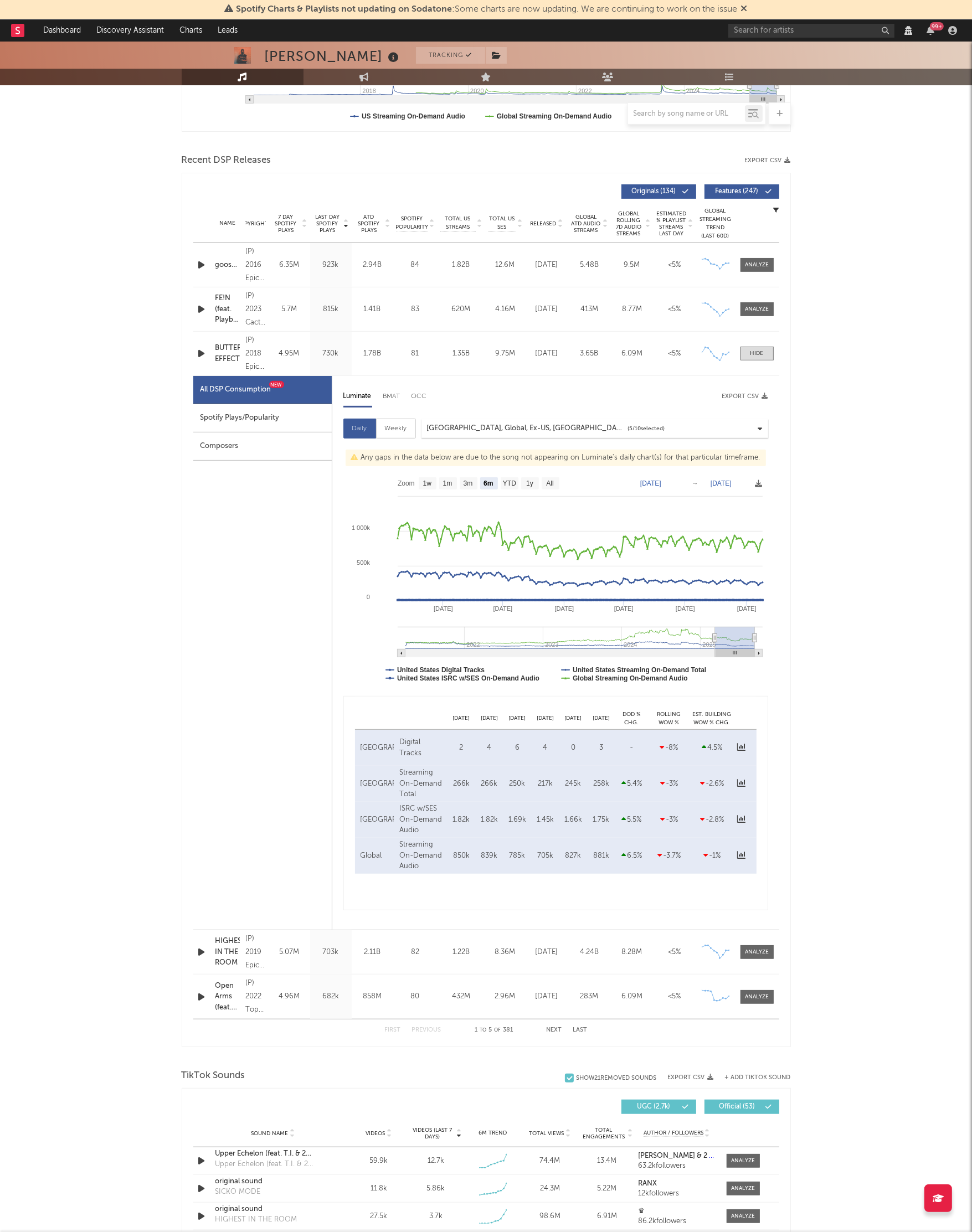
scroll to position [281, 0]
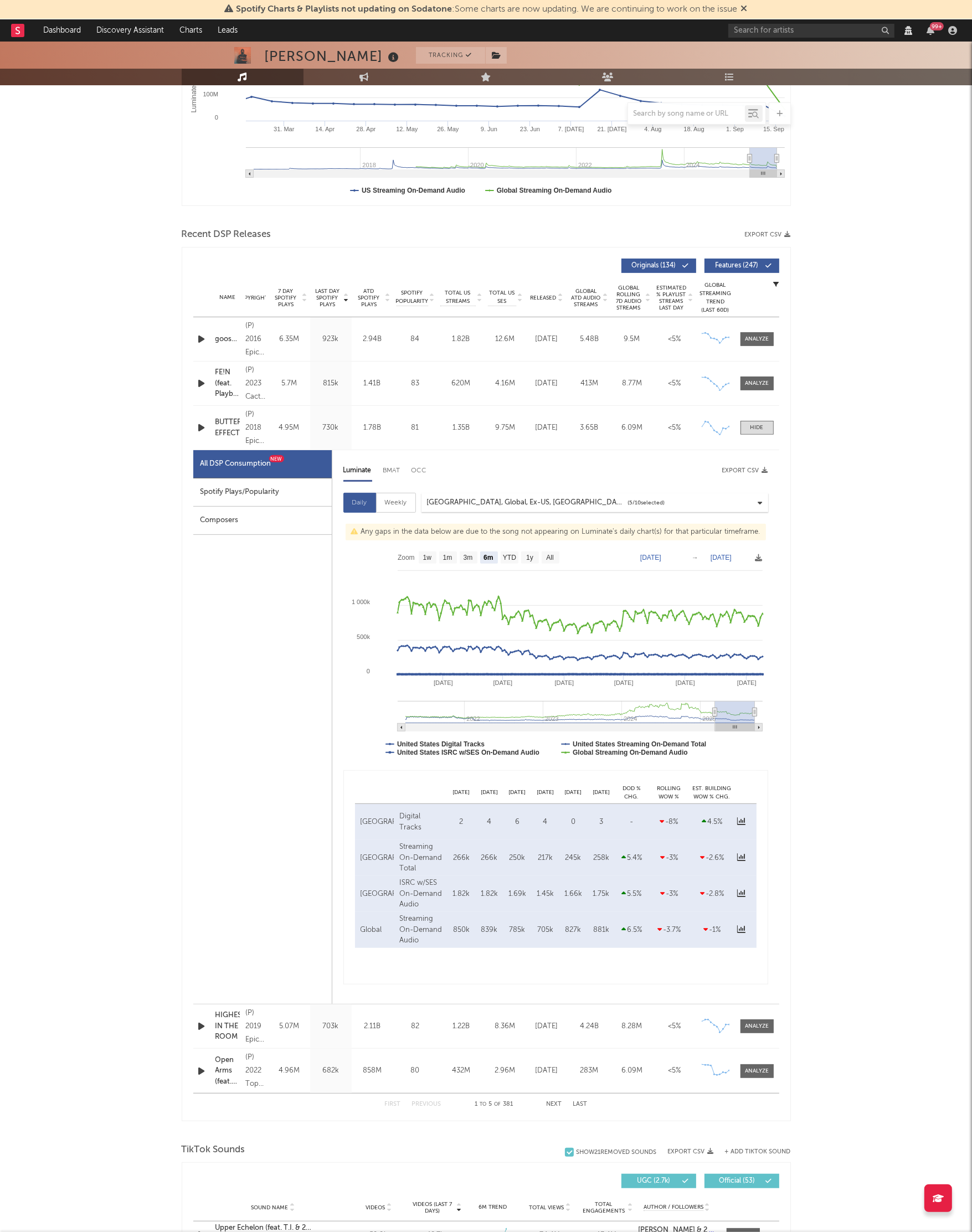
click at [397, 502] on div "Weekly" at bounding box center [396, 503] width 40 height 20
select select "6m"
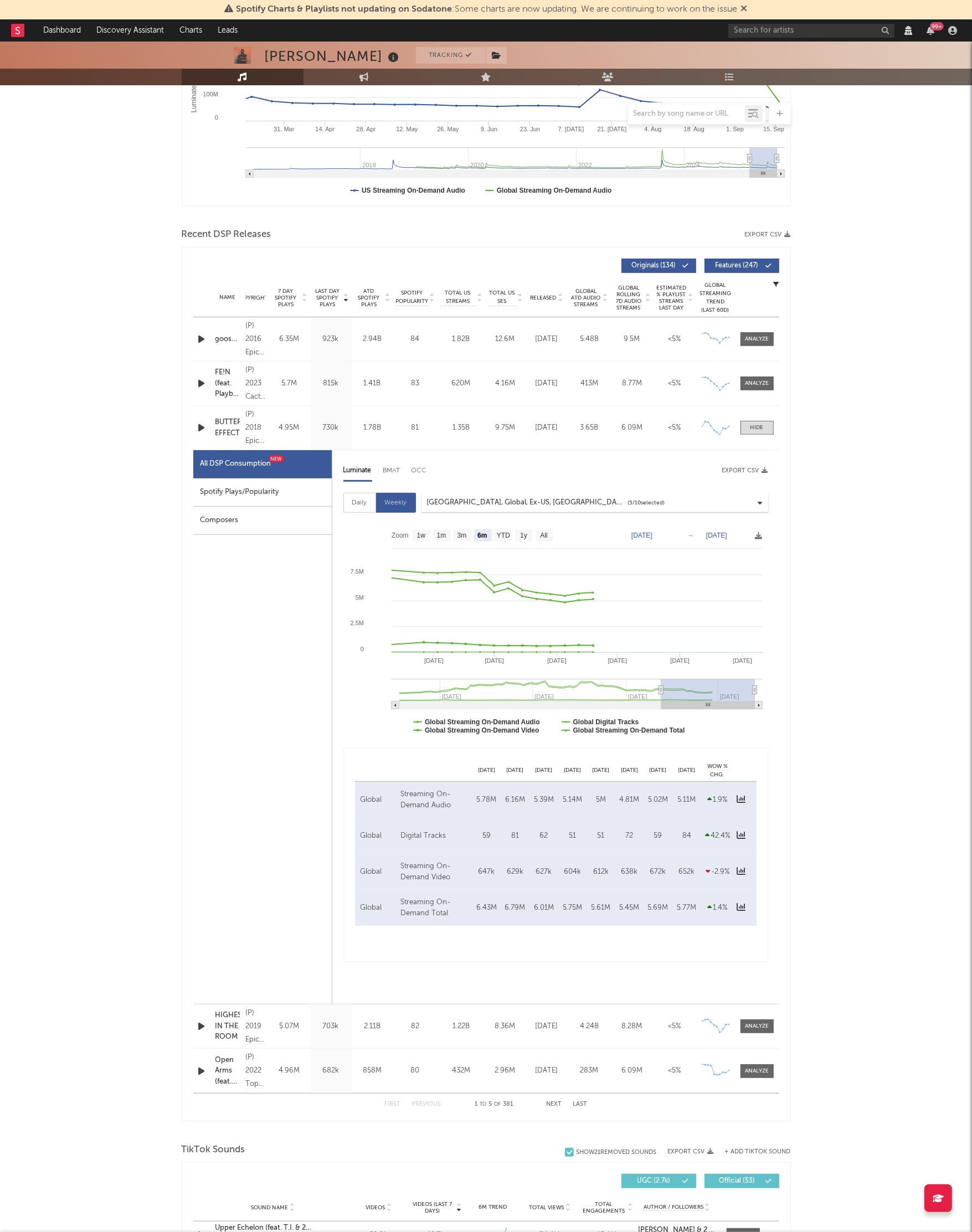
click at [364, 501] on div "Daily" at bounding box center [360, 503] width 33 height 20
select select "6m"
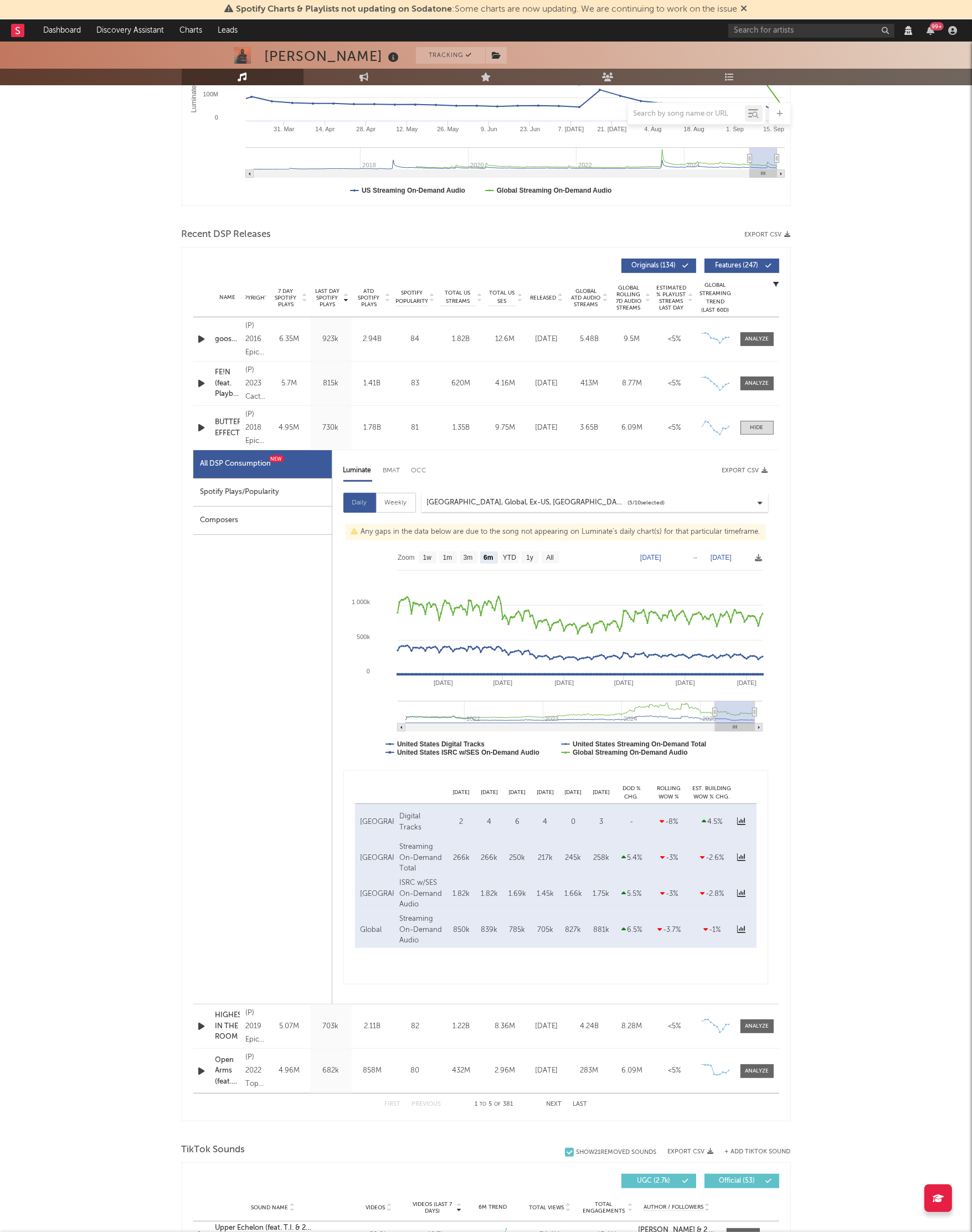
click at [384, 504] on div "Weekly" at bounding box center [396, 503] width 40 height 20
select select "6m"
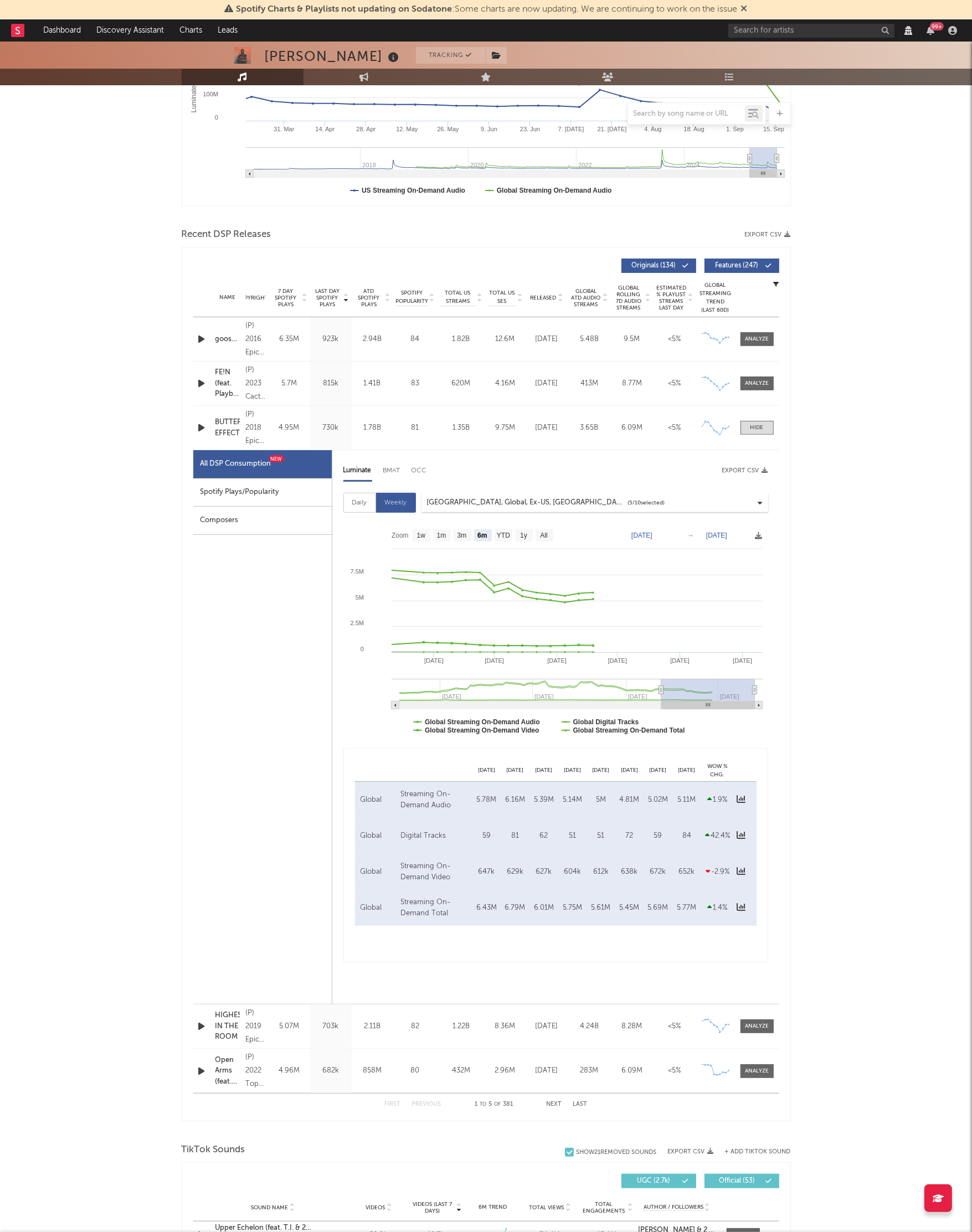
click at [369, 505] on div "Daily" at bounding box center [360, 503] width 33 height 20
select select "6m"
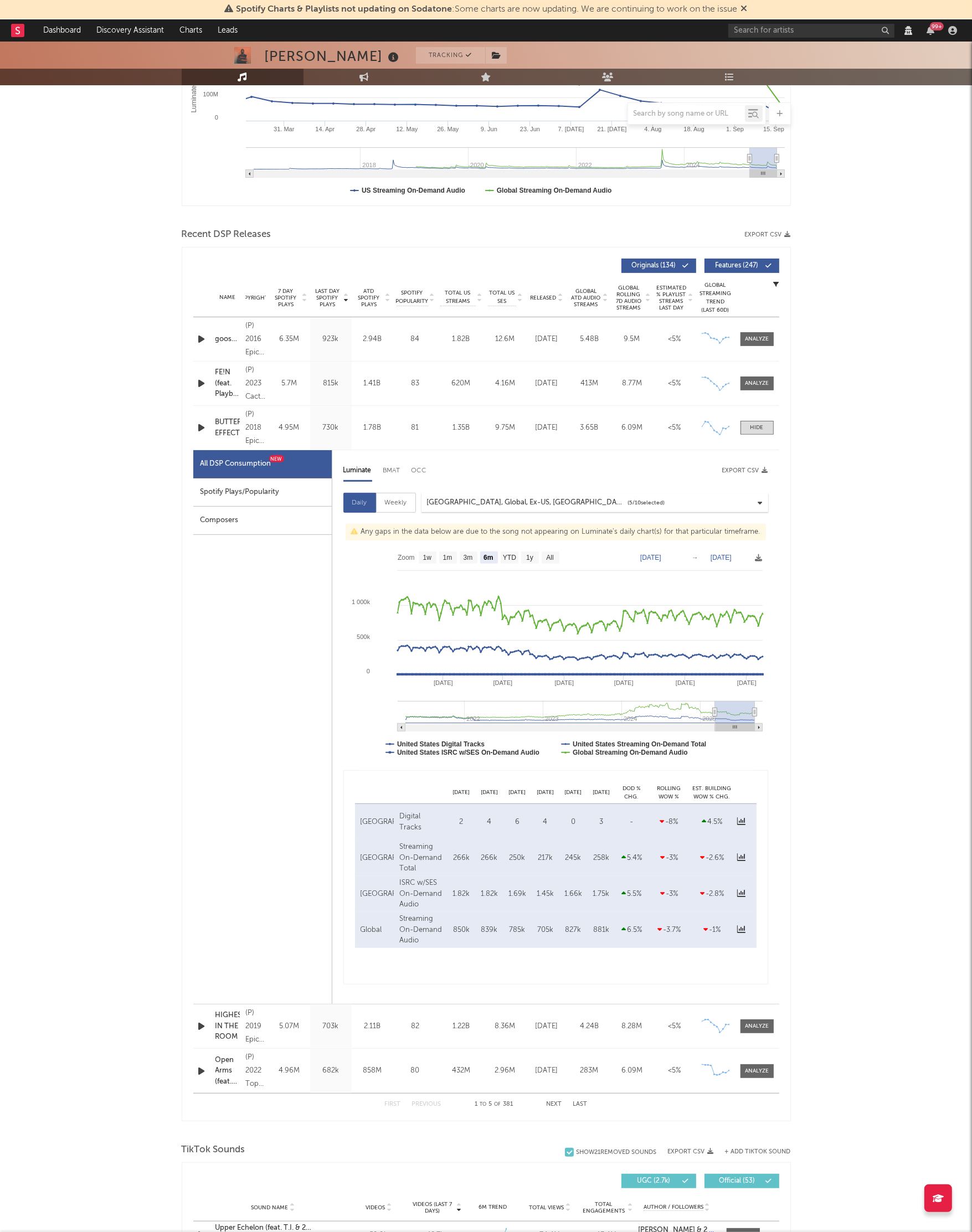
click at [397, 505] on div "Weekly" at bounding box center [396, 503] width 40 height 20
select select "6m"
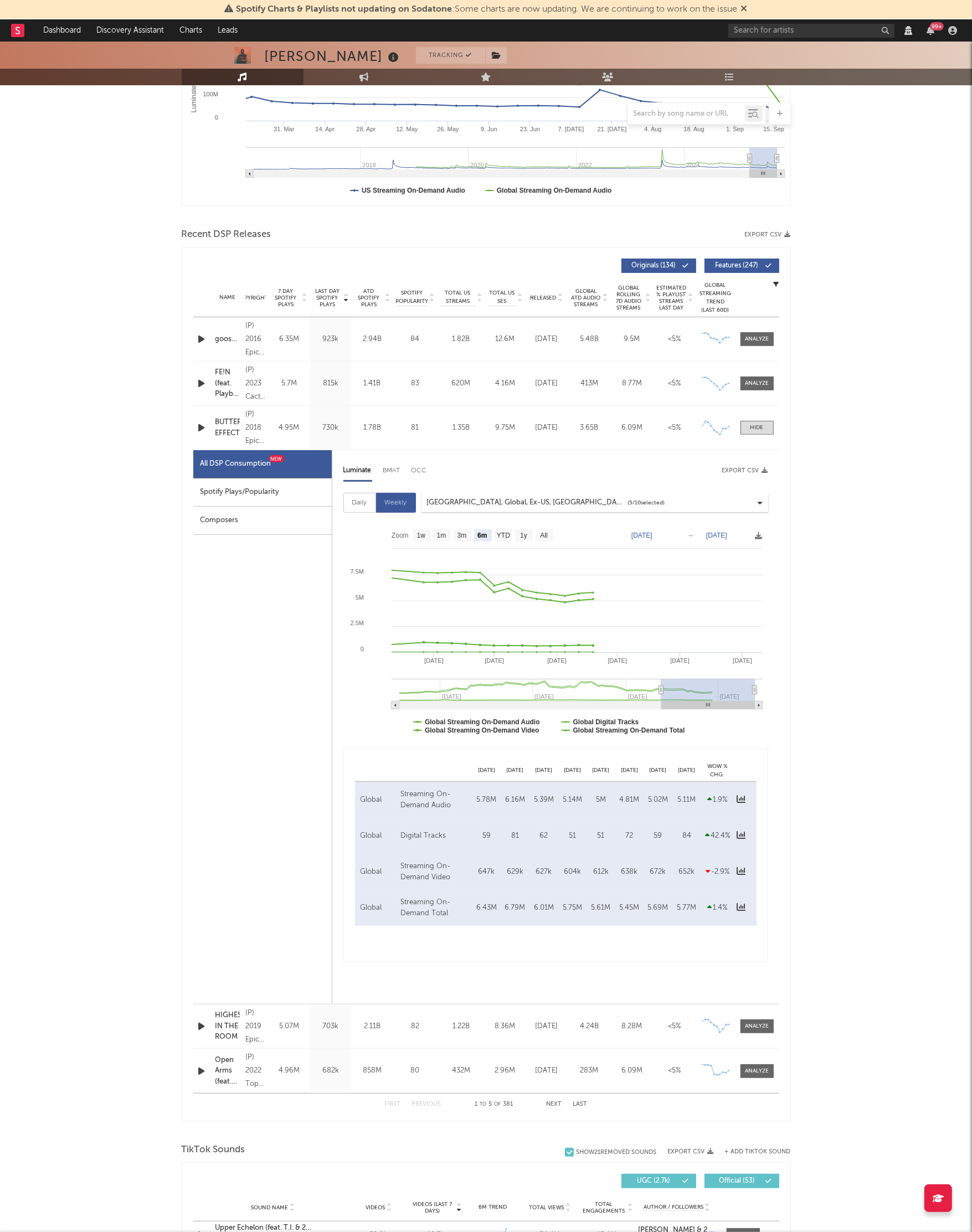
click at [368, 501] on div "Daily" at bounding box center [360, 503] width 33 height 20
select select "6m"
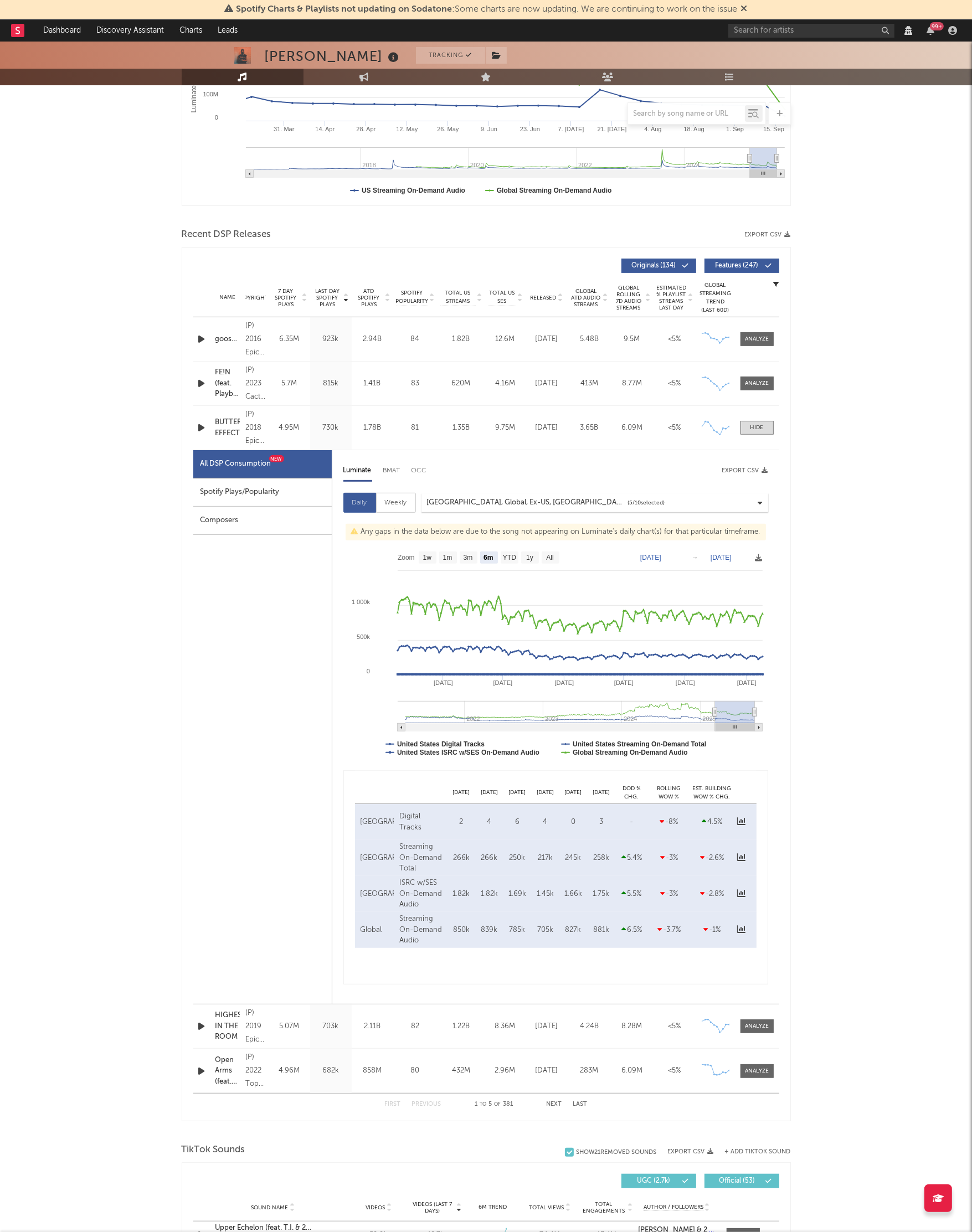
click at [655, 504] on div "United States, Global, Ex-US, Argentina, New Zealand ( 5 / 10 selected)" at bounding box center [595, 502] width 347 height 19
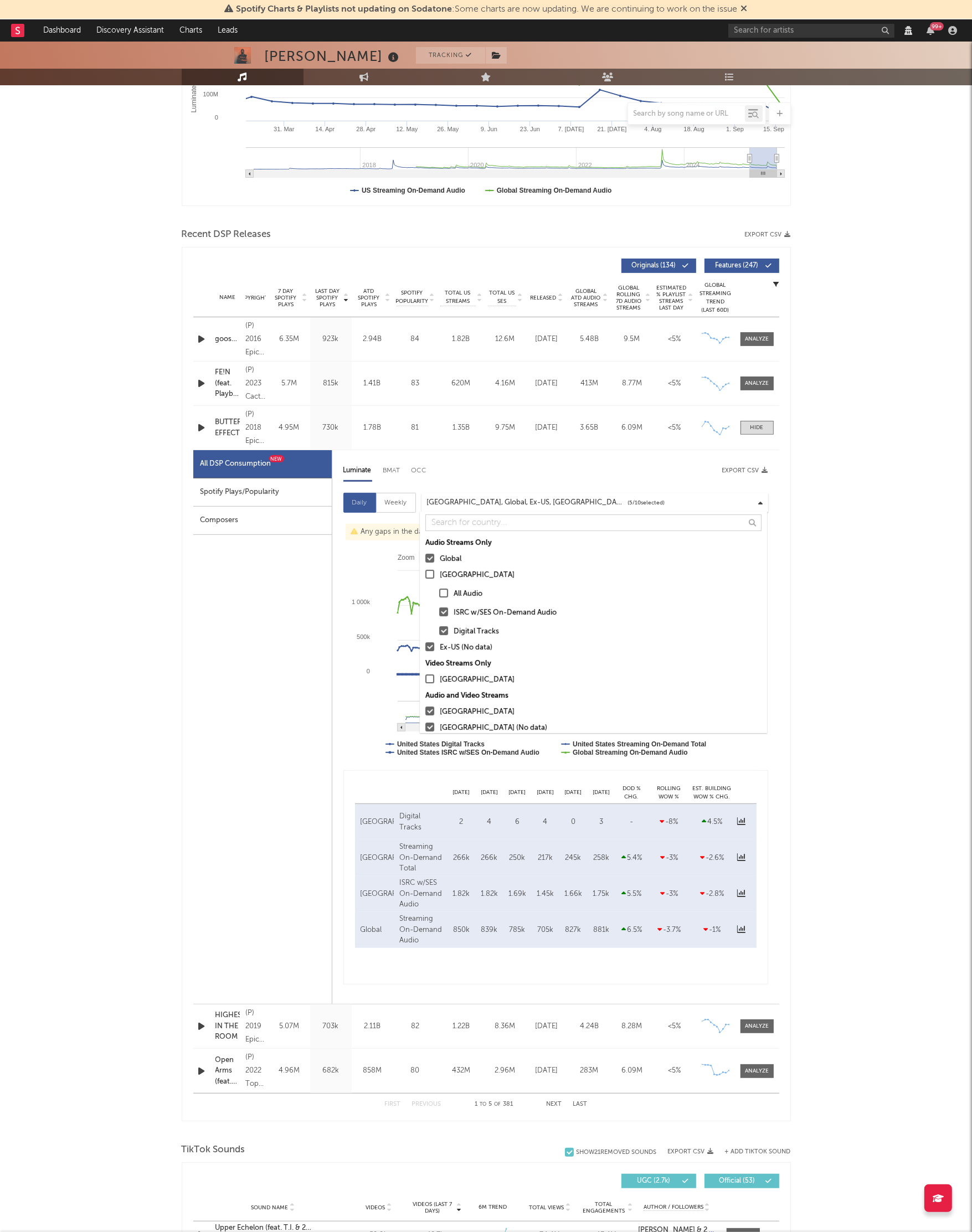
click at [805, 509] on div "Travis Scott Tracking Houston, Texas | United States Verify | Hip-Hop/Rap Edit …" at bounding box center [486, 1022] width 972 height 2522
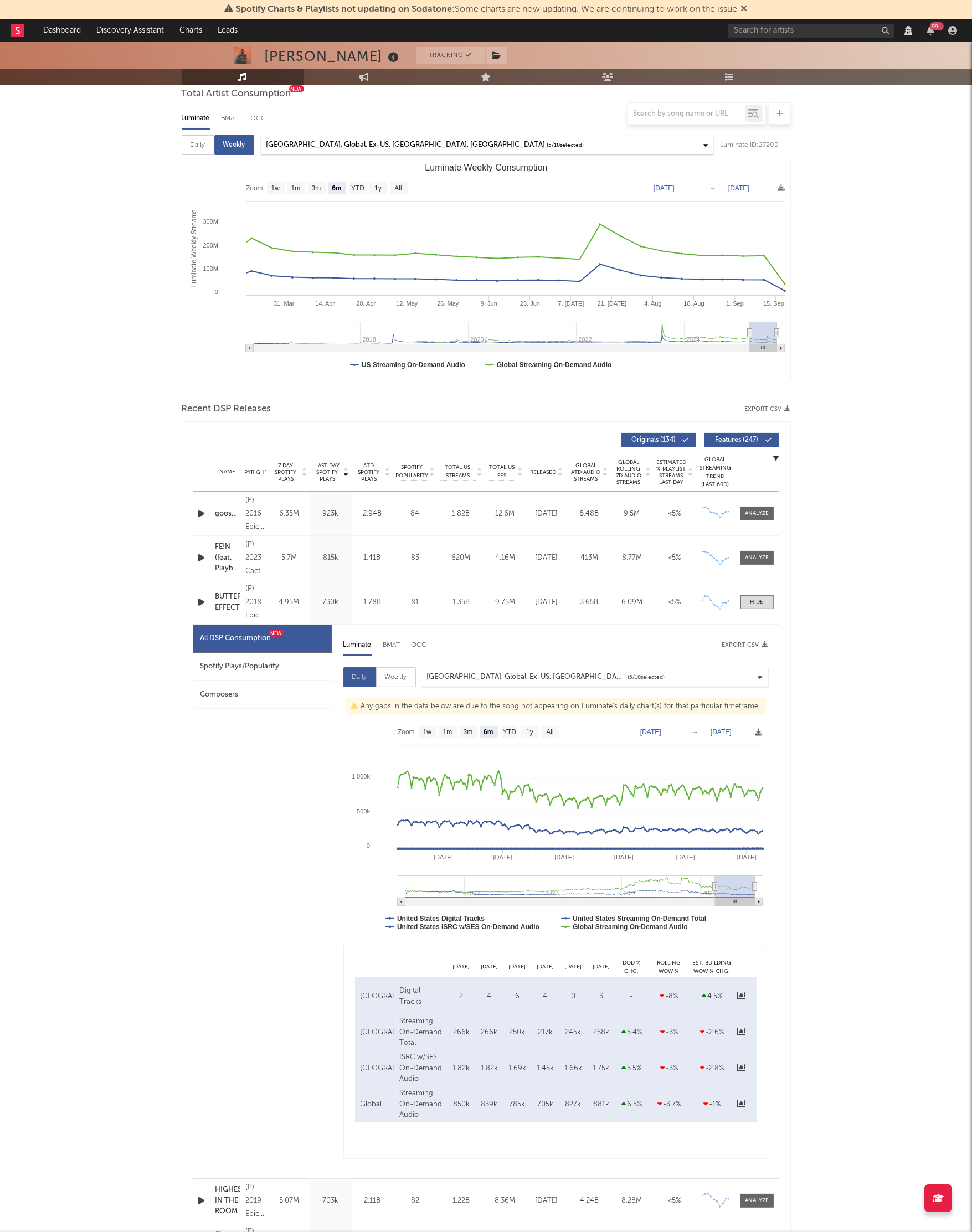
scroll to position [0, 0]
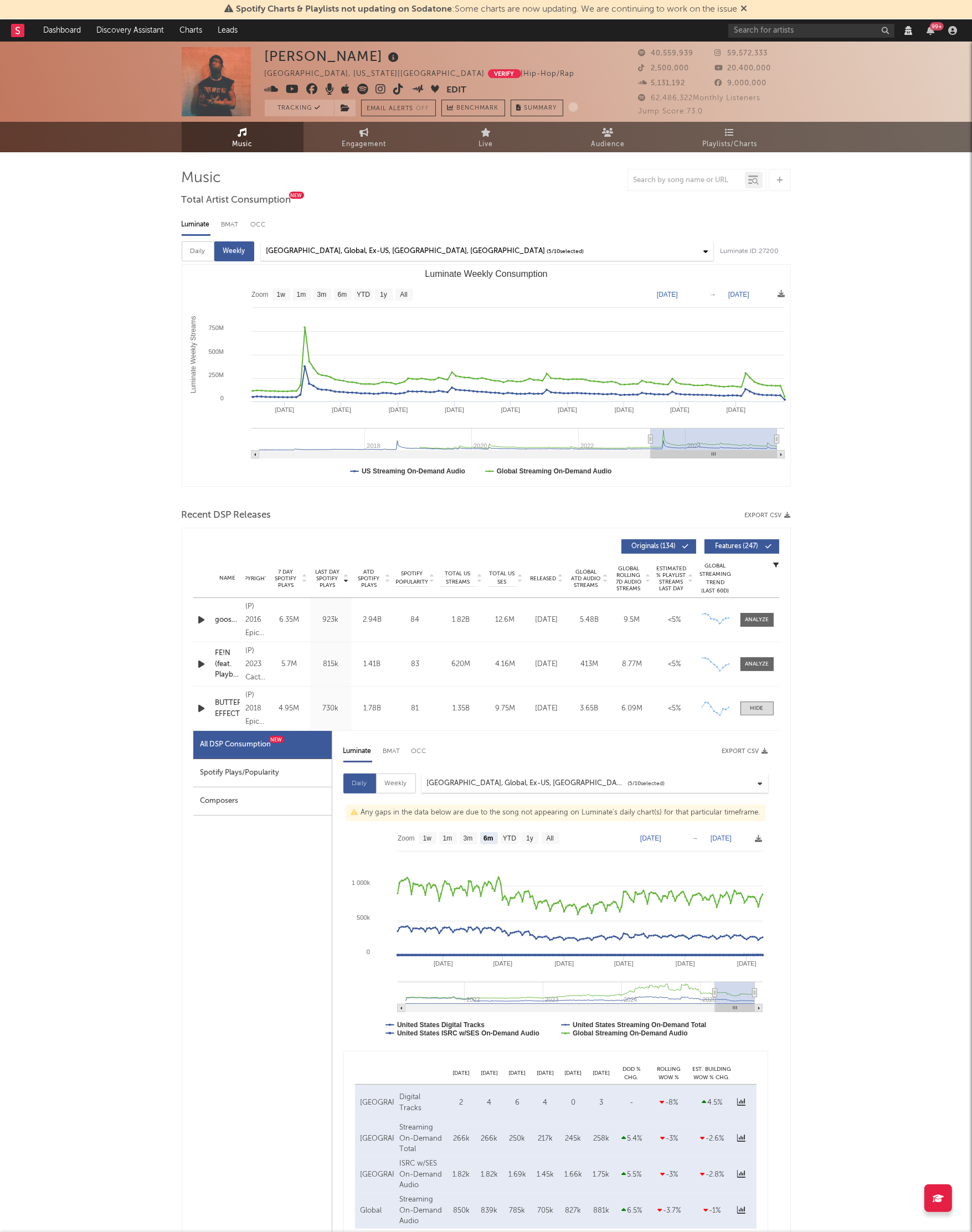
type input "2023-05-12"
drag, startPoint x: 748, startPoint y: 435, endPoint x: 651, endPoint y: 436, distance: 97.0
click at [651, 436] on icon "Luminate Weekly Consumption" at bounding box center [651, 439] width 5 height 8
click at [649, 439] on icon "Luminate Weekly Consumption" at bounding box center [651, 439] width 5 height 8
click at [204, 253] on div "Daily" at bounding box center [198, 251] width 33 height 20
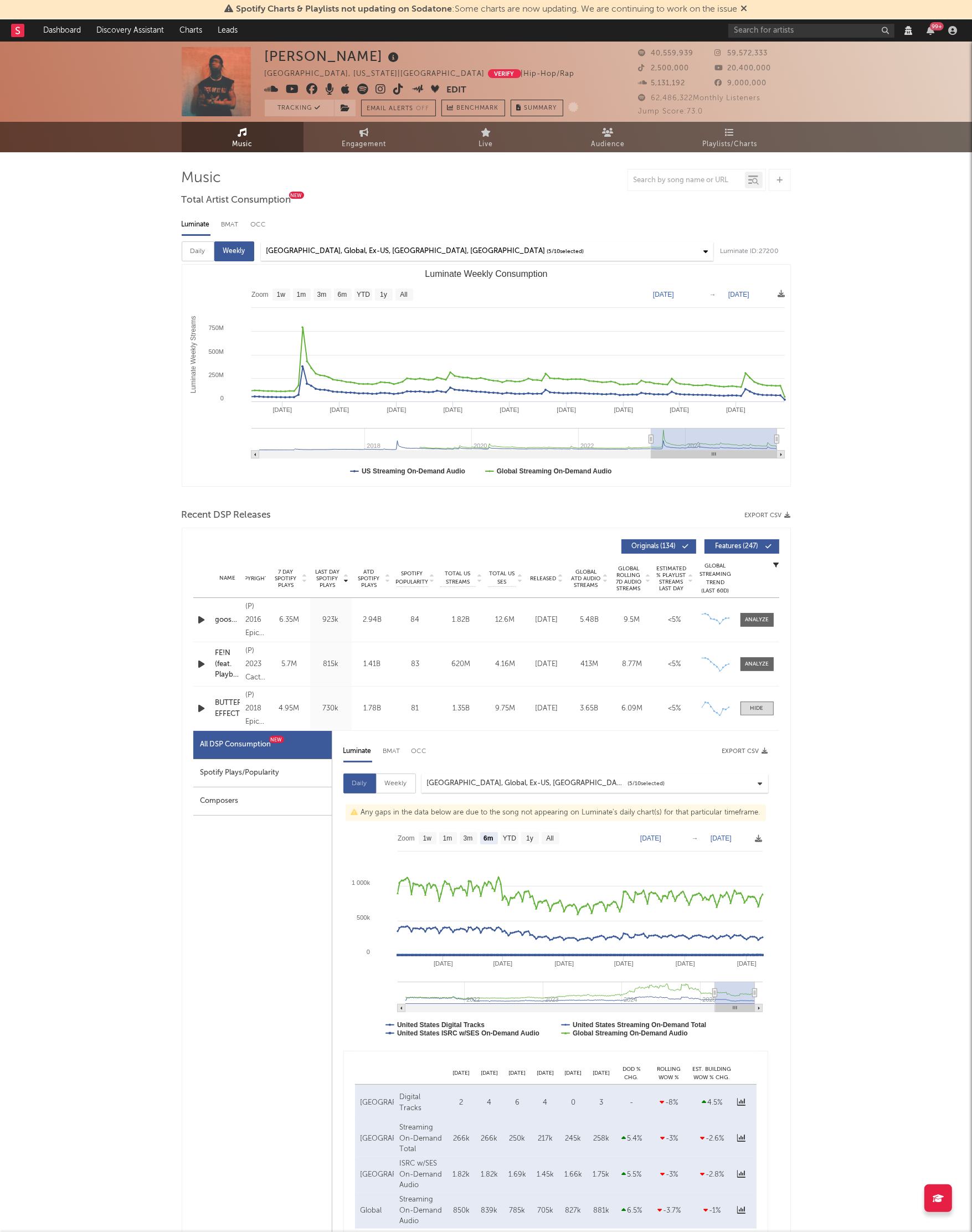
select select "6m"
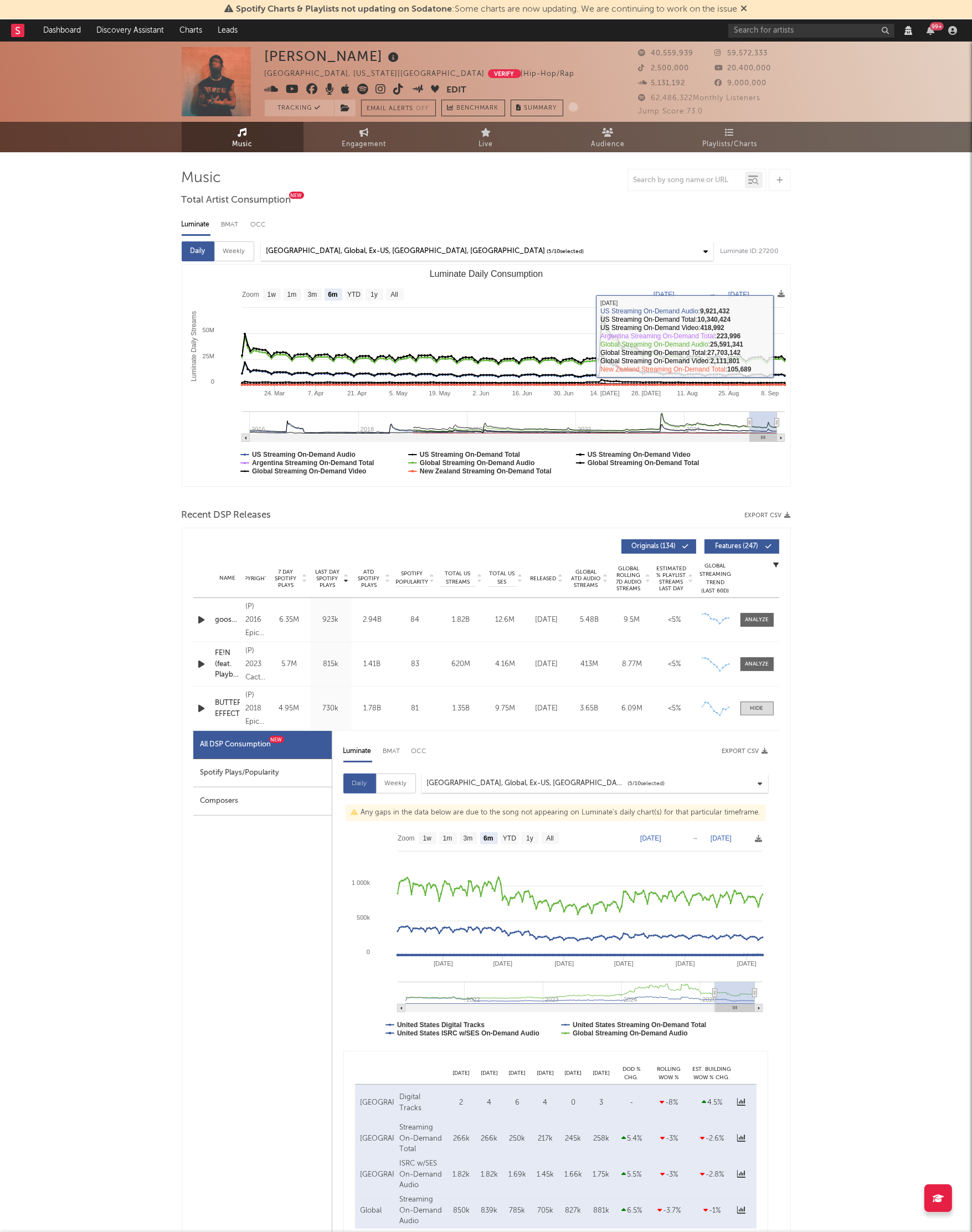
click at [60, 29] on link "Dashboard" at bounding box center [62, 31] width 53 height 23
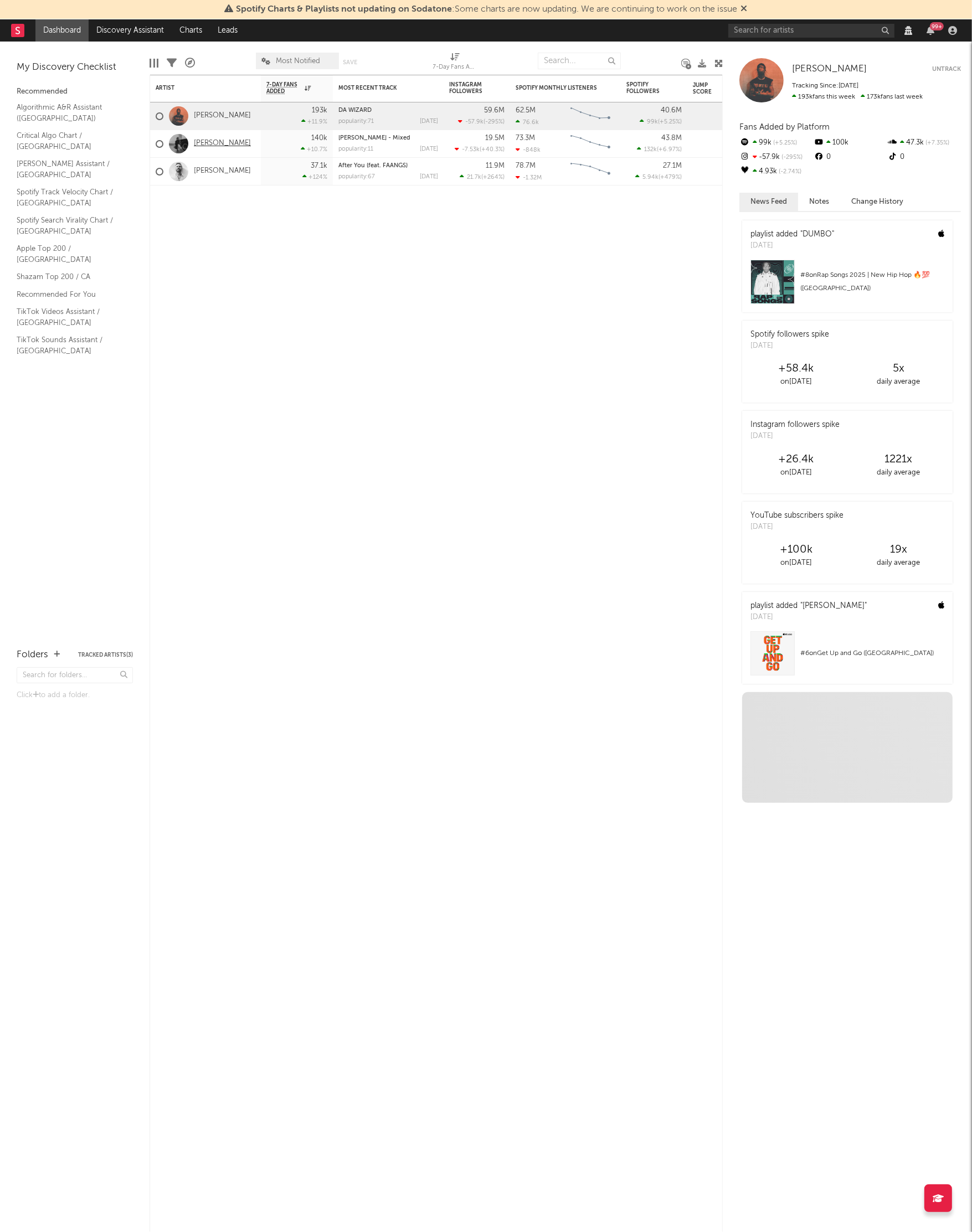
click at [220, 140] on link "[PERSON_NAME]" at bounding box center [222, 144] width 57 height 10
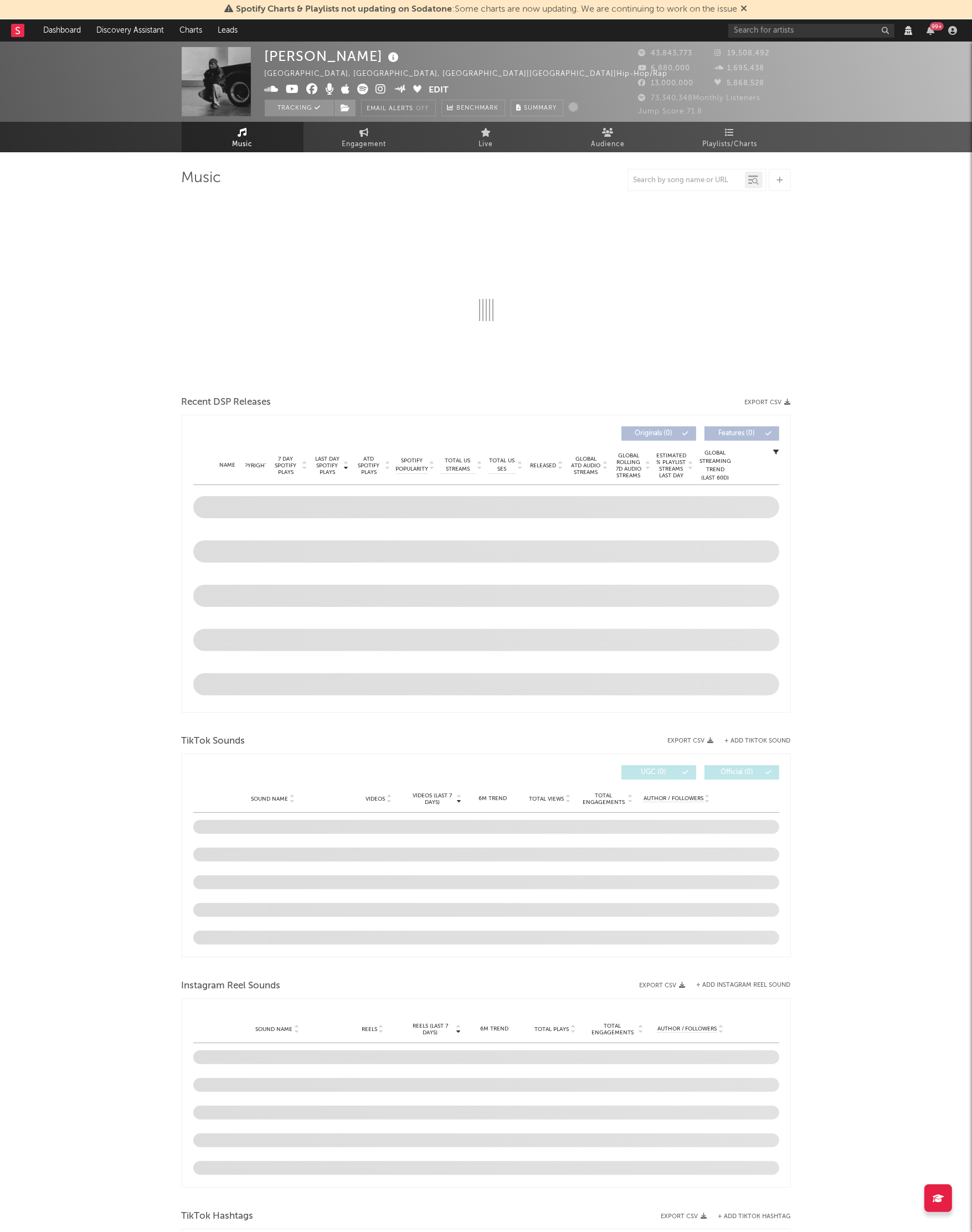
select select "View all"
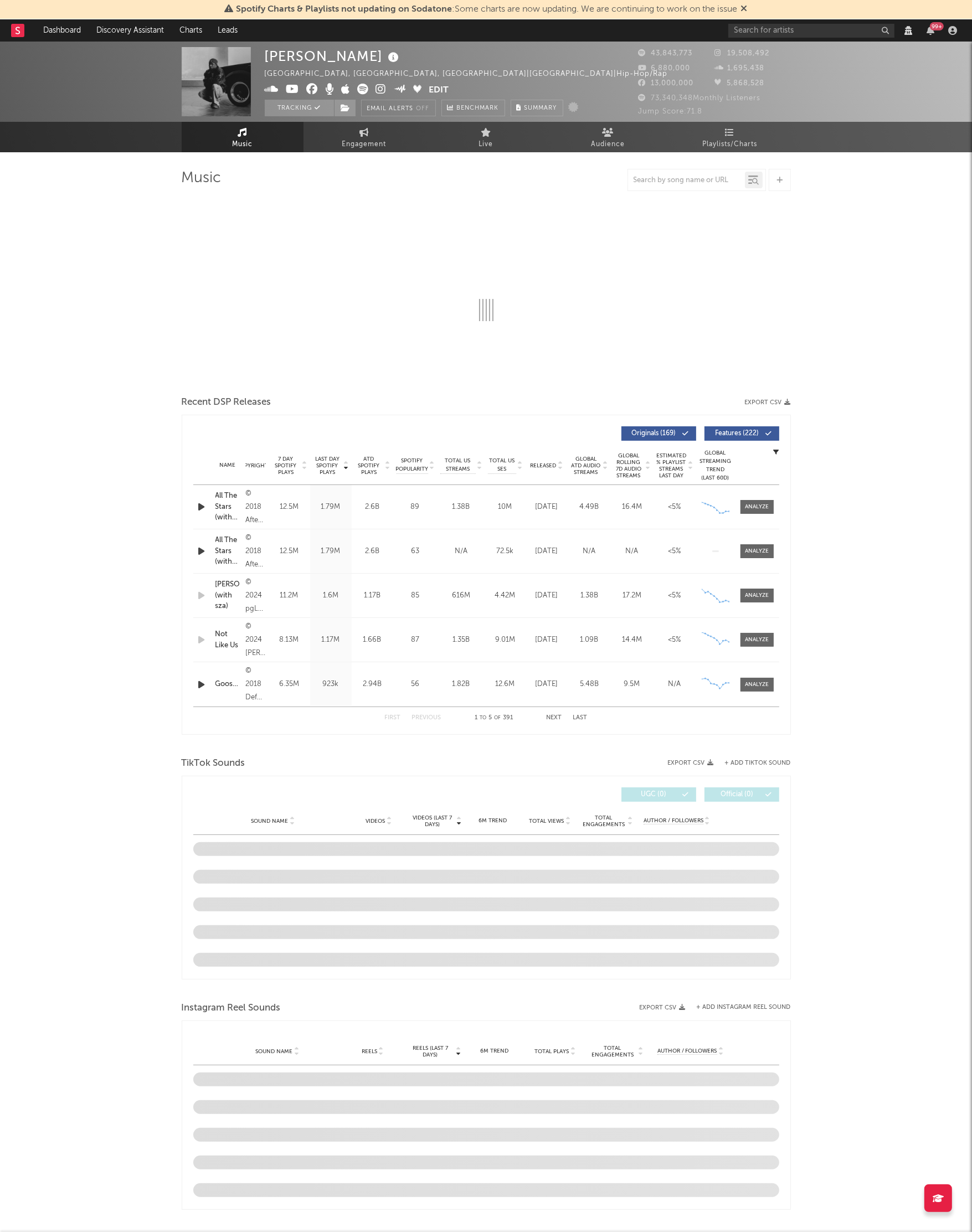
select select "View all"
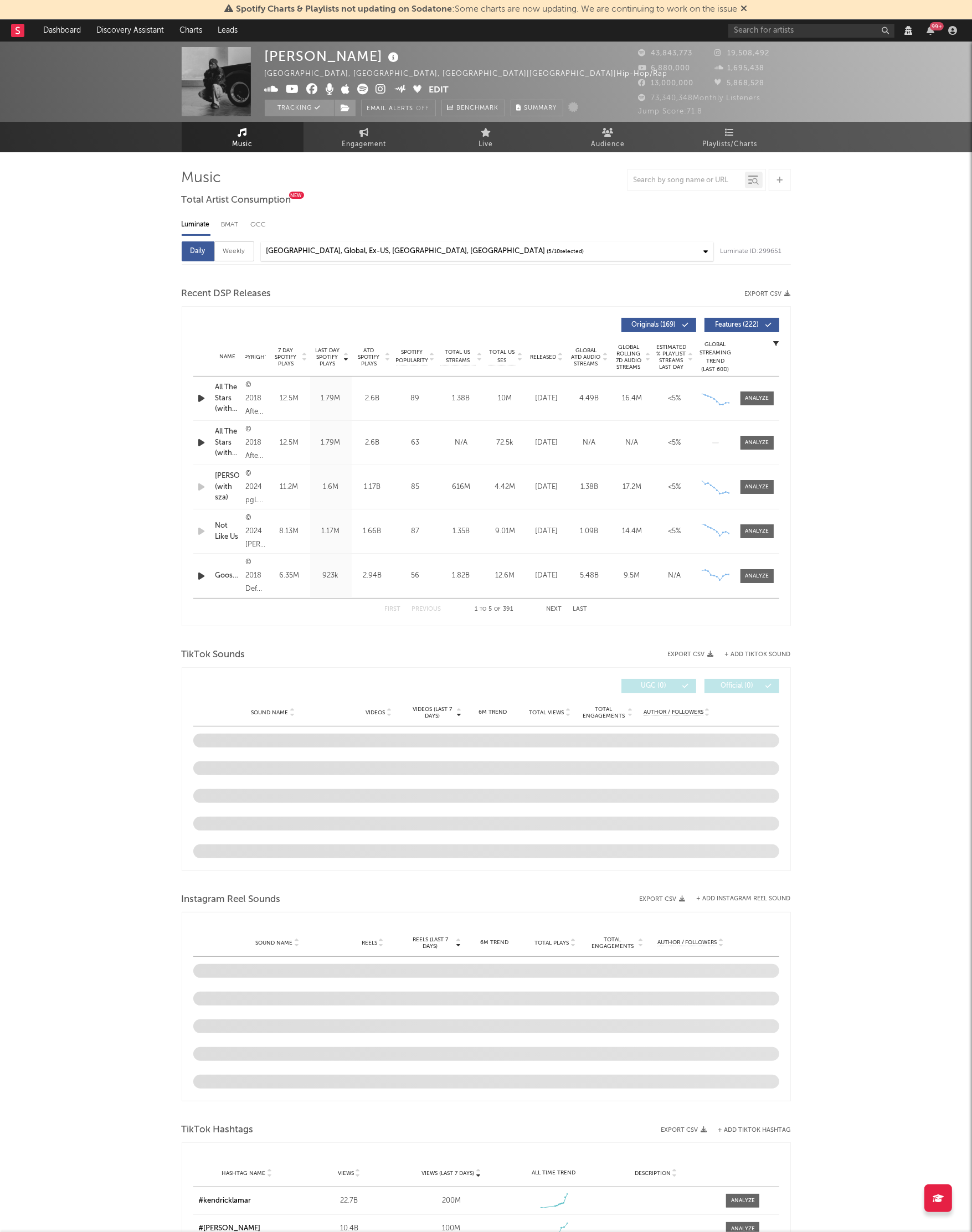
select select "6m"
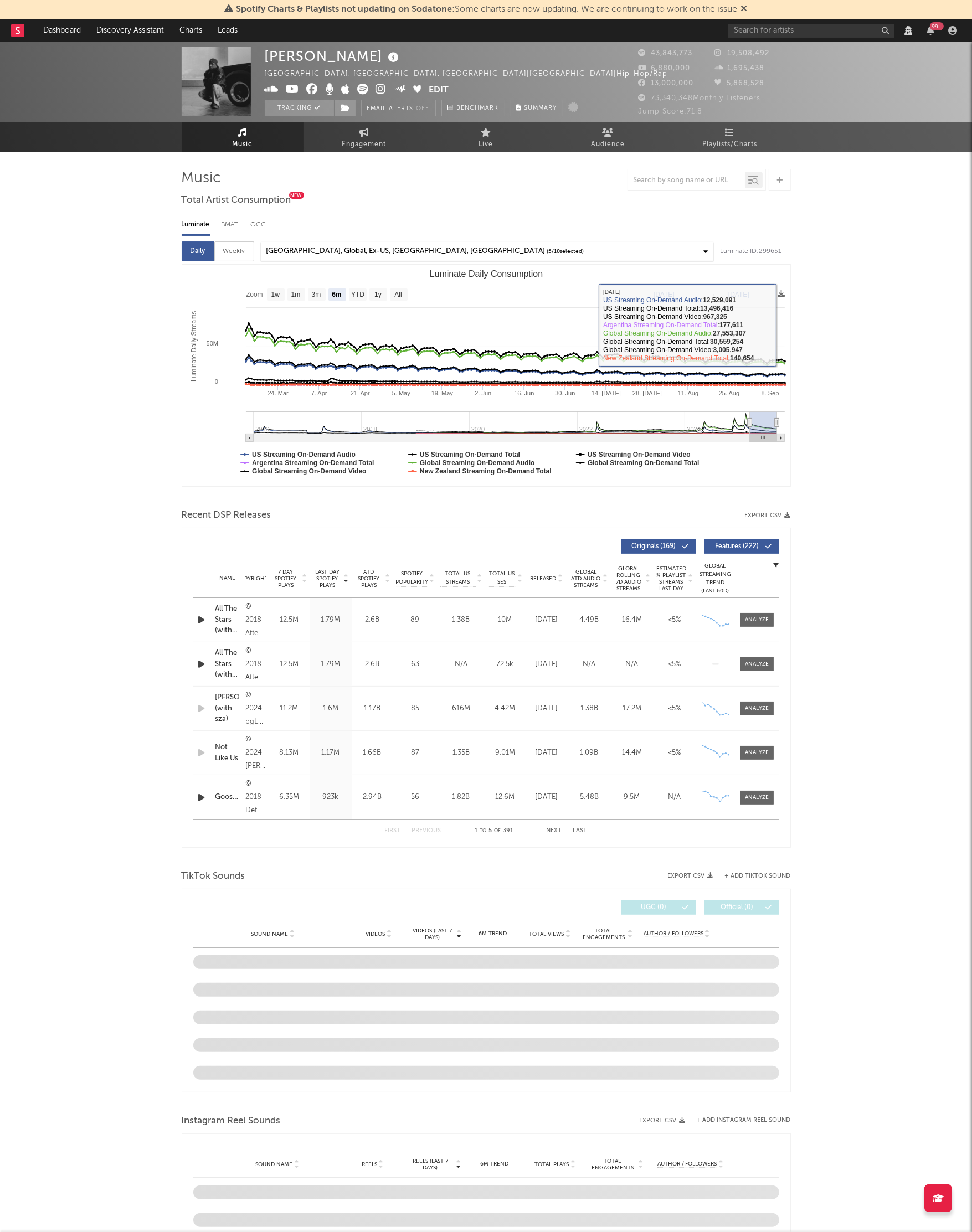
click at [850, 278] on div "Kendrick Lamar Compton, CA, United States | United States | Hip-Hop/Rap Edit Tr…" at bounding box center [486, 1088] width 972 height 2093
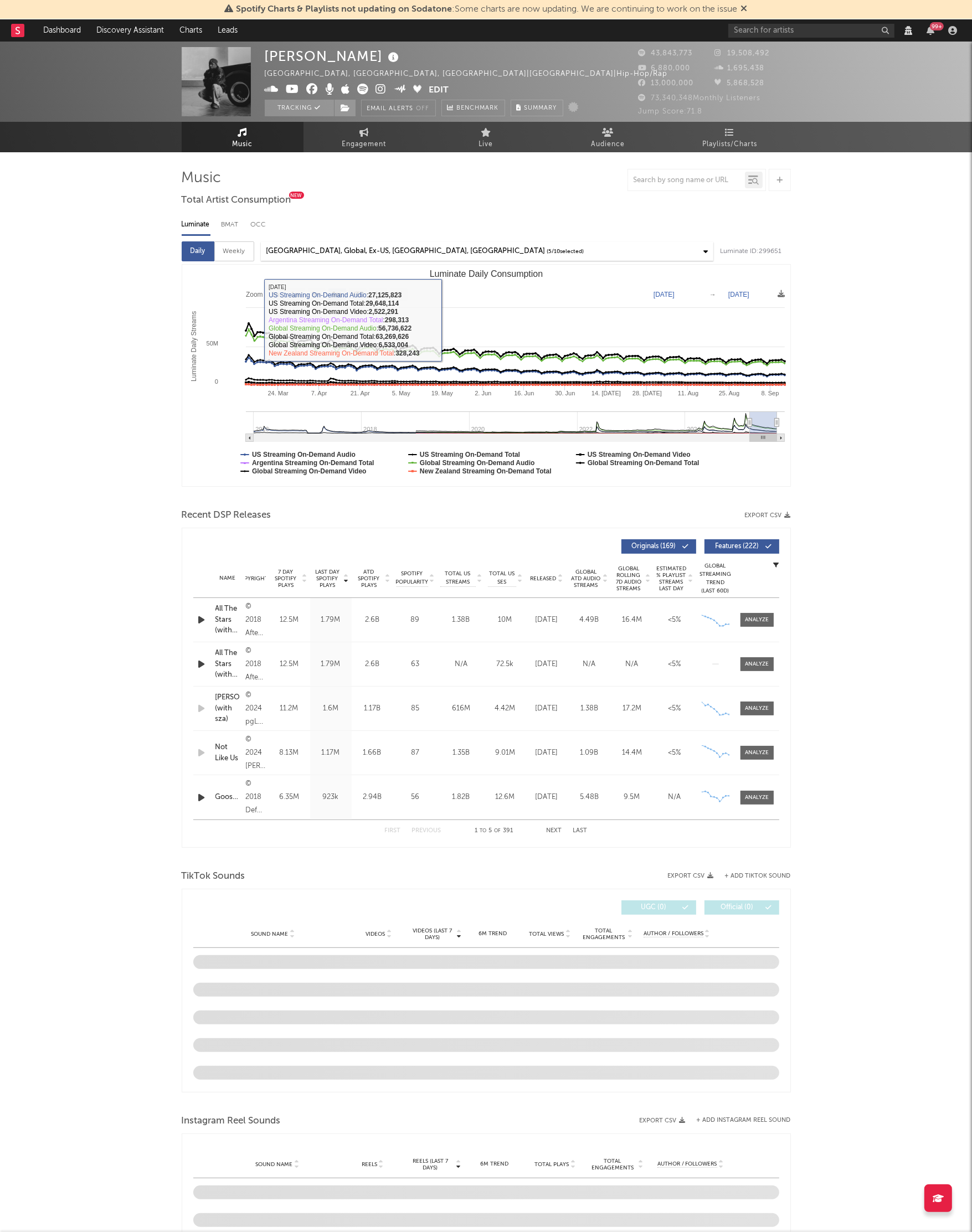
select select "View all"
select select "6m"
click at [225, 252] on div "Weekly" at bounding box center [234, 251] width 40 height 20
select select "6m"
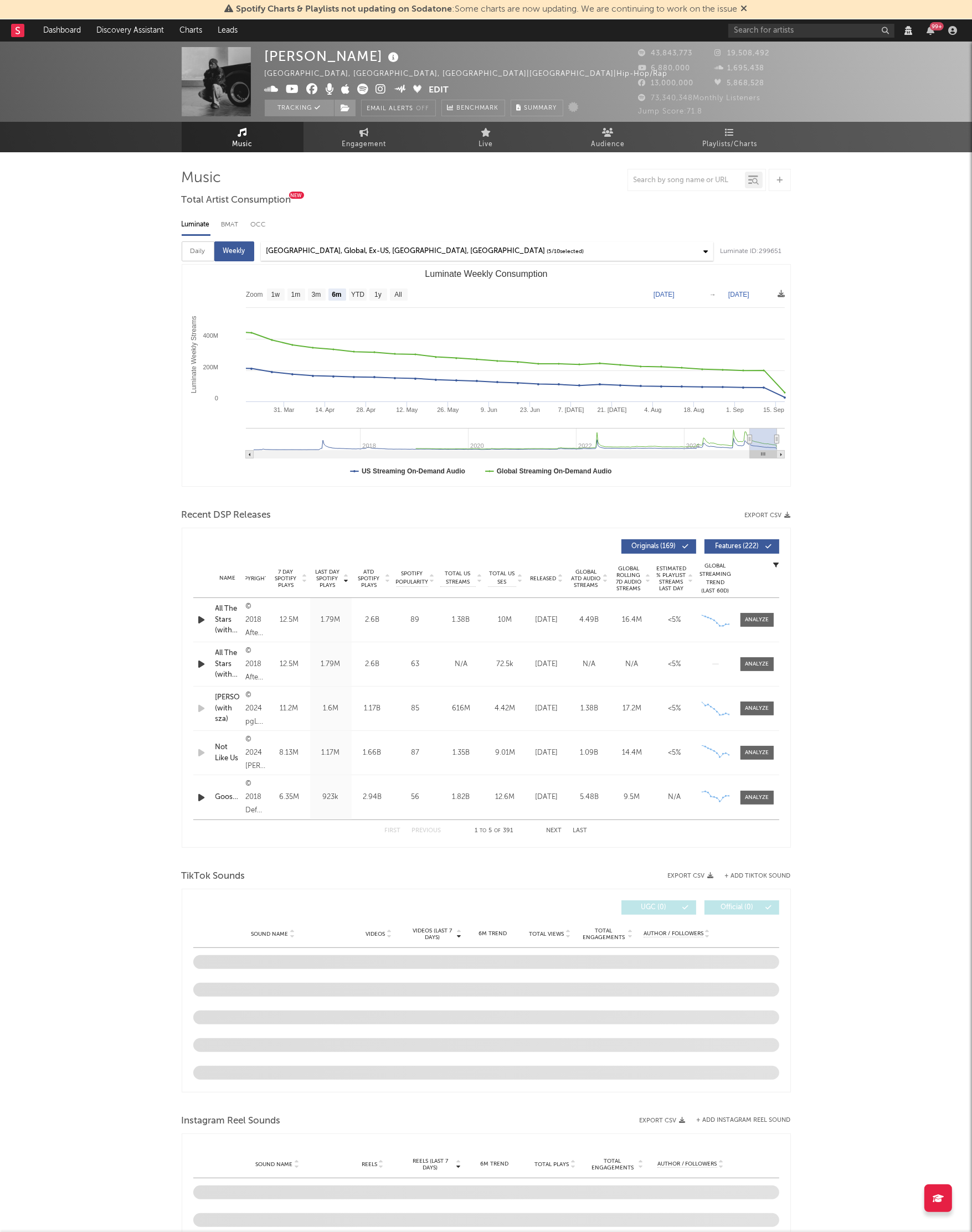
click at [204, 255] on div "Daily" at bounding box center [198, 251] width 33 height 20
select select "View all"
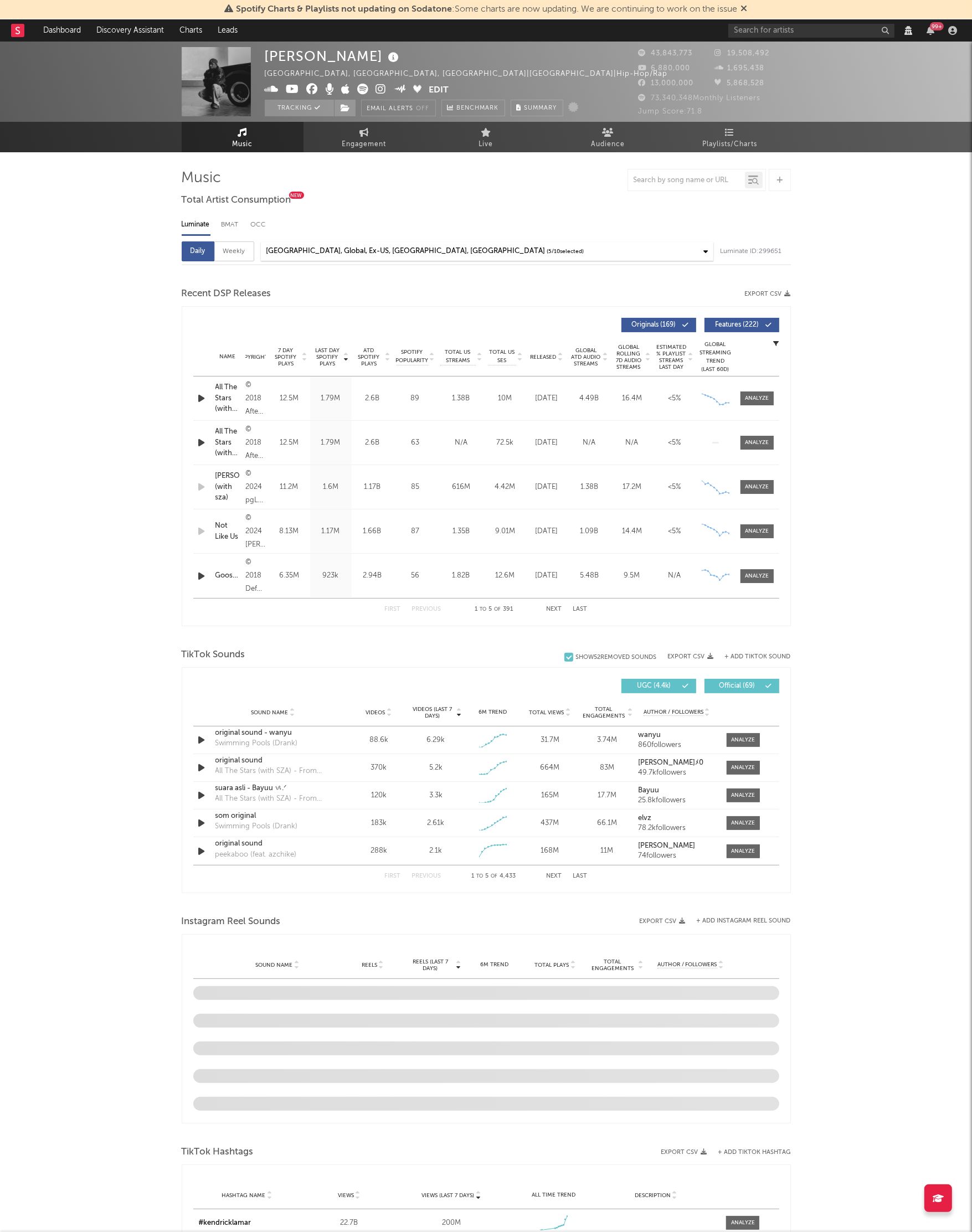
select select "6m"
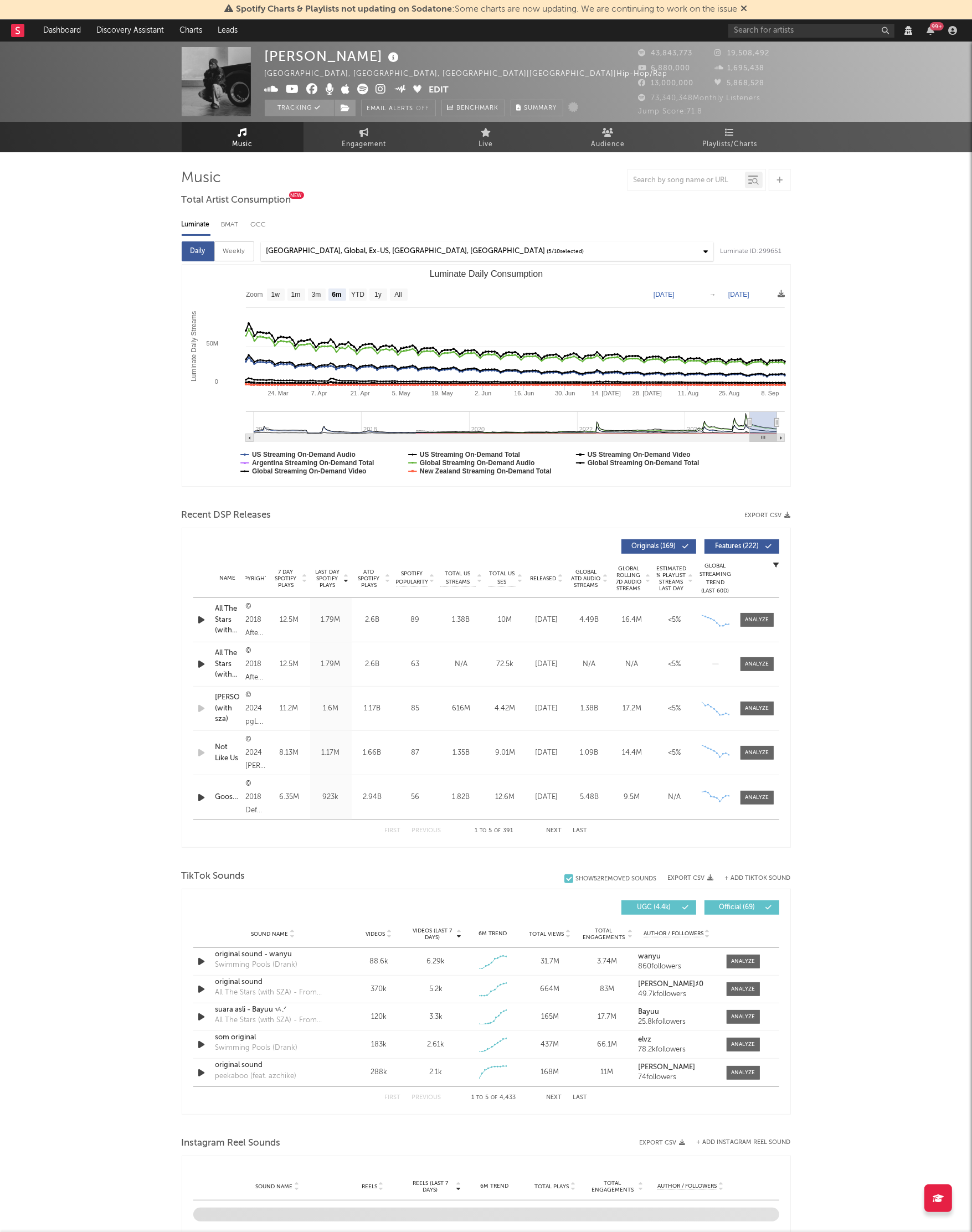
select select "View all"
select select "6m"
select select "View all"
select select "6m"
click at [749, 620] on div at bounding box center [757, 620] width 24 height 8
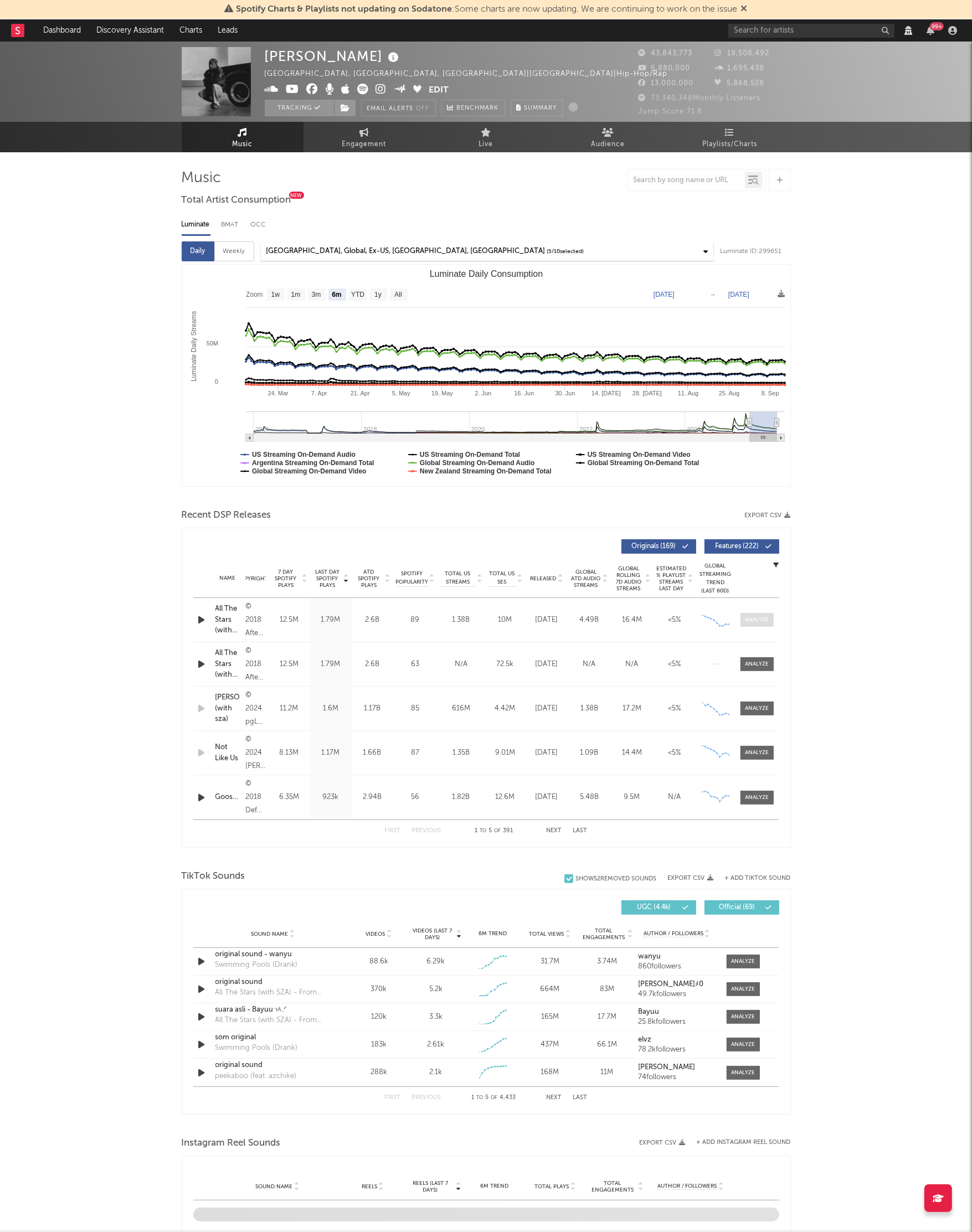
select select "View all"
select select "6m"
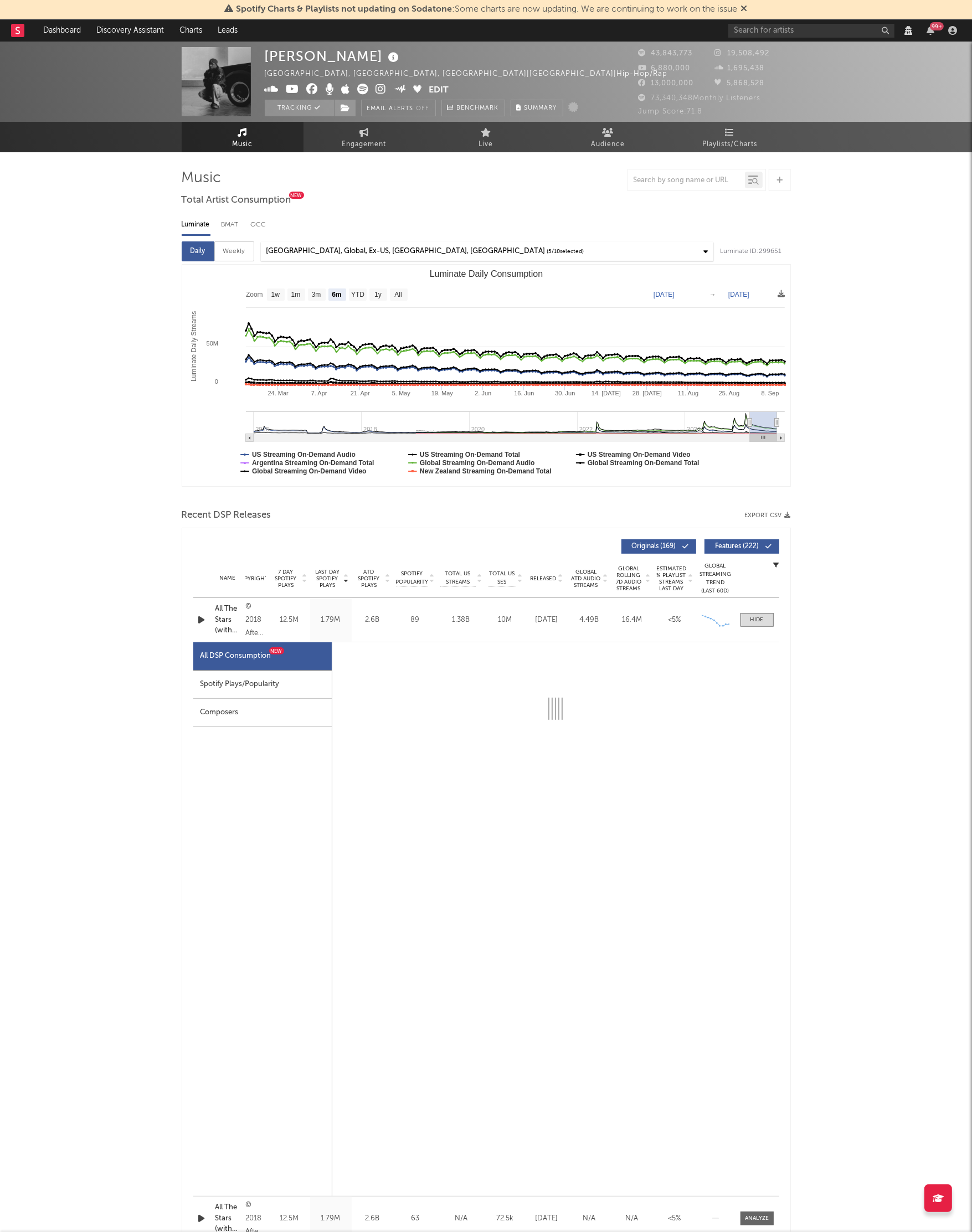
select select "6m"
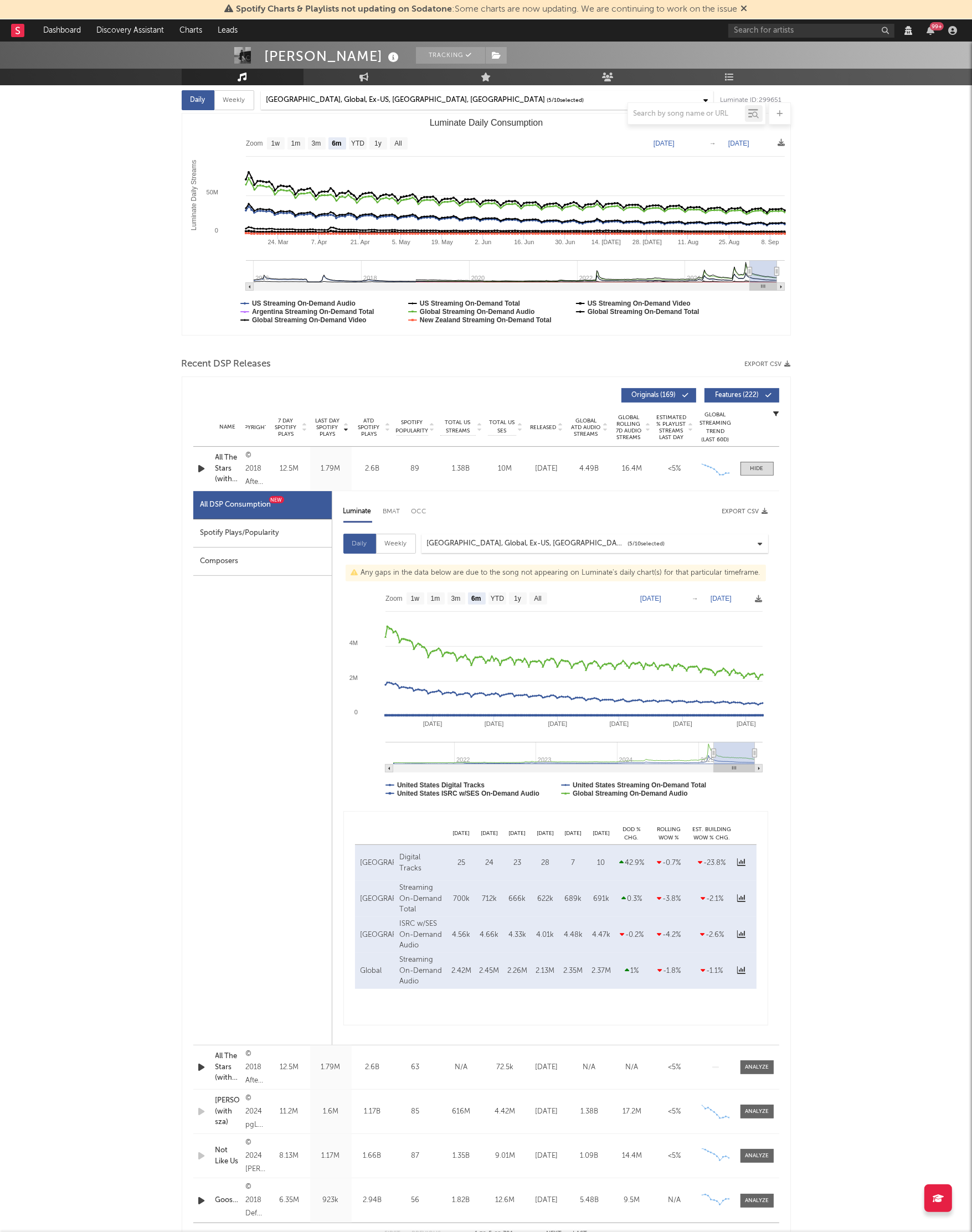
scroll to position [153, 0]
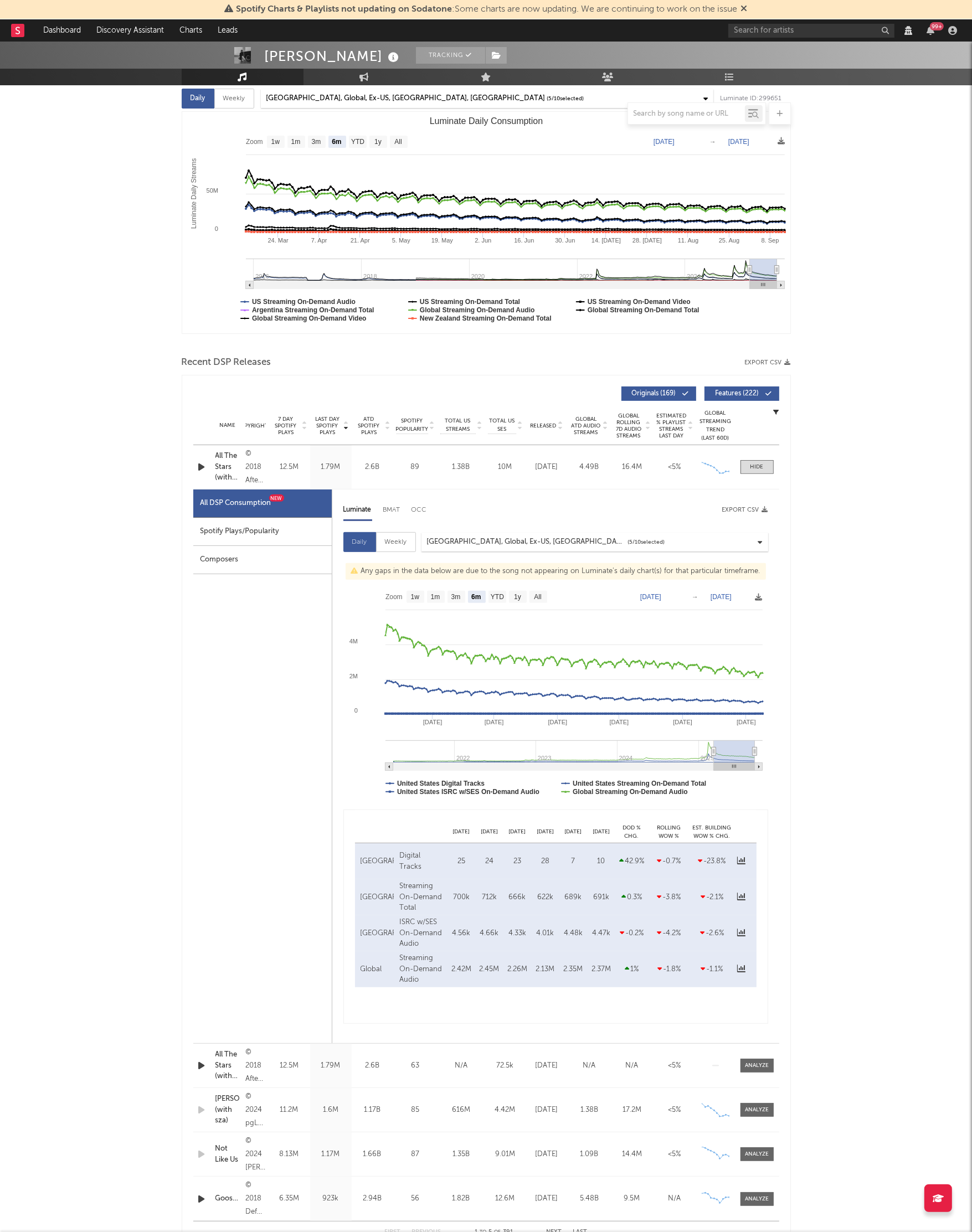
click at [398, 538] on div "Weekly" at bounding box center [396, 542] width 40 height 20
select select "6m"
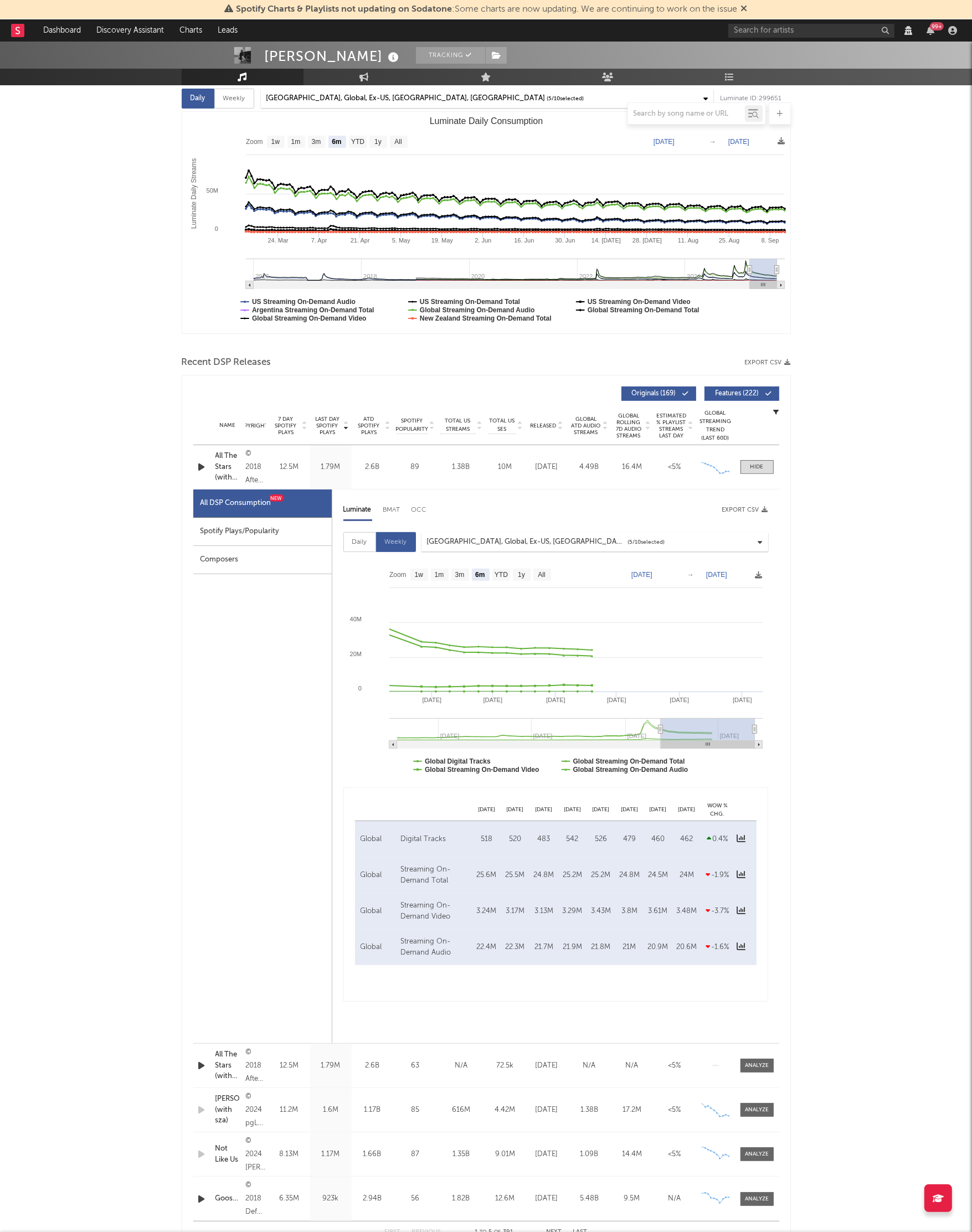
click at [362, 542] on div "Daily" at bounding box center [360, 542] width 33 height 20
select select "6m"
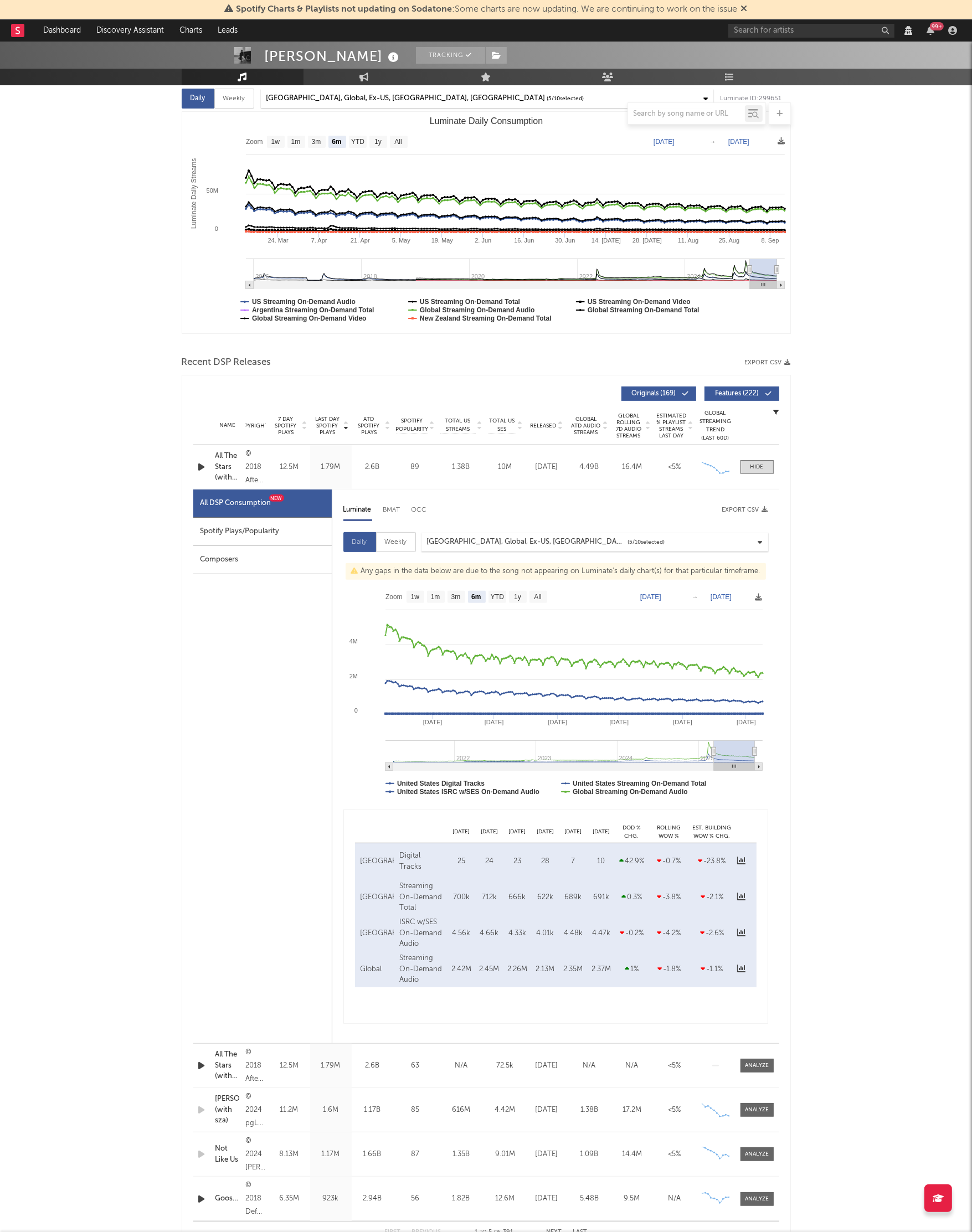
click at [386, 541] on div "Weekly" at bounding box center [396, 542] width 40 height 20
select select "6m"
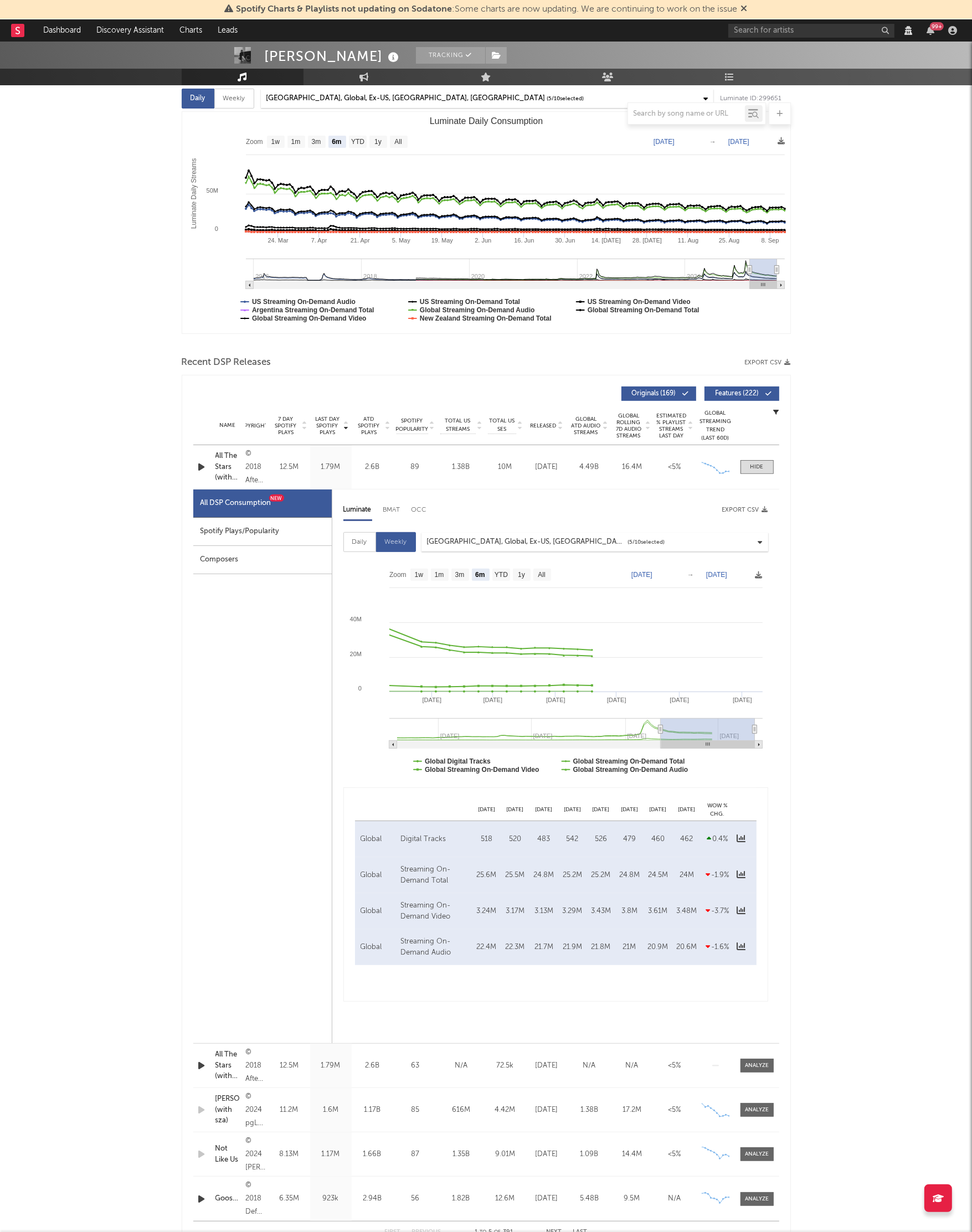
click at [349, 546] on div "Daily" at bounding box center [360, 542] width 33 height 20
select select "6m"
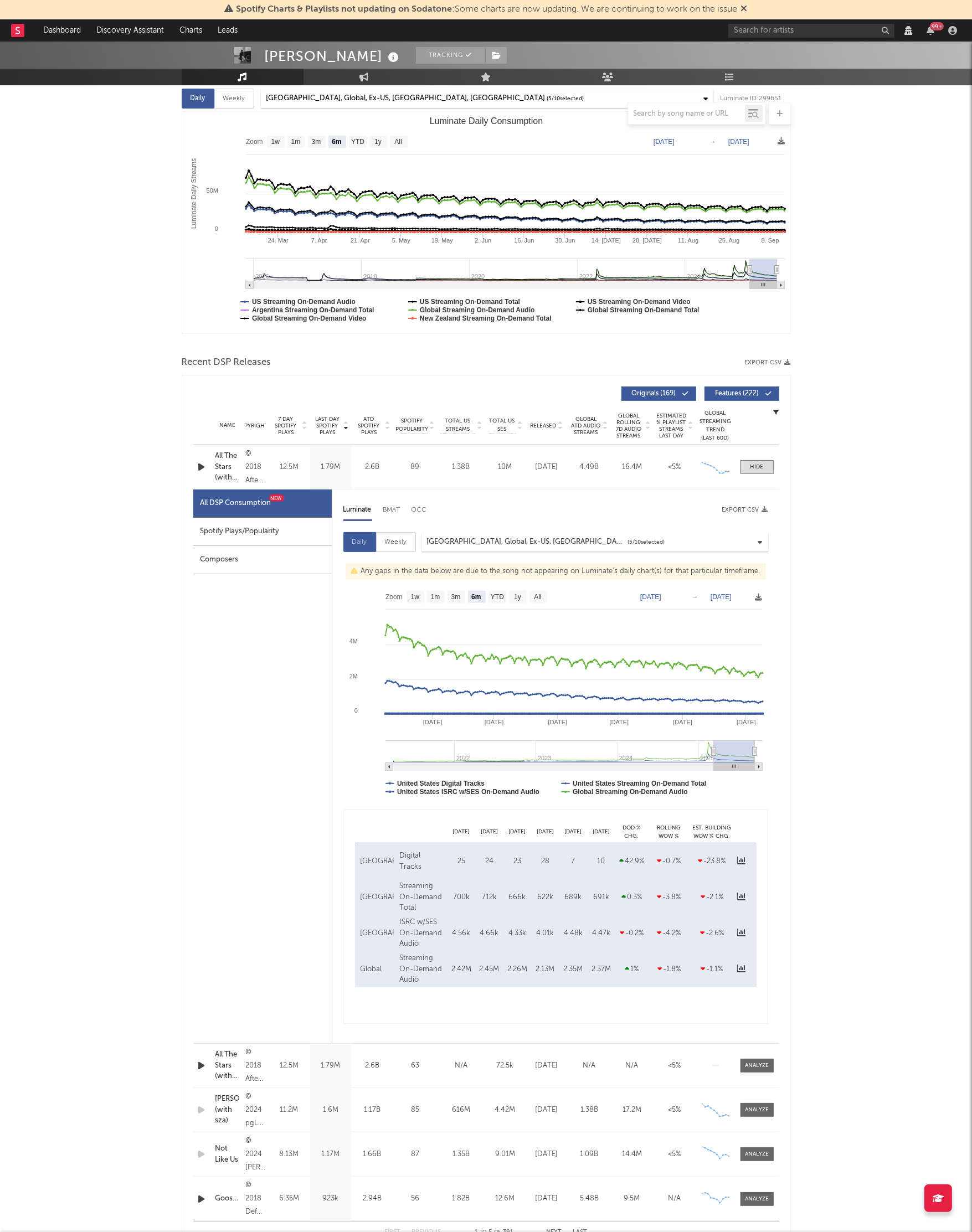
click at [383, 545] on div "Weekly" at bounding box center [396, 542] width 40 height 20
select select "6m"
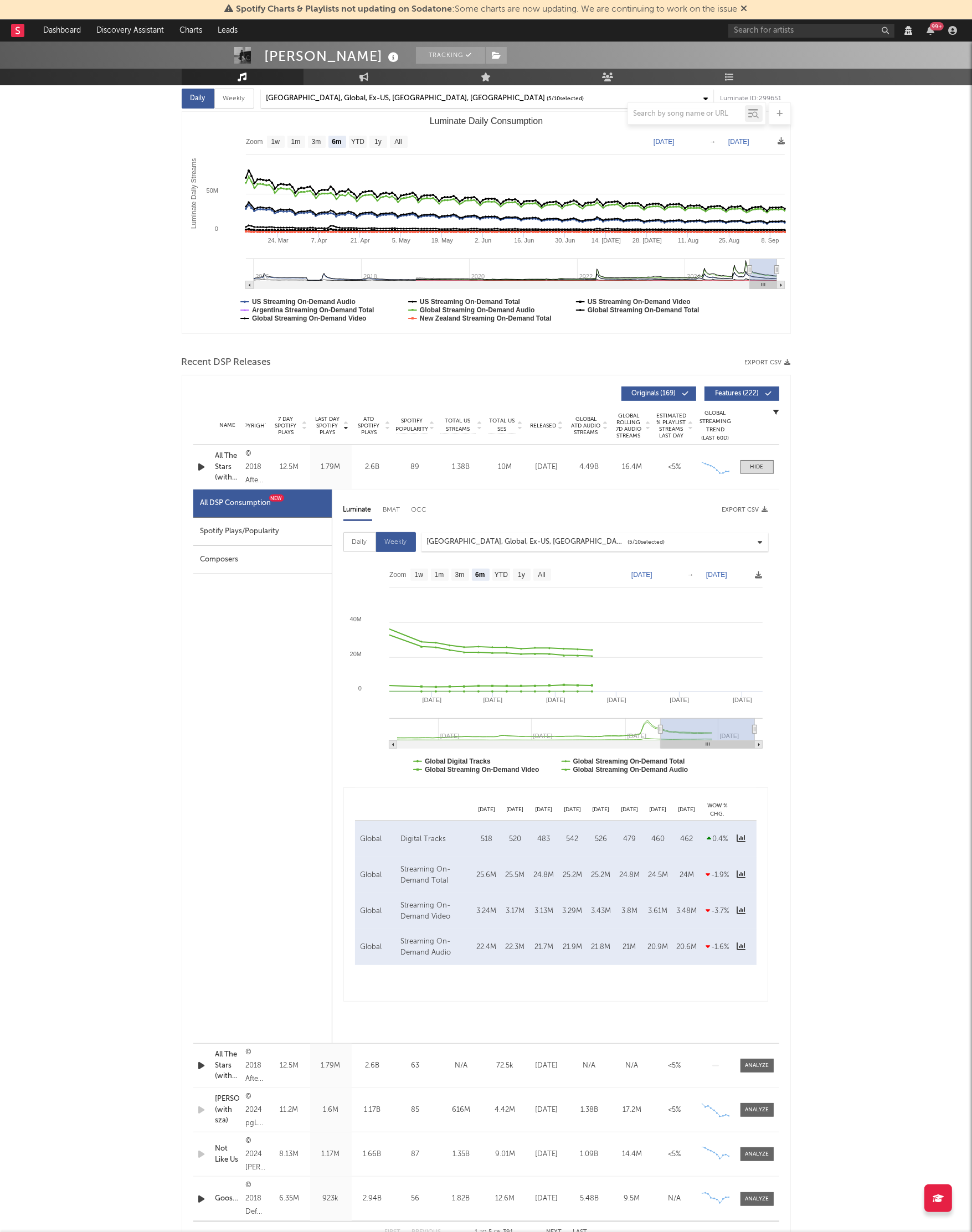
click at [348, 546] on div "Daily" at bounding box center [360, 542] width 33 height 20
select select "6m"
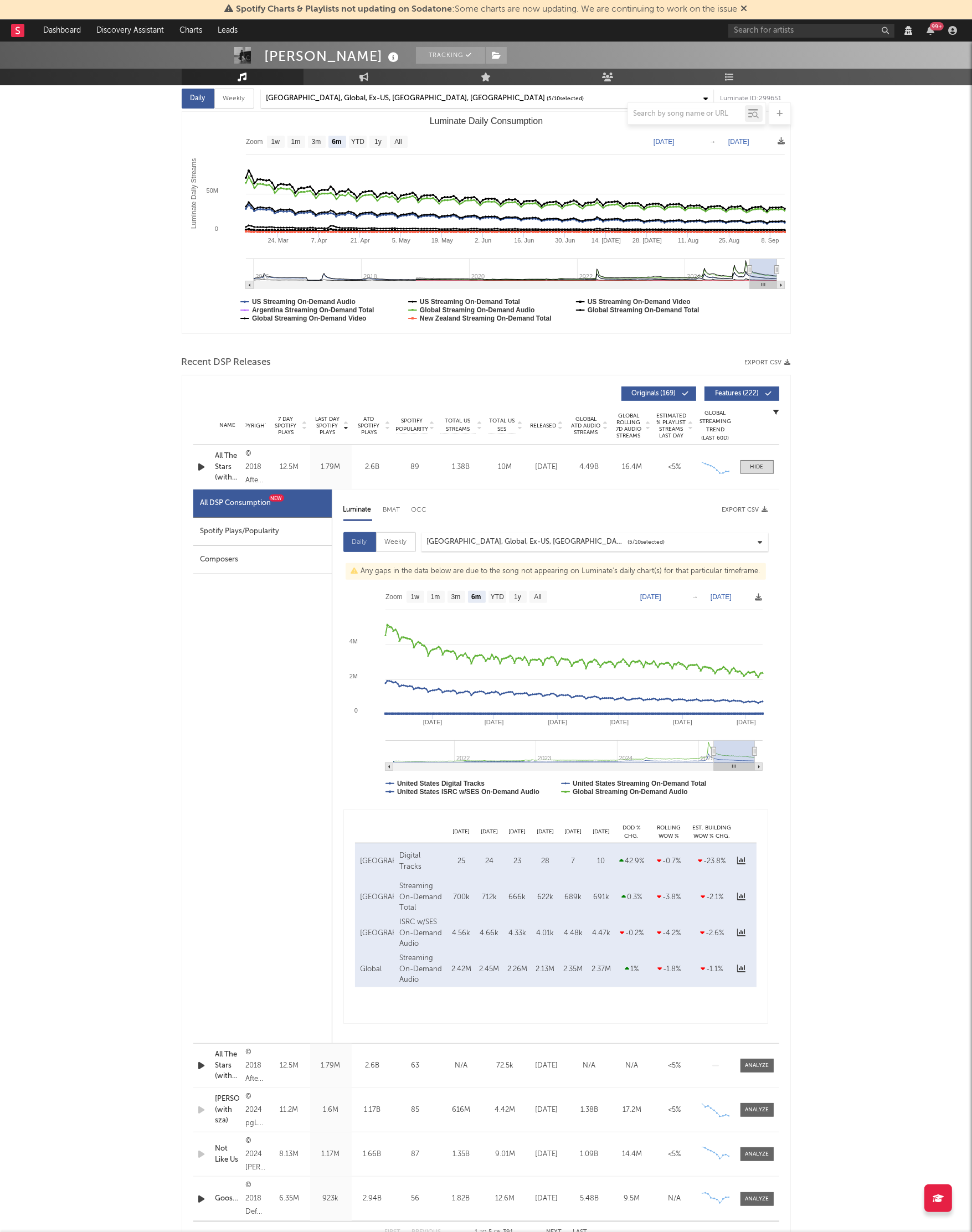
click at [875, 468] on div "Kendrick Lamar Tracking Compton, CA, United States | United States | Hip-Hop/Ra…" at bounding box center [486, 1224] width 972 height 2670
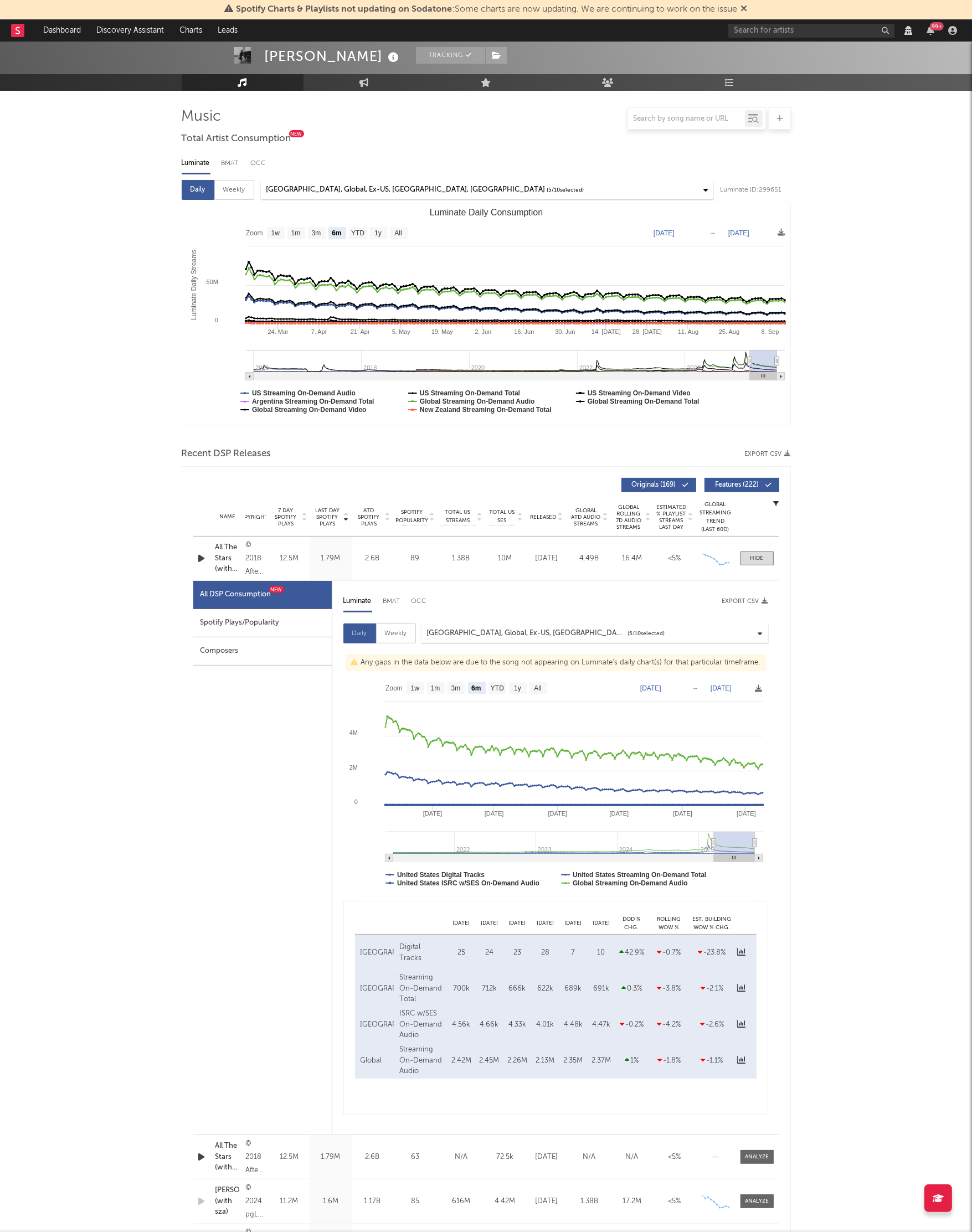
scroll to position [5, 0]
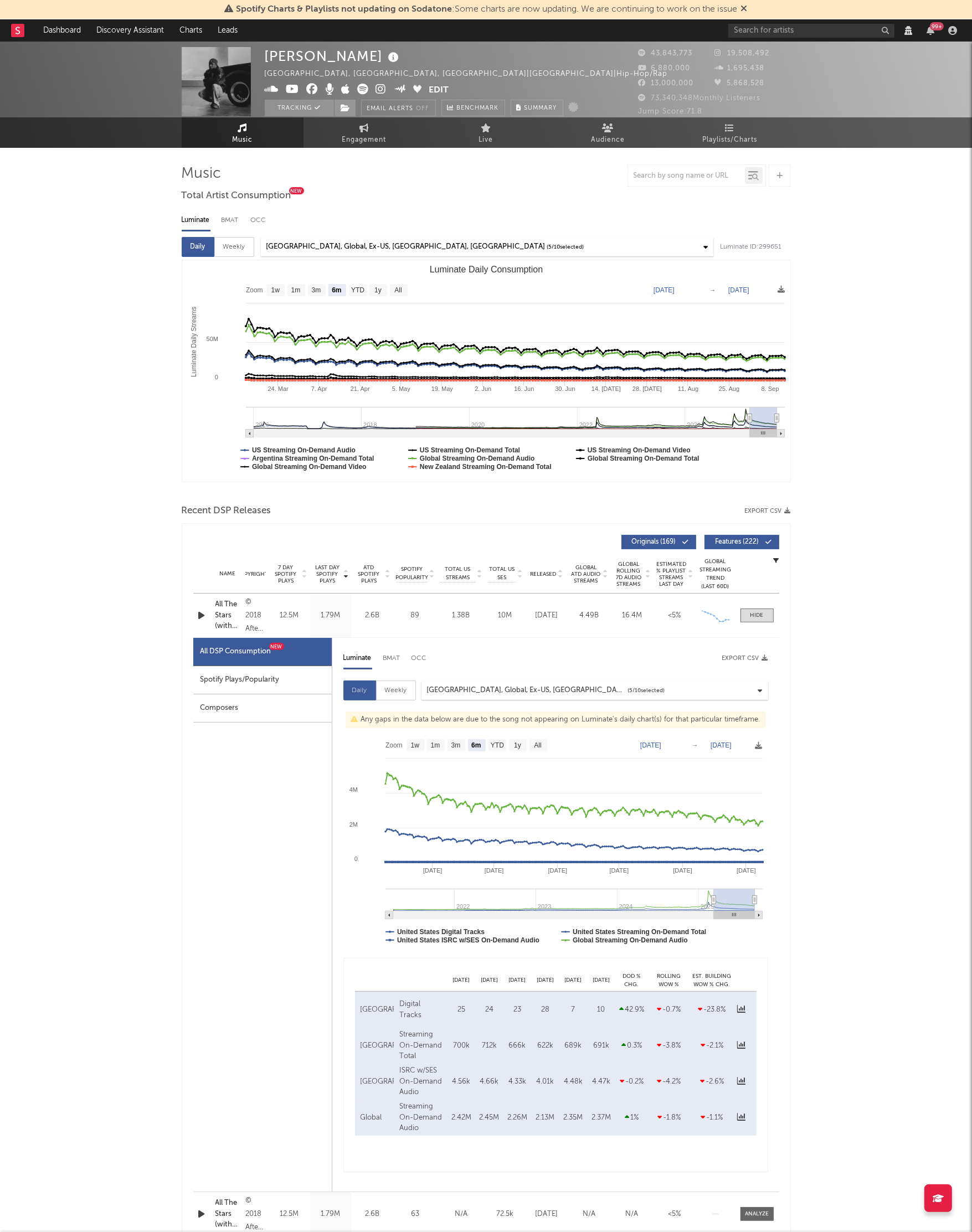
select select "View all"
select select "6m"
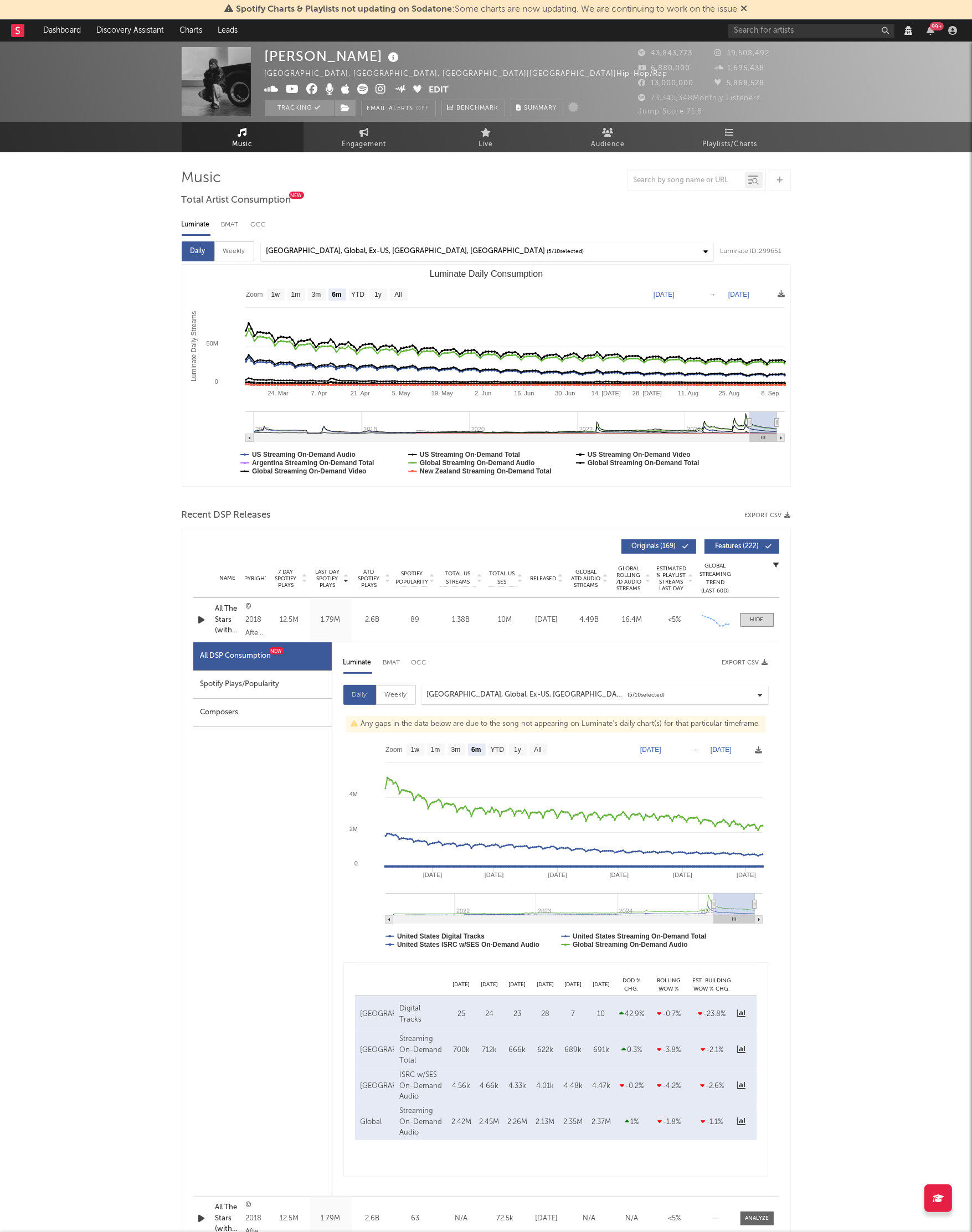
select select "View all"
select select "6m"
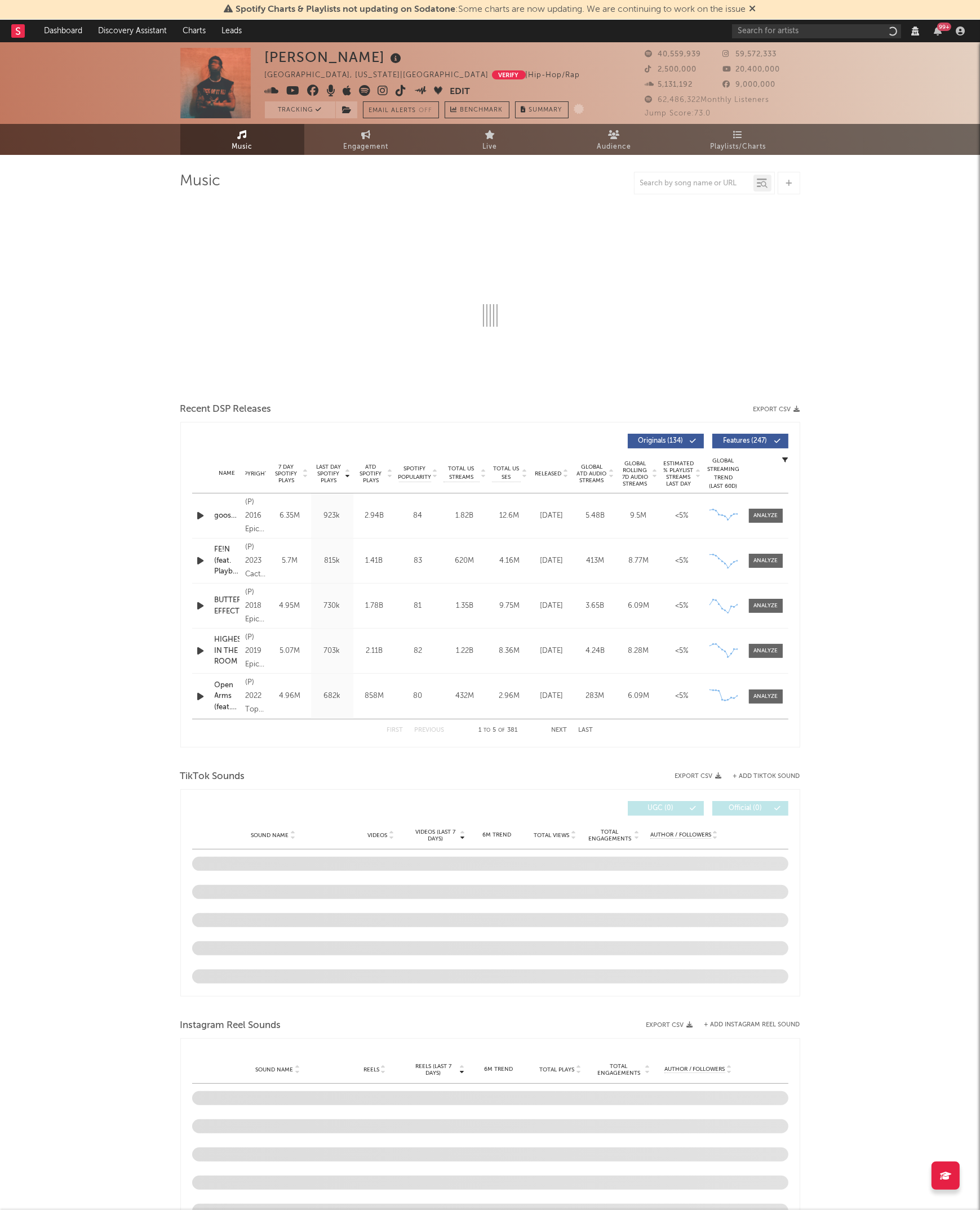
select select "View all"
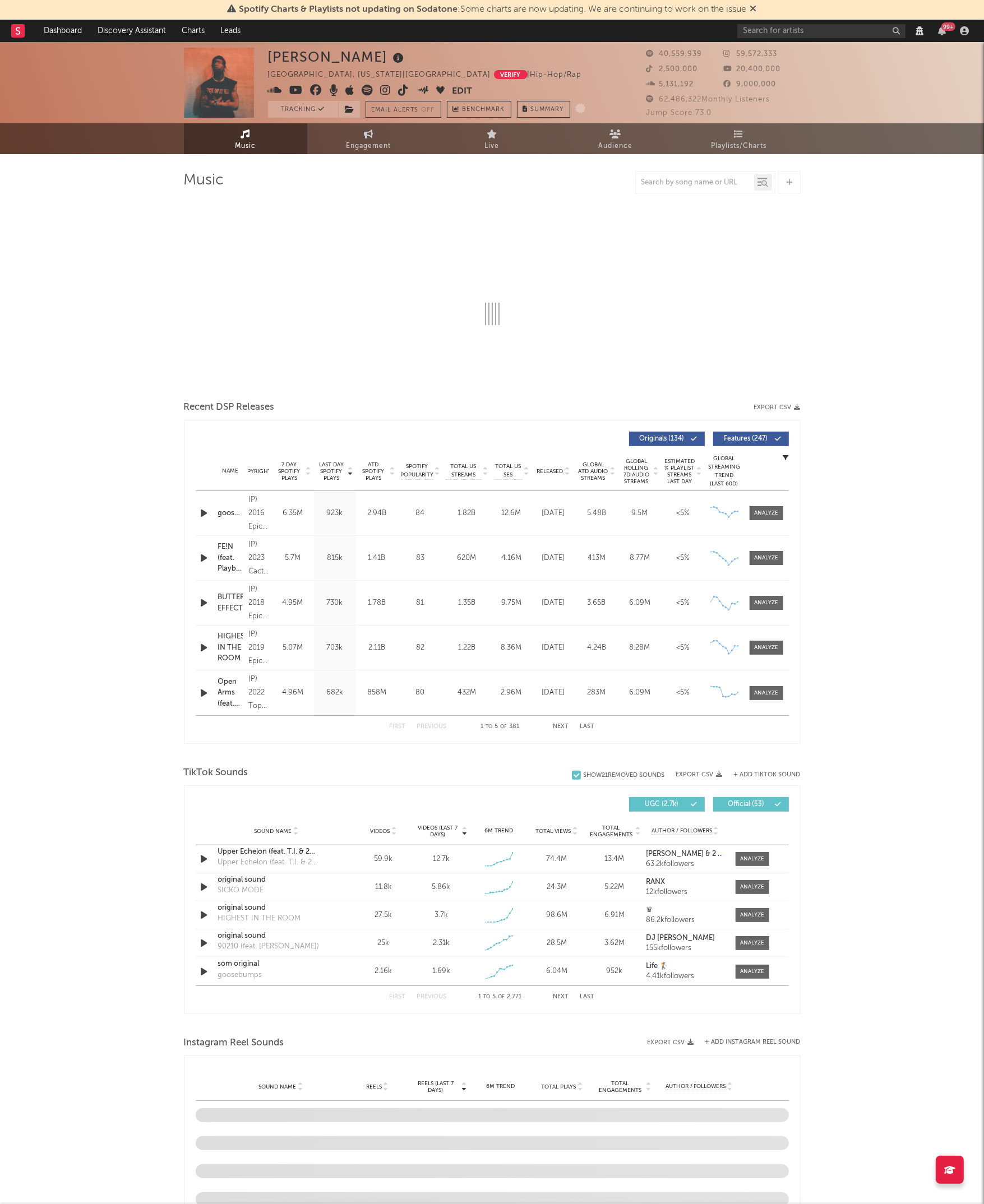
click at [40, 528] on div "Travis Scott Houston, Texas | United States Verify | Hip-Hop/Rap Edit Tracking …" at bounding box center [492, 970] width 984 height 1856
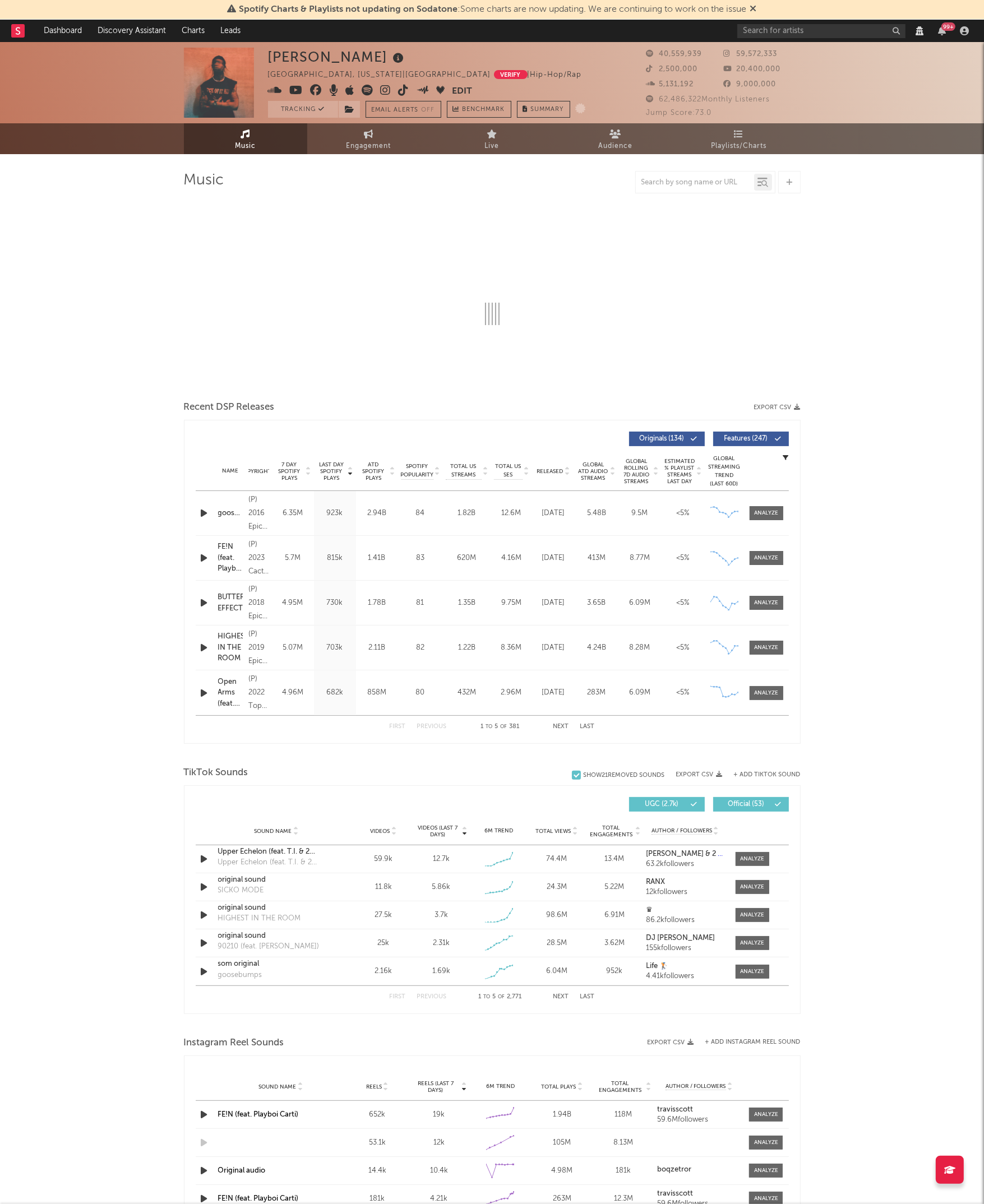
select select "View all"
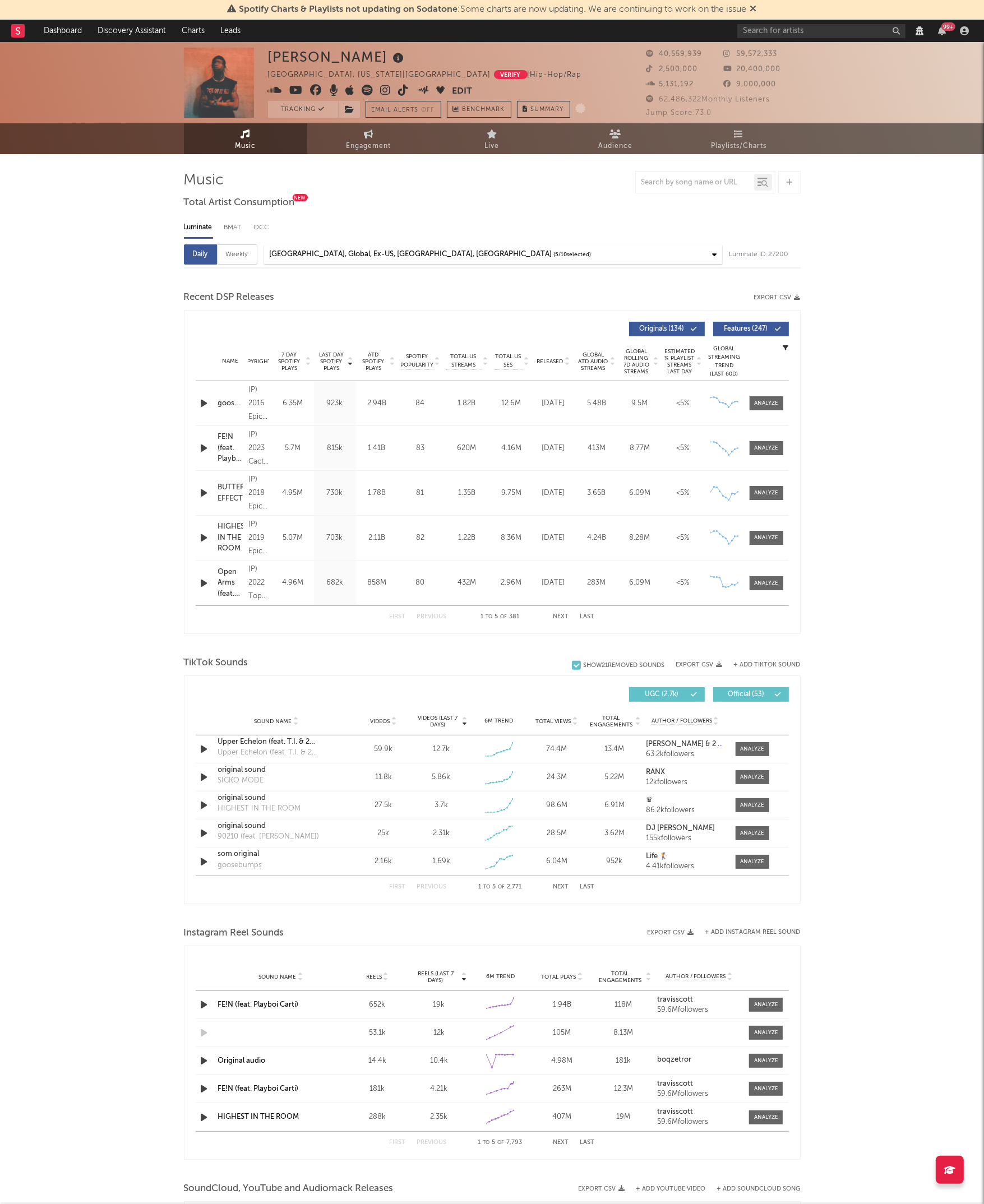
select select "6m"
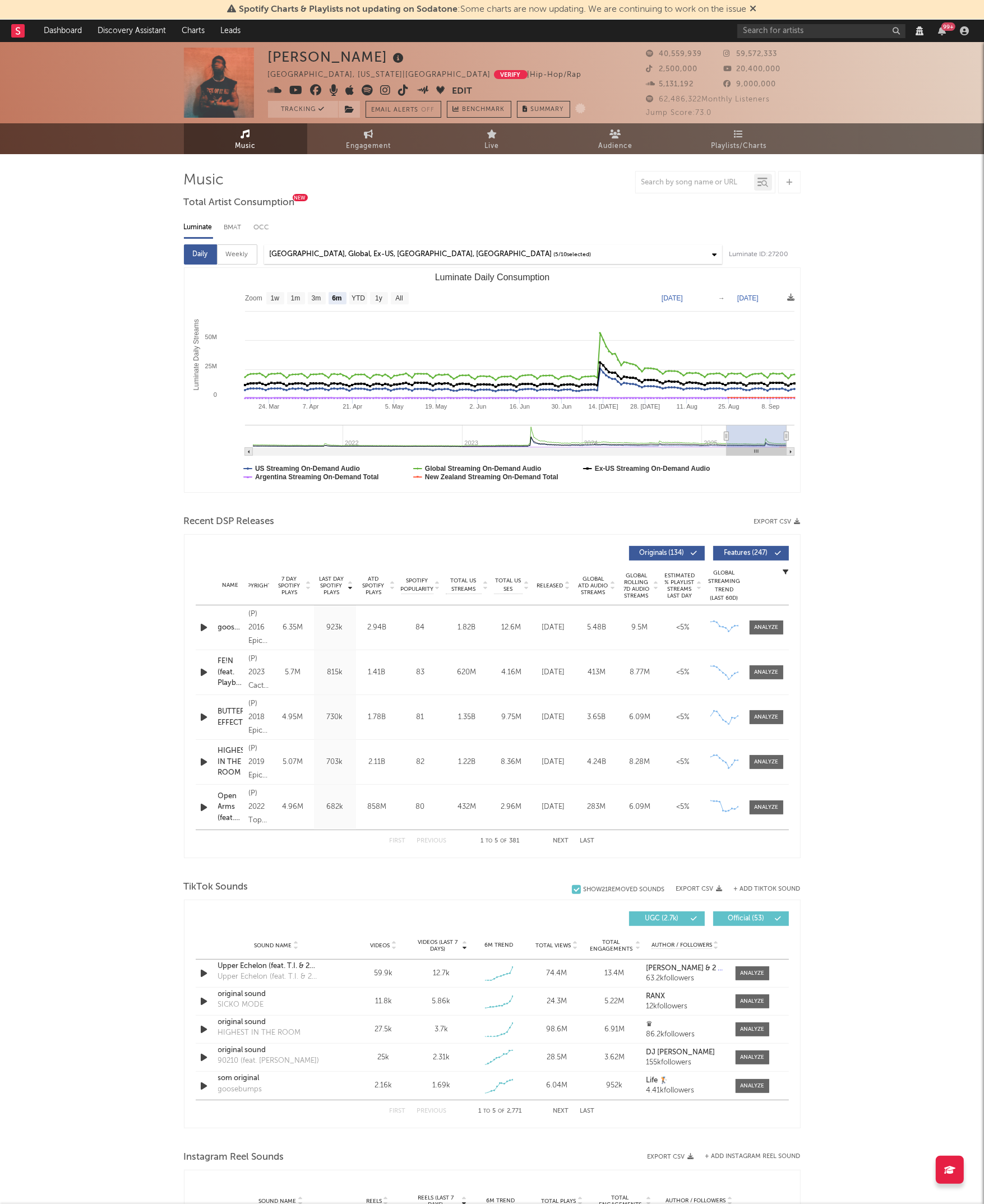
click at [72, 417] on div "Travis Scott Houston, Texas | United States Verify | Hip-Hop/Rap Edit Tracking …" at bounding box center [492, 1038] width 984 height 1992
click at [66, 433] on div "Travis Scott Houston, Texas | United States Verify | Hip-Hop/Rap Edit Tracking …" at bounding box center [492, 1038] width 984 height 1992
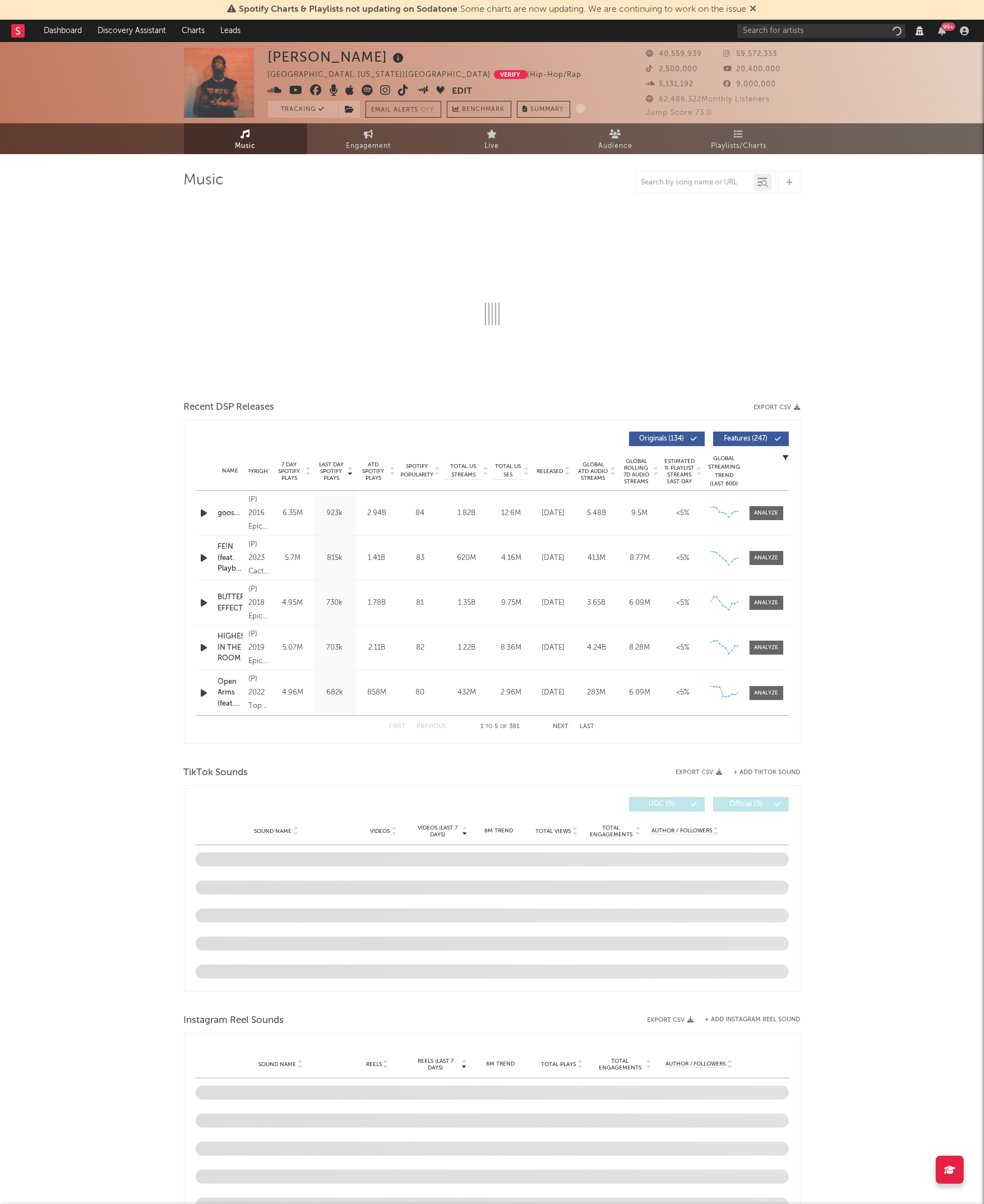
select select "View all"
select select "6m"
select select "View all"
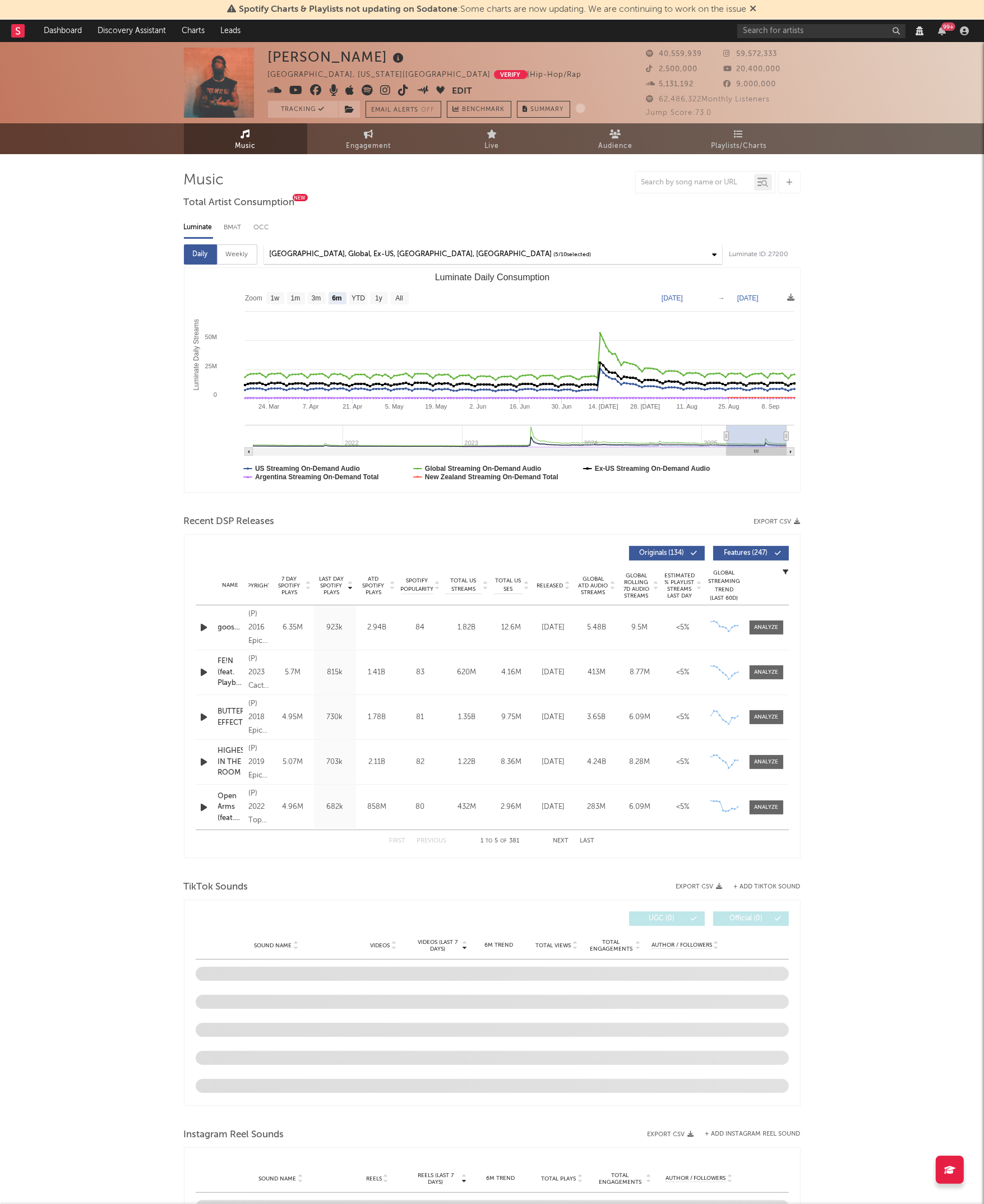
select select "View all"
select select "6m"
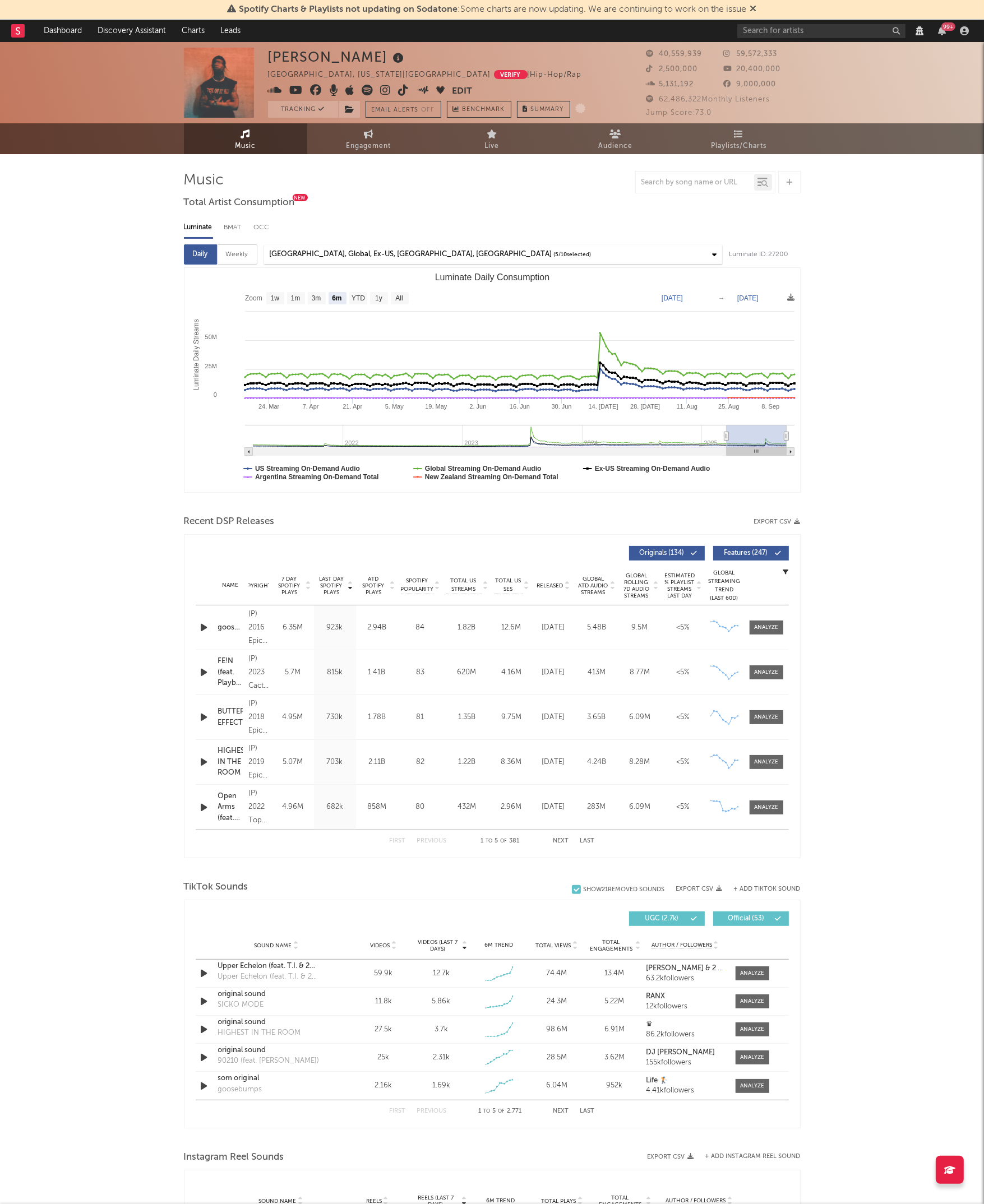
select select "View all"
select select "6m"
click at [240, 253] on div "Weekly" at bounding box center [237, 254] width 41 height 20
select select "6m"
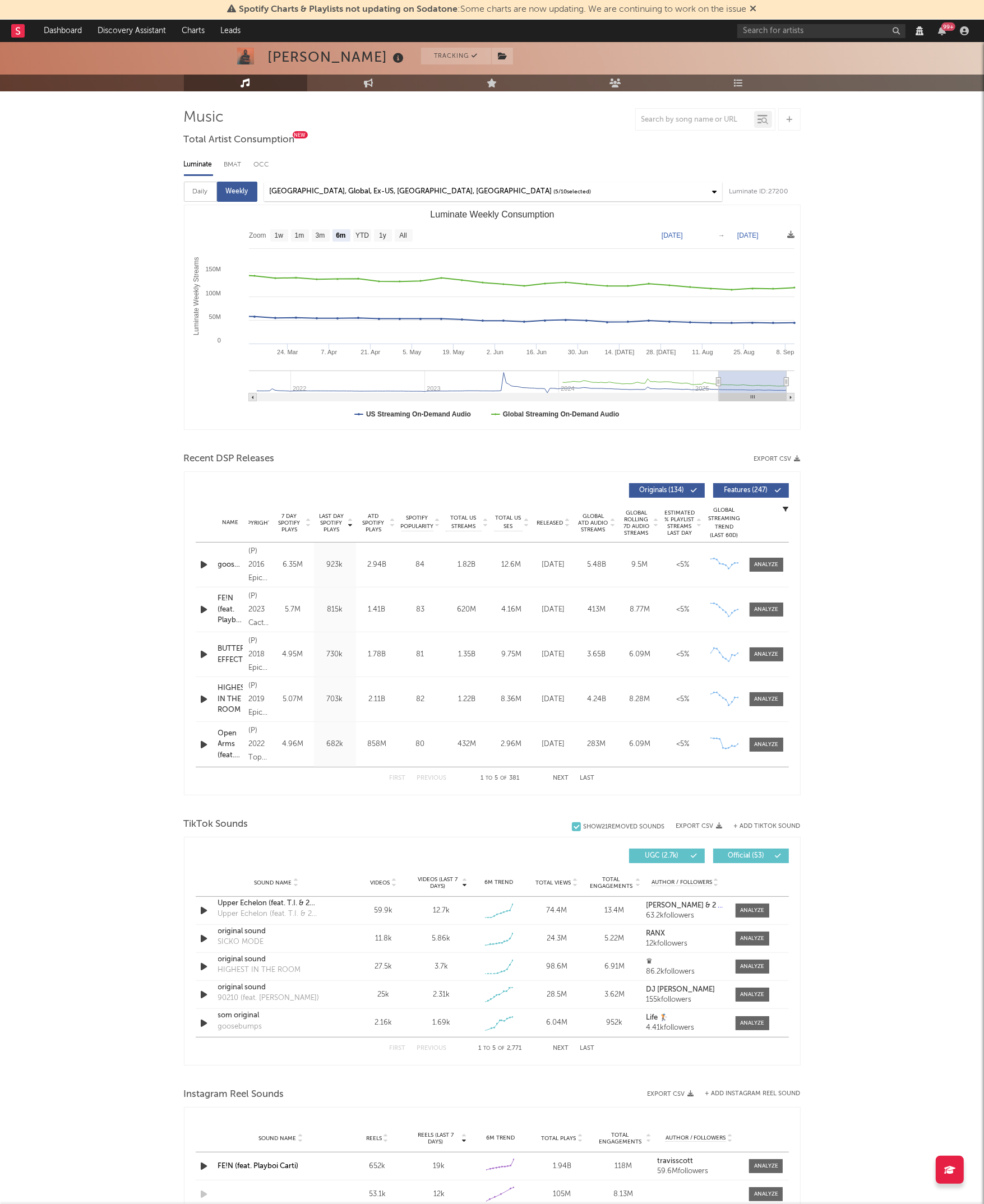
scroll to position [65, 0]
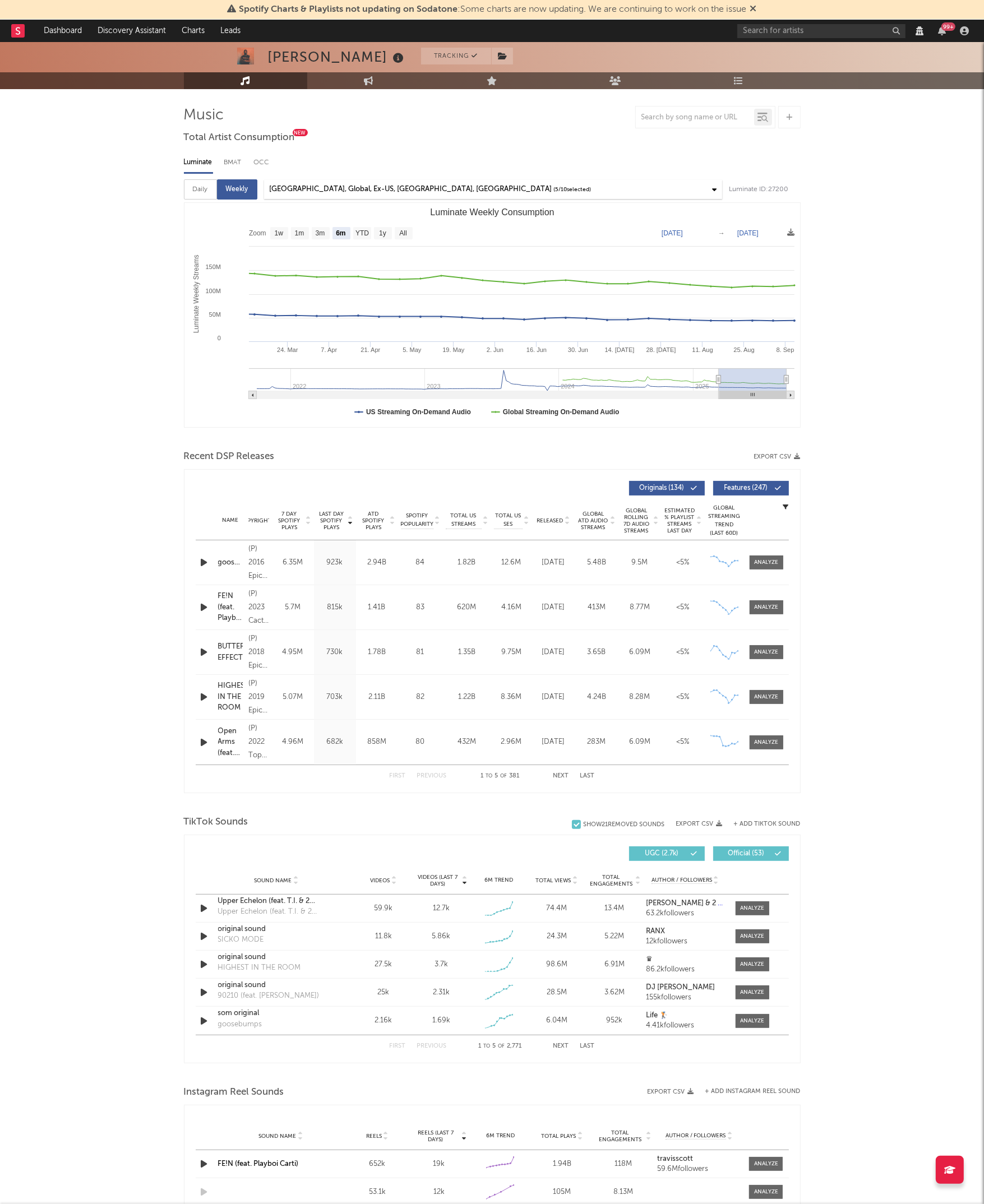
click at [828, 649] on div "Travis Scott Tracking Houston, Texas | United States Verify | Hip-Hop/Rap Edit …" at bounding box center [492, 973] width 984 height 1992
click at [758, 650] on div at bounding box center [767, 653] width 24 height 8
select select "View all"
select select "6m"
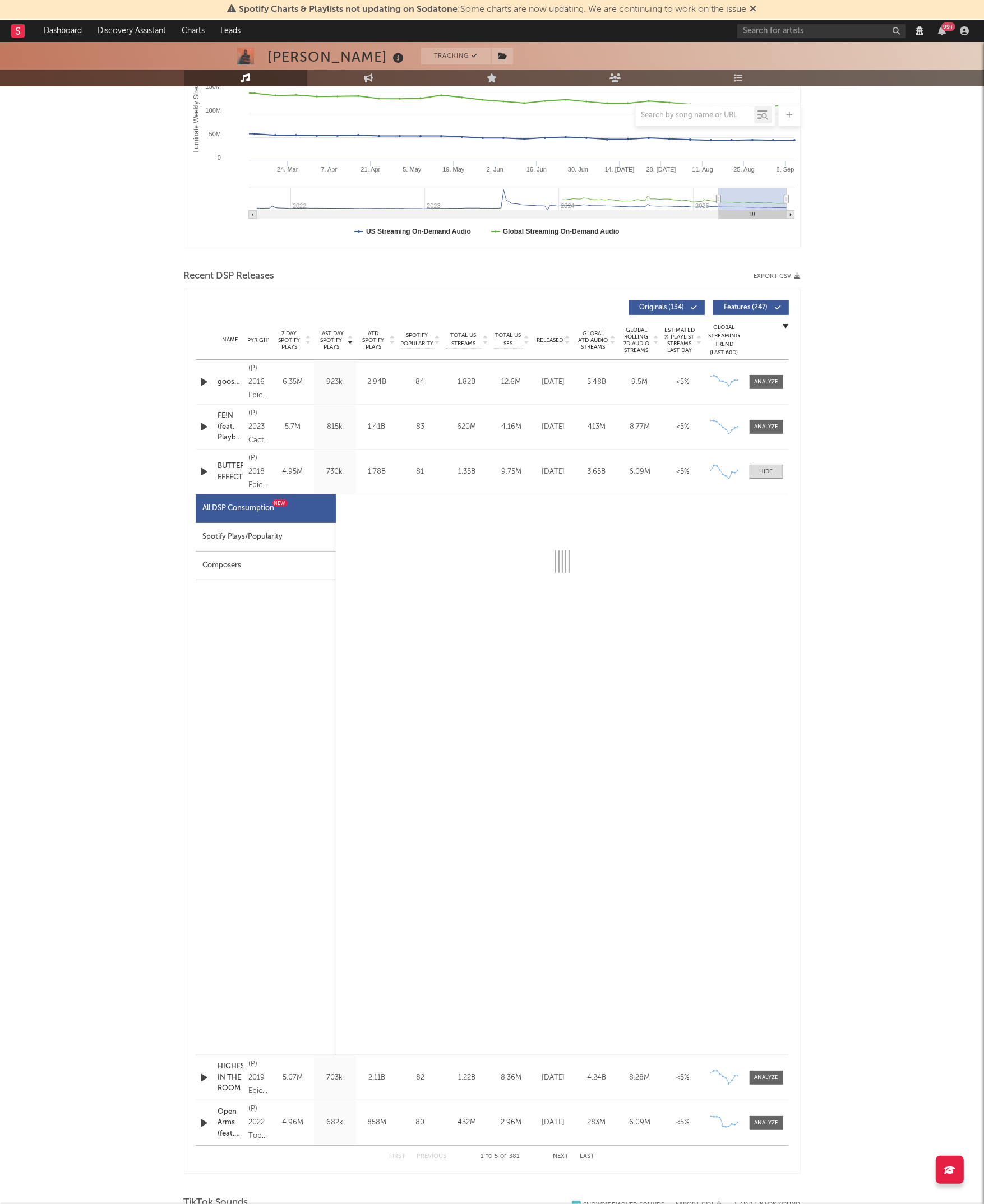
scroll to position [240, 0]
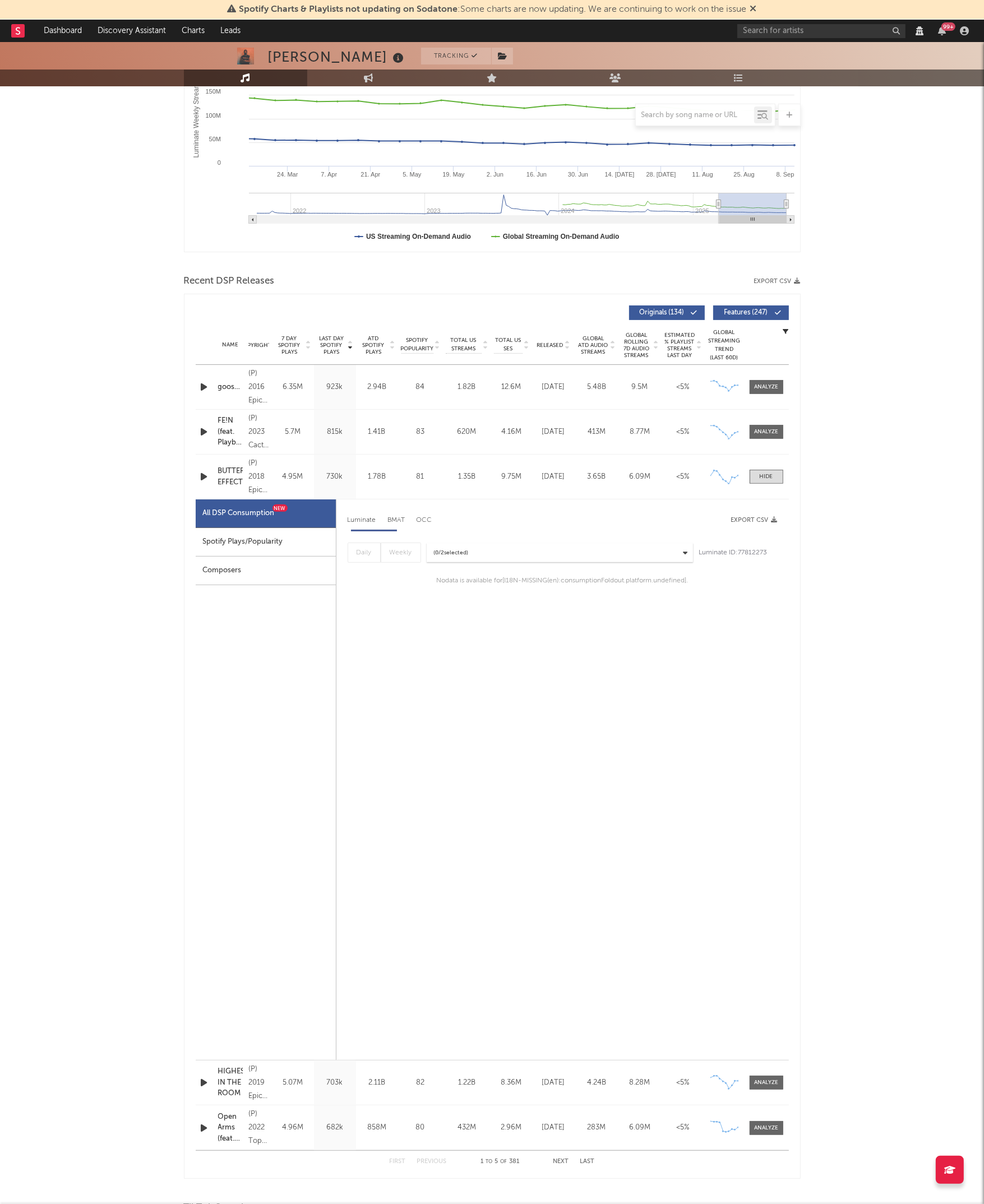
select select "6m"
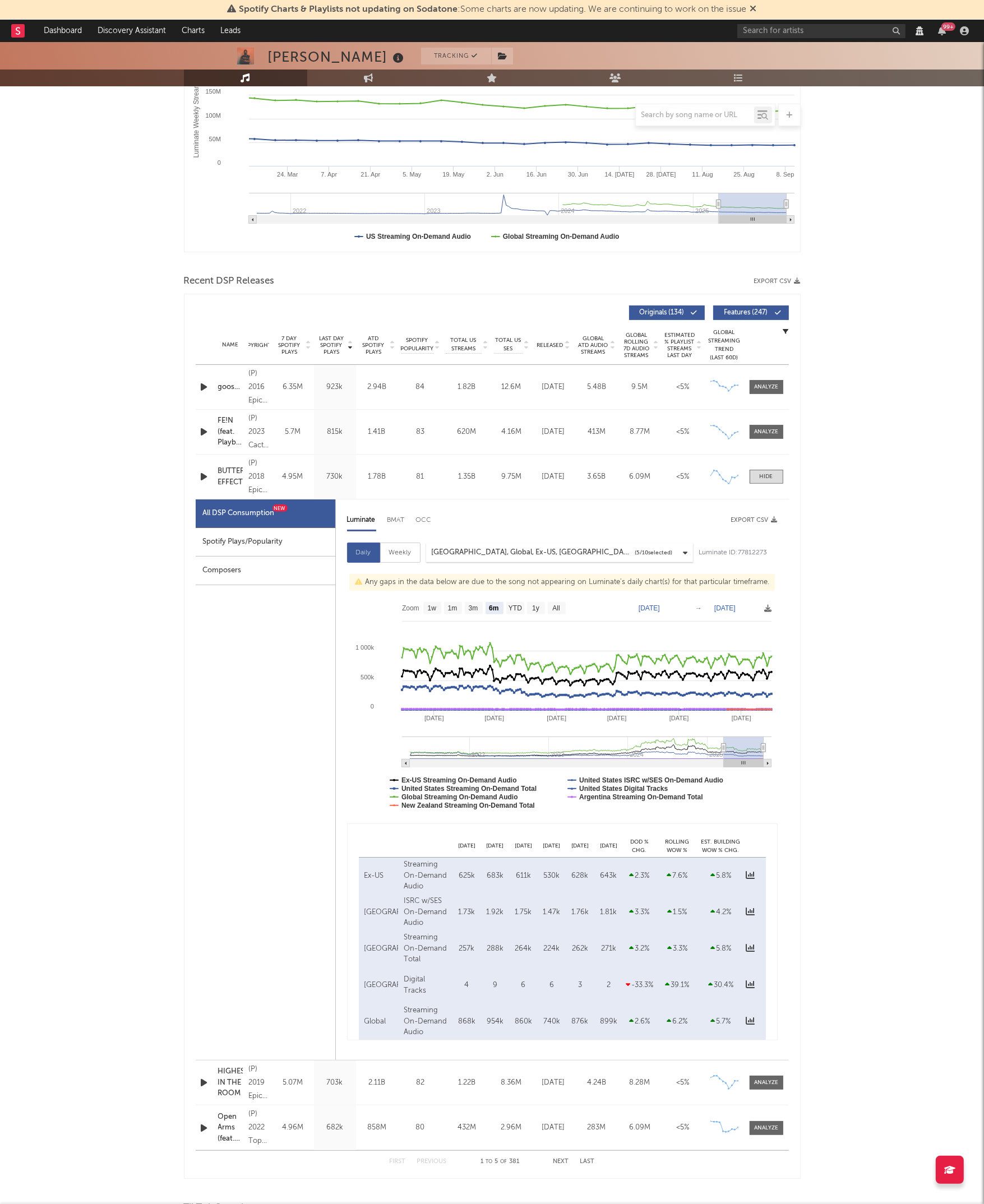
click at [112, 665] on div "Travis Scott Tracking Houston, Texas | United States Verify | Hip-Hop/Rap Edit …" at bounding box center [492, 1078] width 984 height 2553
click at [406, 553] on div "Weekly" at bounding box center [401, 552] width 41 height 20
select select "6m"
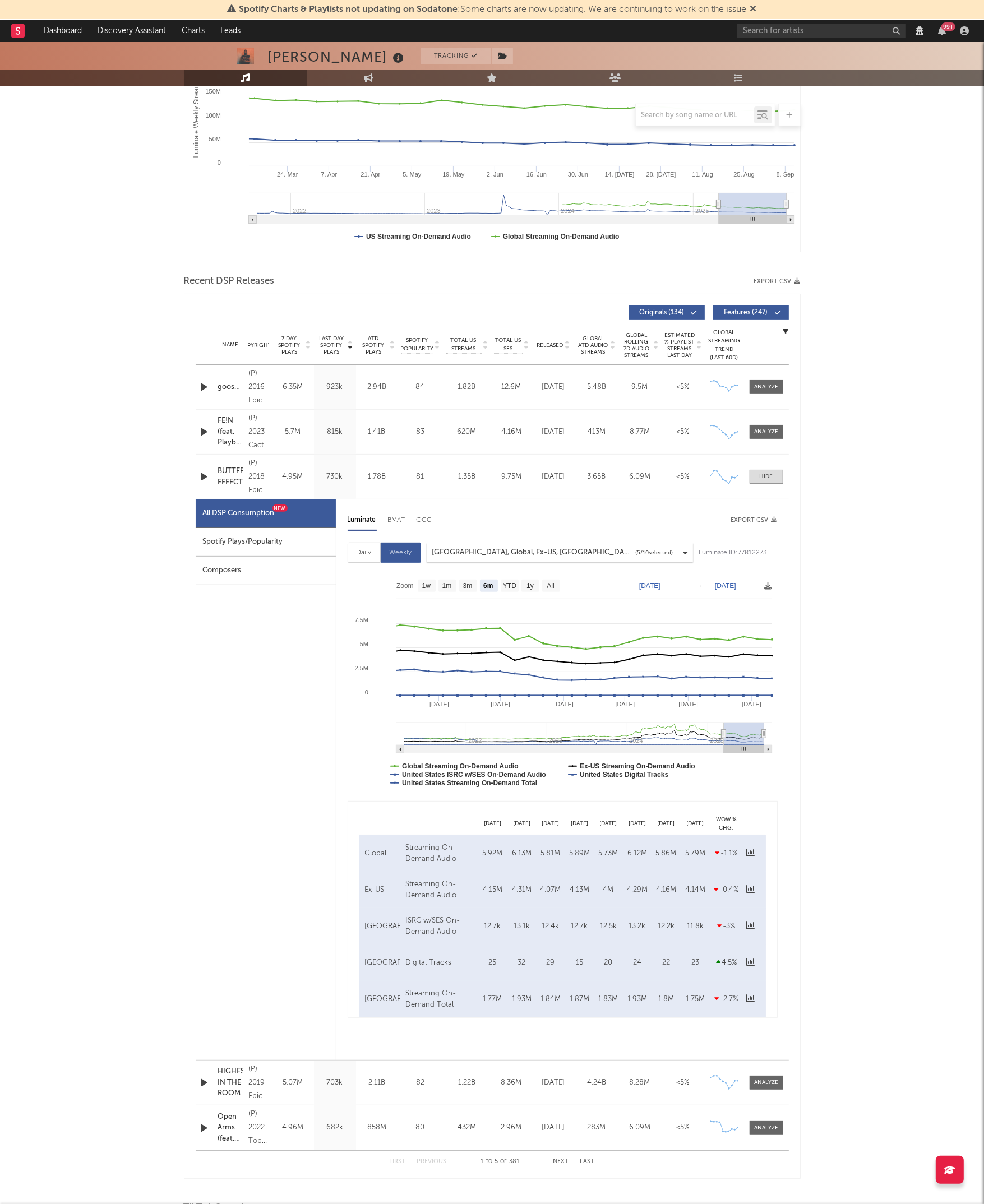
click at [365, 556] on div "Daily" at bounding box center [364, 552] width 33 height 20
select select "6m"
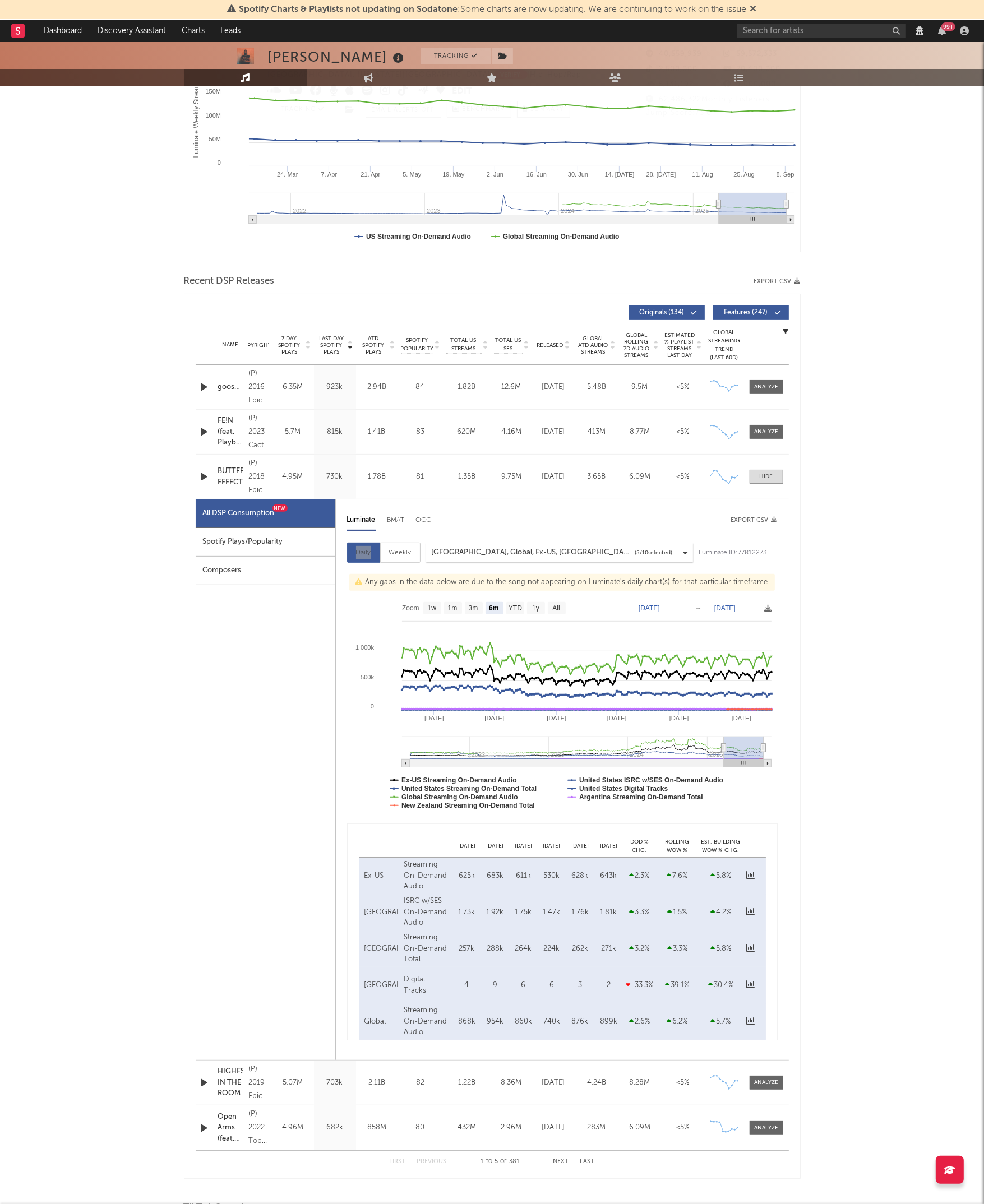
scroll to position [0, 0]
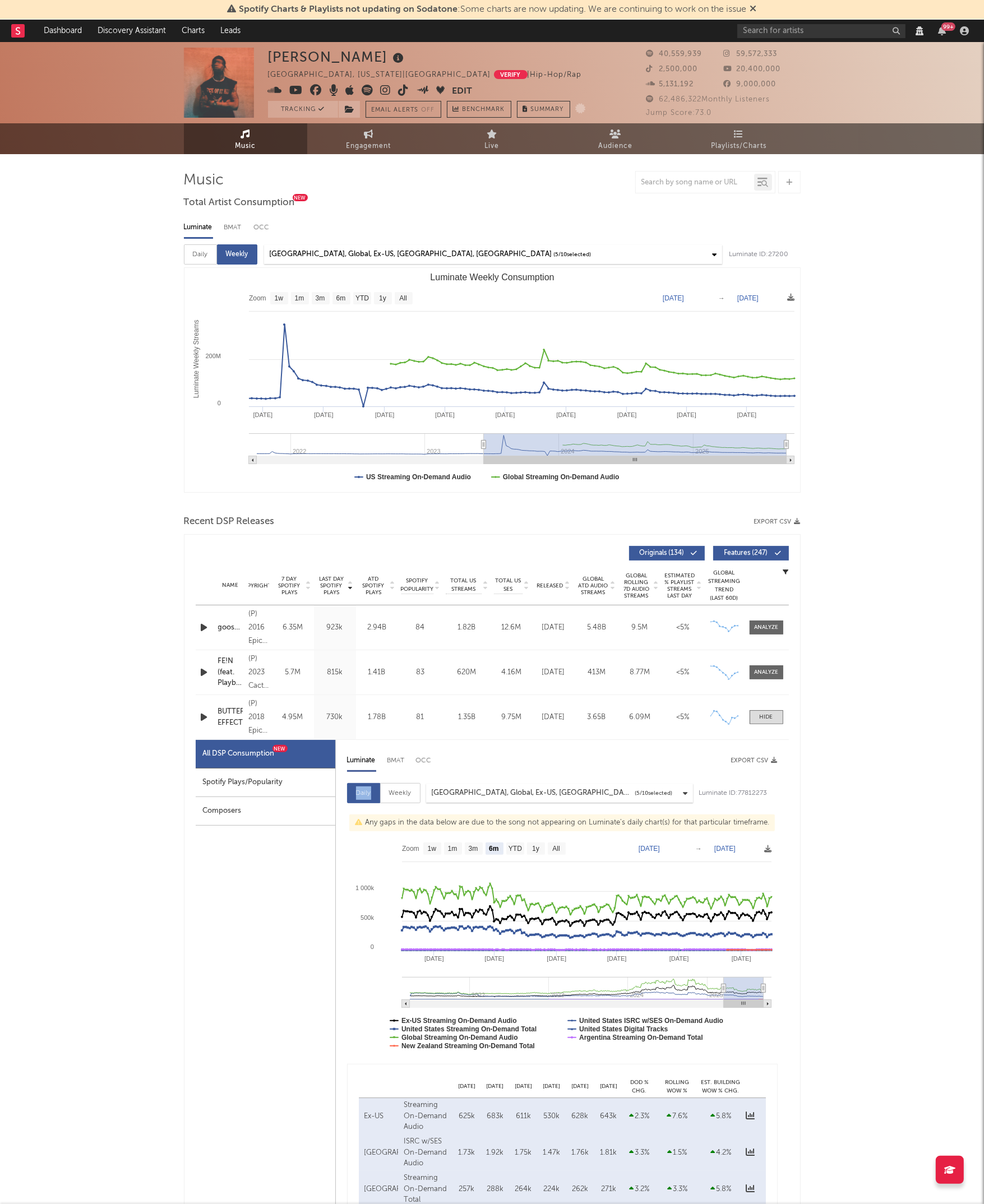
type input "2023-05-30"
drag, startPoint x: 718, startPoint y: 443, endPoint x: 479, endPoint y: 443, distance: 239.0
click at [479, 443] on icon "Luminate Weekly Consumption" at bounding box center [480, 445] width 5 height 8
click at [195, 254] on div "Daily" at bounding box center [200, 254] width 33 height 20
select select "6m"
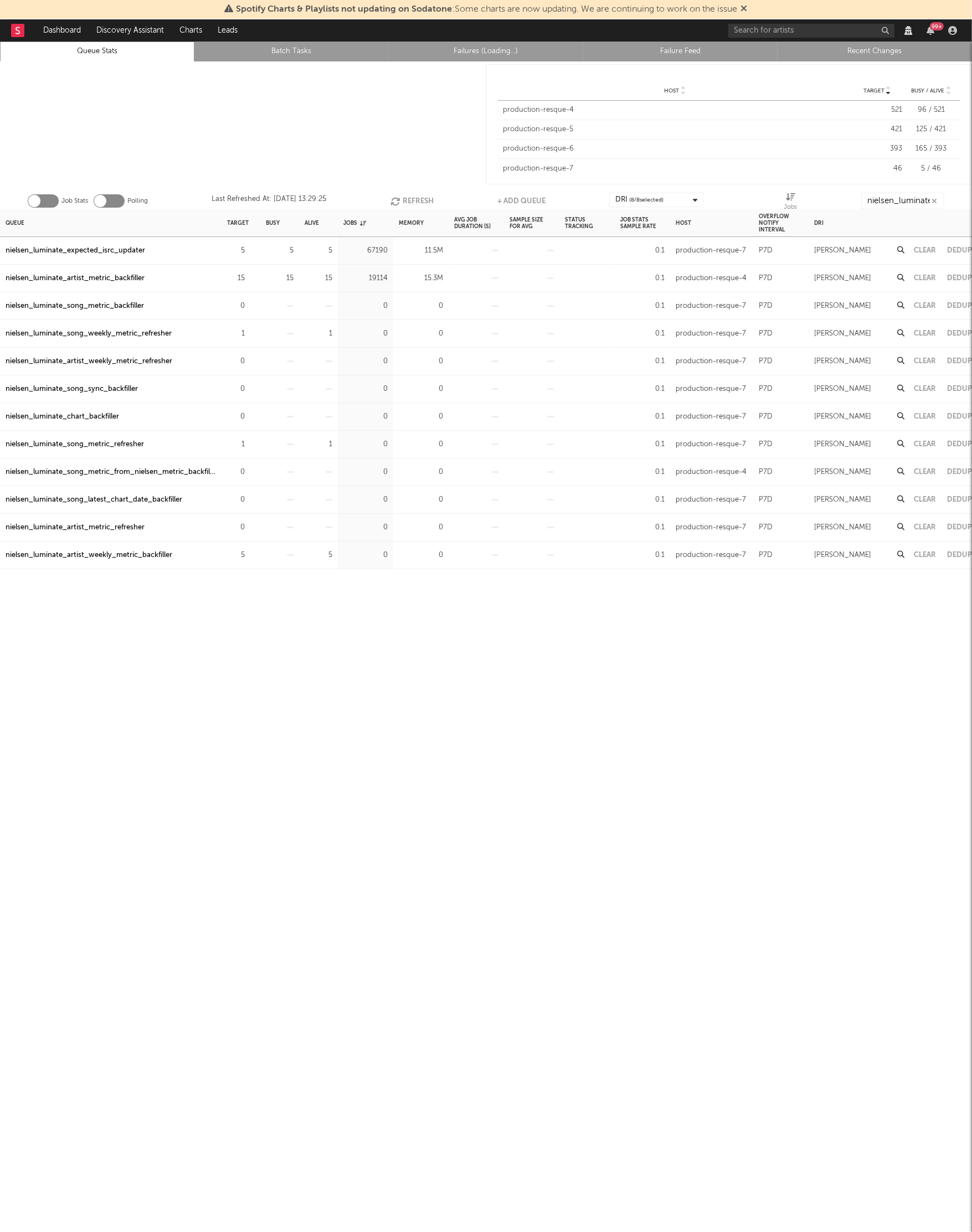
click at [252, 689] on div "Queue Target Busy Alive Jobs Memory Avg Job Duration (s) Sample Size For Avg St…" at bounding box center [486, 730] width 972 height 1042
click at [75, 657] on div "Queue Target Busy Alive Jobs Memory Avg Job Duration (s) Sample Size For Avg St…" at bounding box center [486, 730] width 972 height 1042
click at [122, 620] on div "Queue Target Busy Alive Jobs Memory Avg Job Duration (s) Sample Size For Avg St…" at bounding box center [486, 730] width 972 height 1042
